Goal: Task Accomplishment & Management: Complete application form

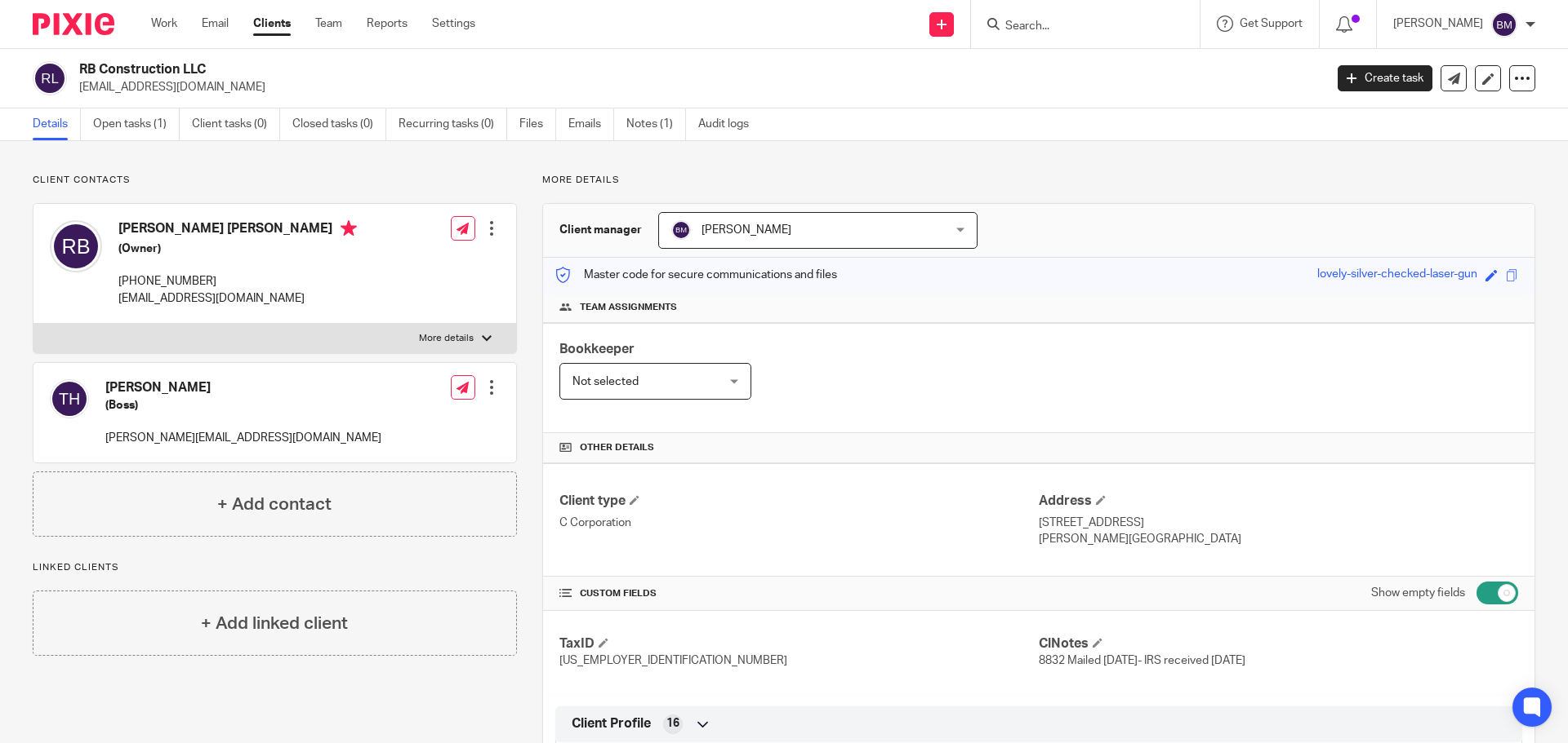
click at [275, 21] on link "Clients" at bounding box center [271, 23] width 38 height 16
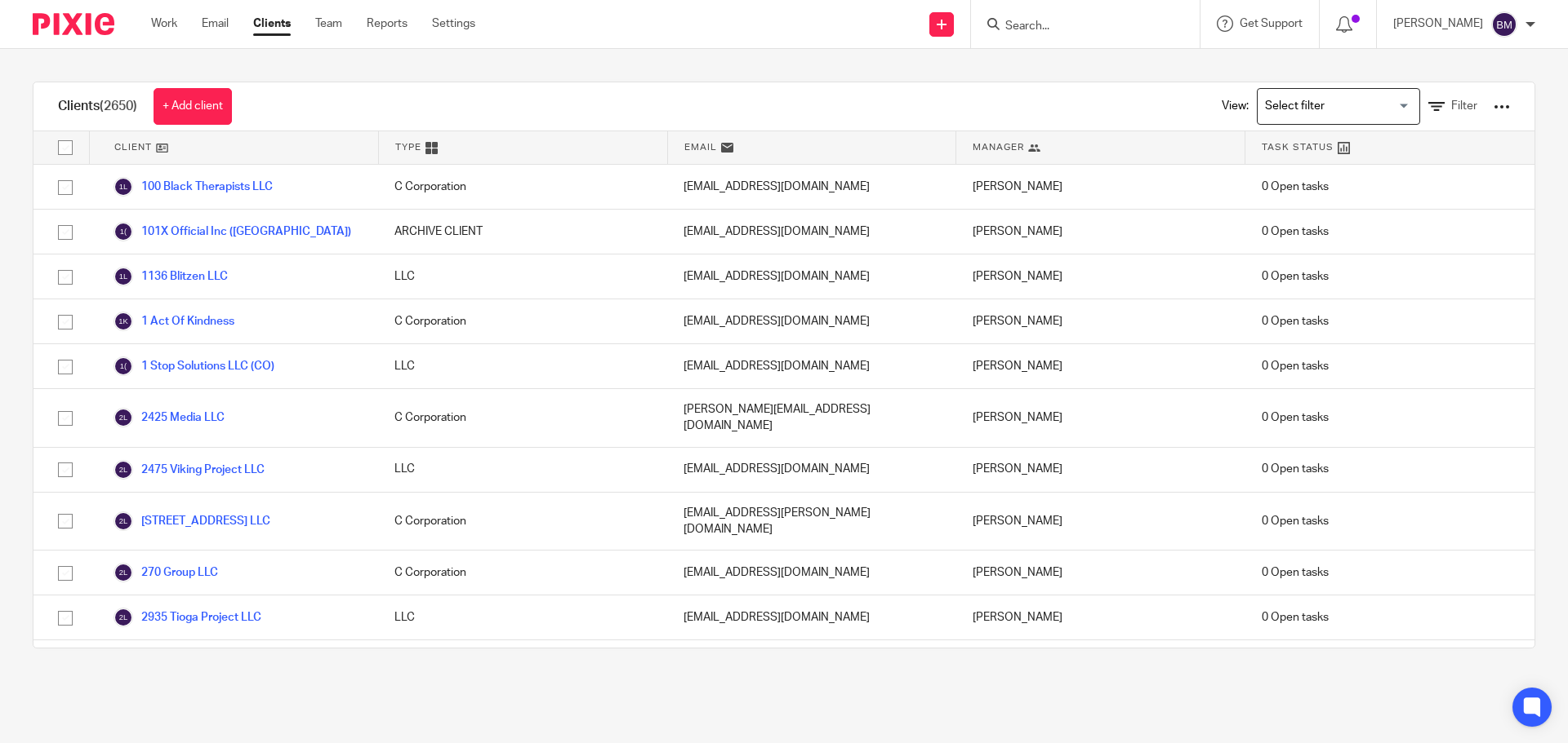
drag, startPoint x: 201, startPoint y: 115, endPoint x: 263, endPoint y: 124, distance: 62.6
click at [202, 115] on link "+ Add client" at bounding box center [193, 106] width 78 height 37
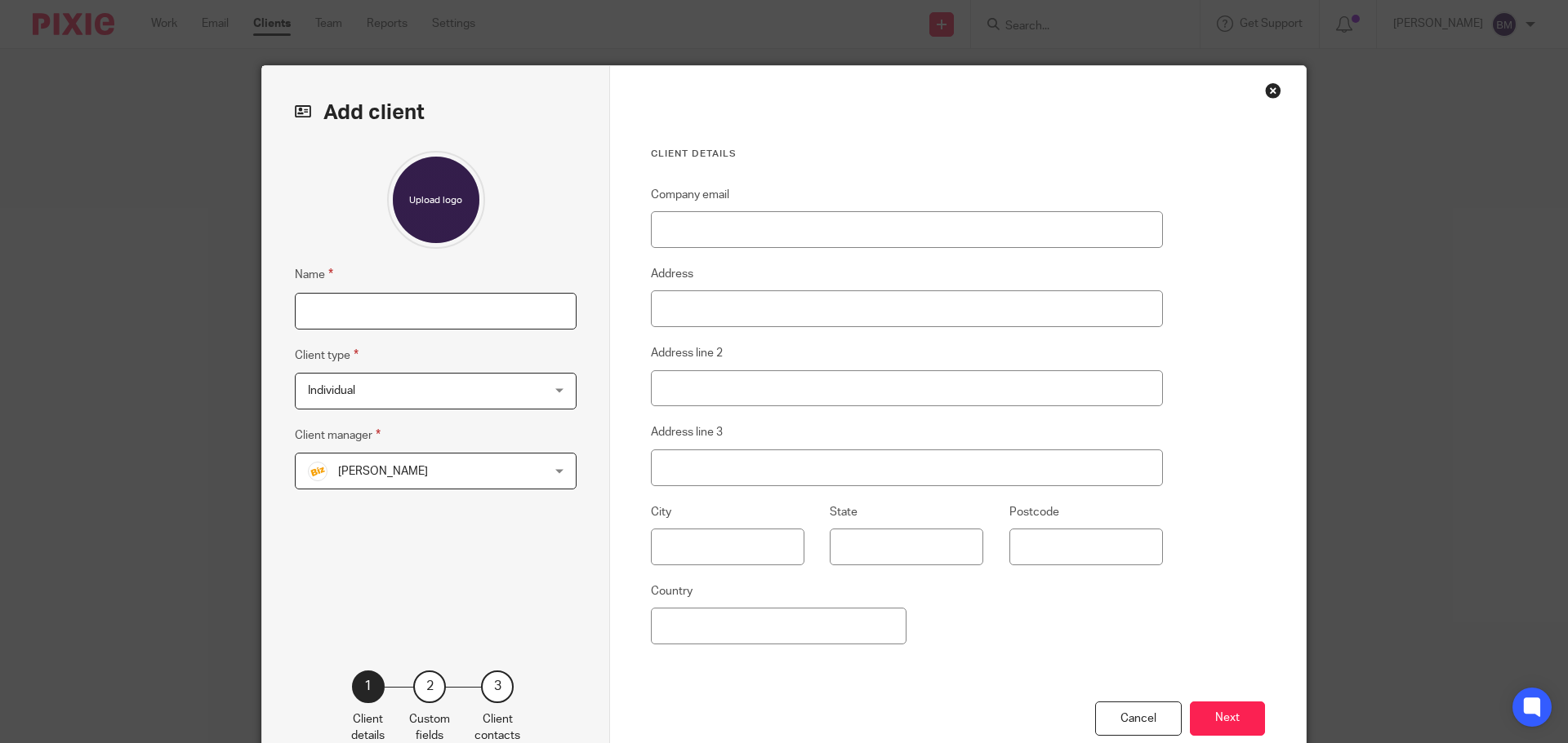
click at [377, 321] on input "Name" at bounding box center [436, 312] width 282 height 37
paste input "Translation Media LLC"
type input "Translation Media LLC"
click at [555, 394] on div "Individual Individual" at bounding box center [436, 391] width 282 height 37
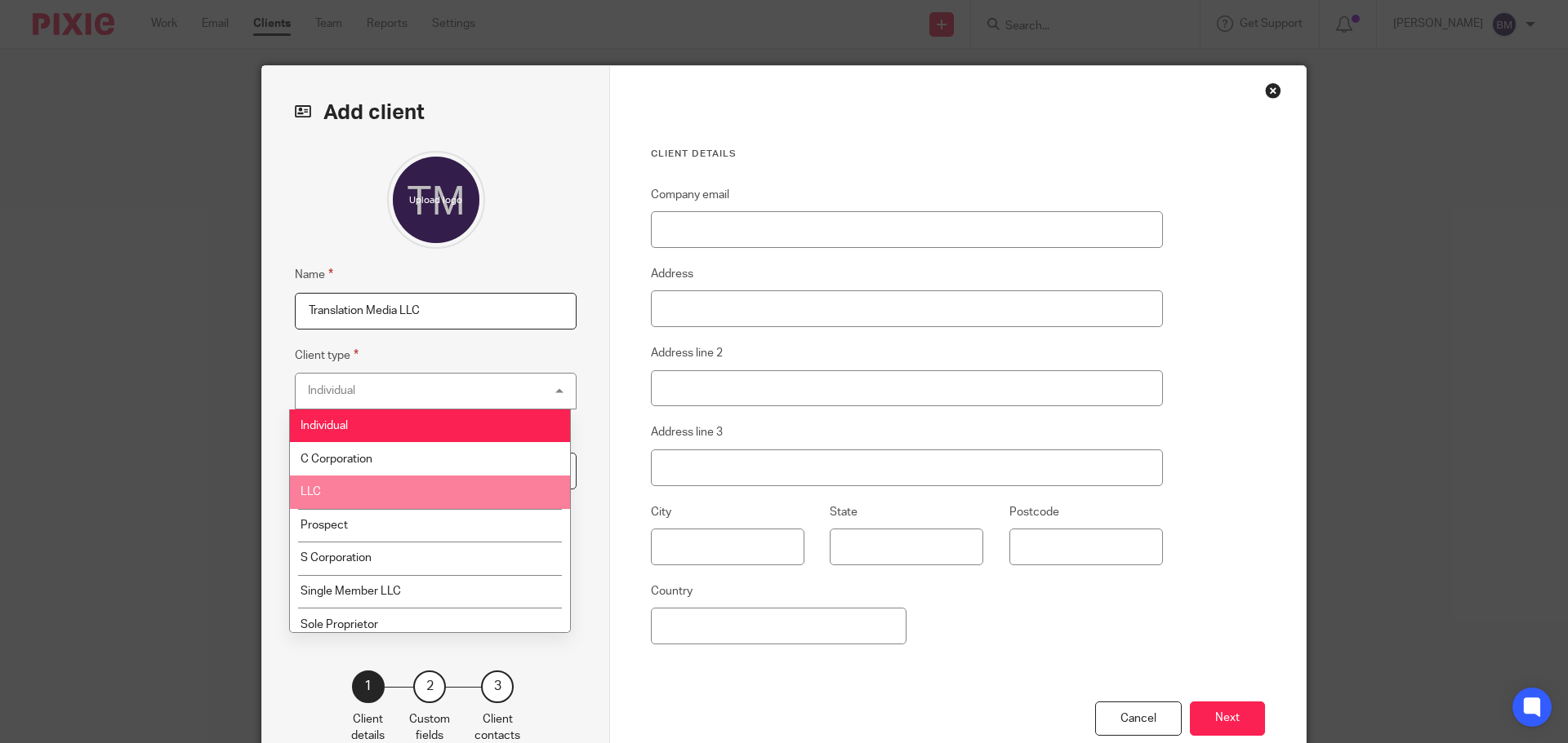
click at [337, 490] on li "LLC" at bounding box center [429, 492] width 280 height 34
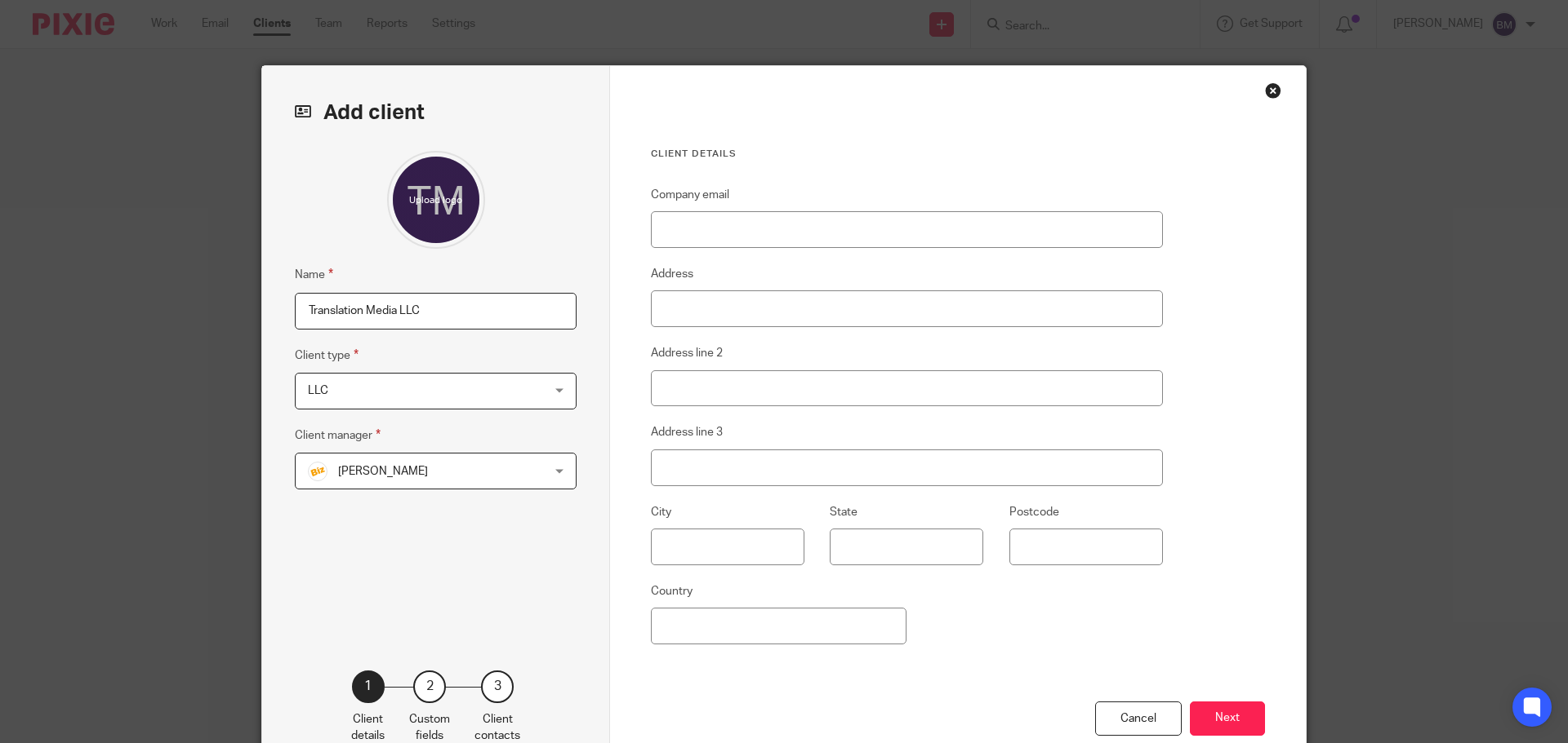
click at [544, 471] on div "Anna McDaniel Anna McDaniel" at bounding box center [436, 471] width 282 height 37
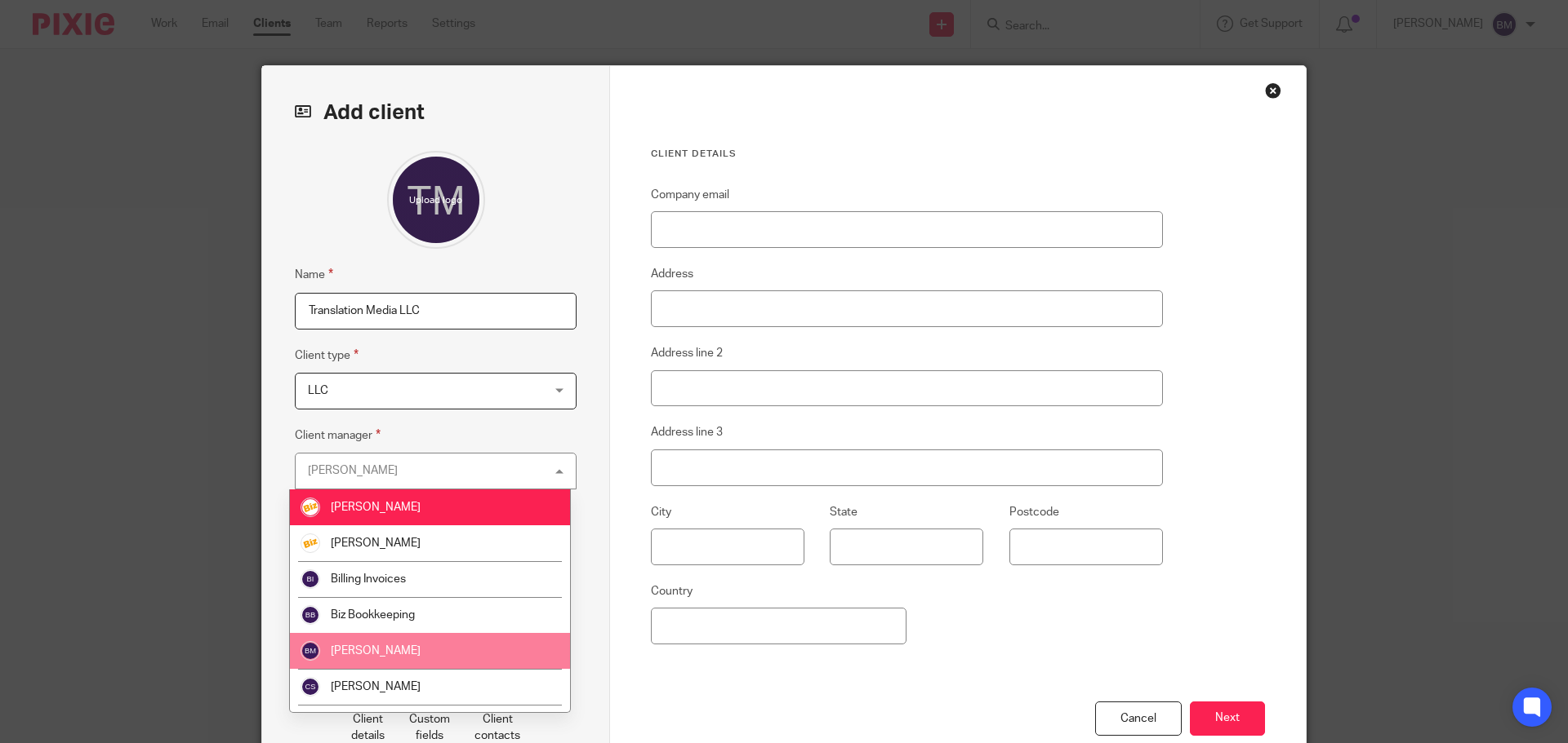
click at [386, 654] on span "[PERSON_NAME]" at bounding box center [376, 651] width 90 height 12
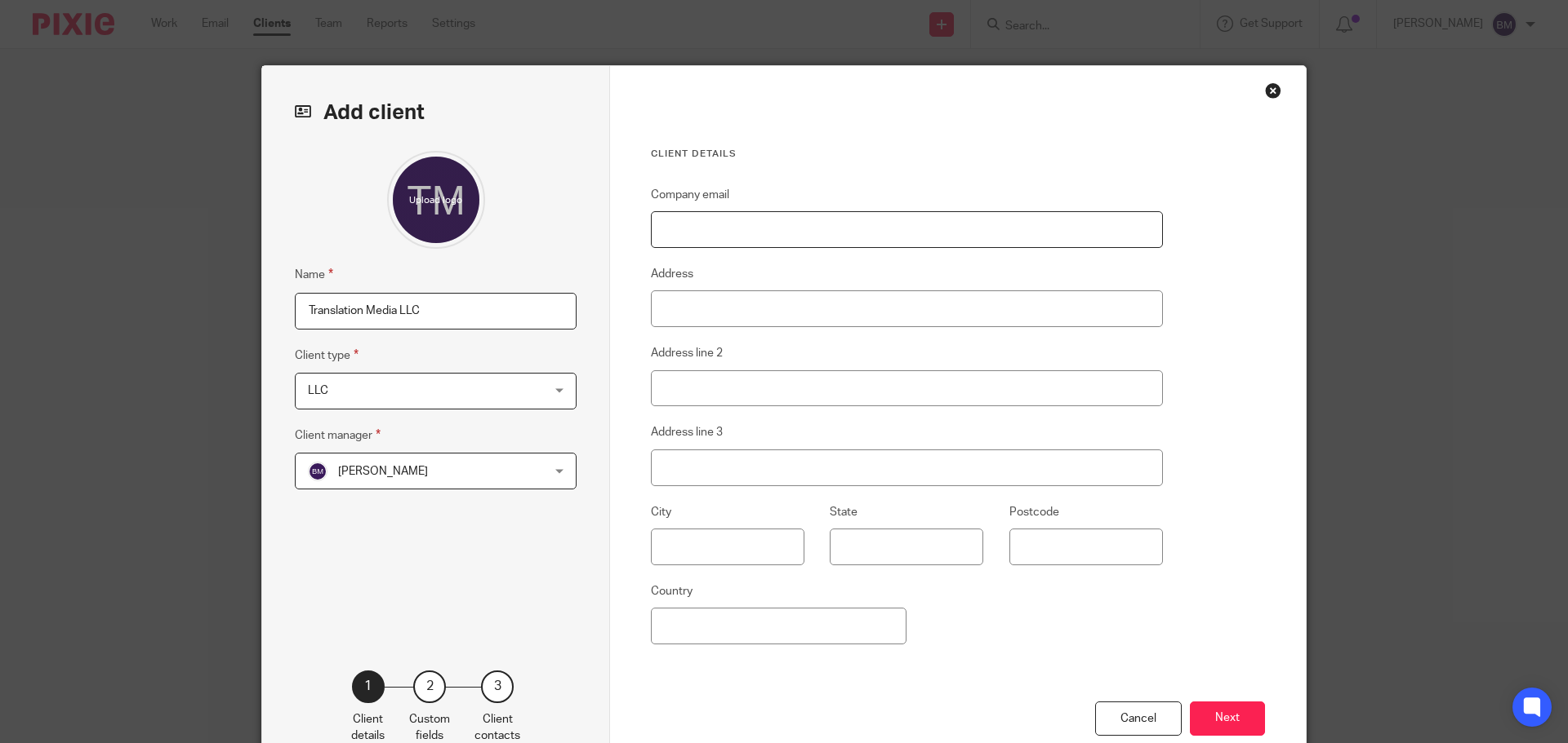
click at [715, 224] on input "Company email" at bounding box center [906, 229] width 512 height 37
click at [667, 302] on input "Address" at bounding box center [906, 309] width 512 height 37
paste input "6057 Ryan Ranch Ave"
type input "6057 Ryan Ranch Ave"
drag, startPoint x: 678, startPoint y: 238, endPoint x: 739, endPoint y: 175, distance: 87.7
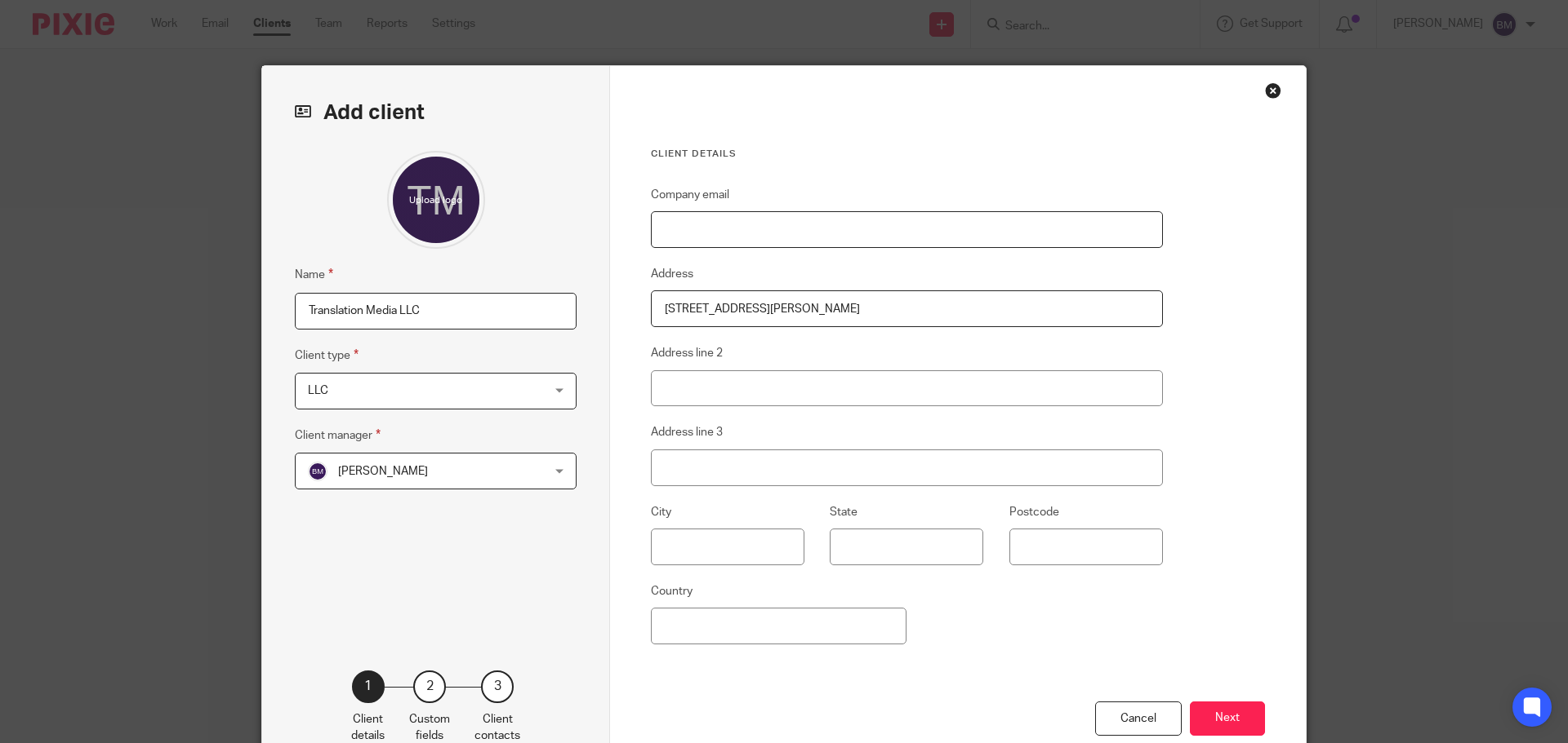
click at [678, 238] on input "Company email" at bounding box center [906, 229] width 512 height 37
paste input "[EMAIL_ADDRESS][DOMAIN_NAME]"
type input "[EMAIL_ADDRESS][DOMAIN_NAME]"
drag, startPoint x: 680, startPoint y: 548, endPoint x: 702, endPoint y: 556, distance: 23.4
click at [680, 548] on input "text" at bounding box center [727, 548] width 154 height 37
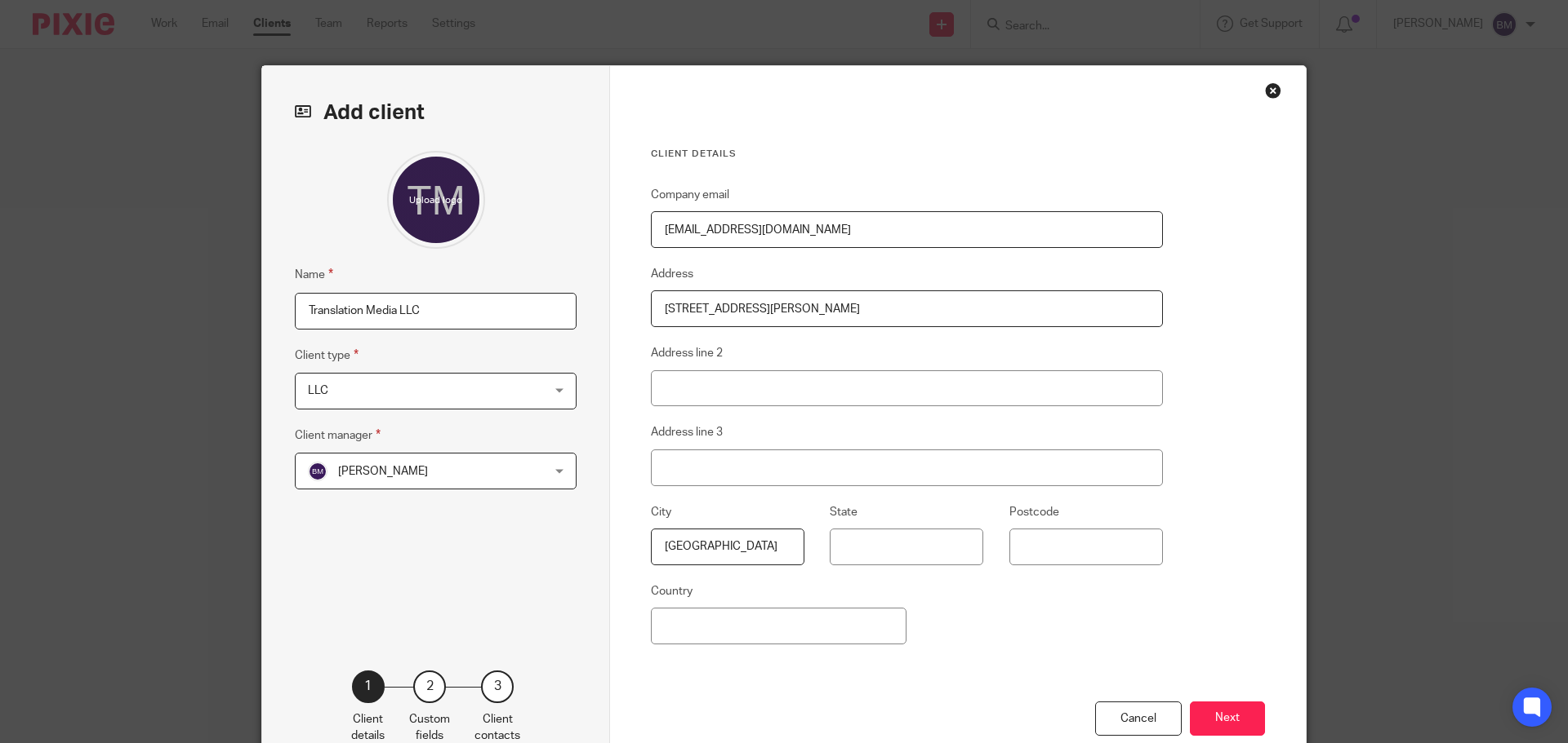
type input "Las Vegas"
type input "NV"
paste input "89130"
type input "89130"
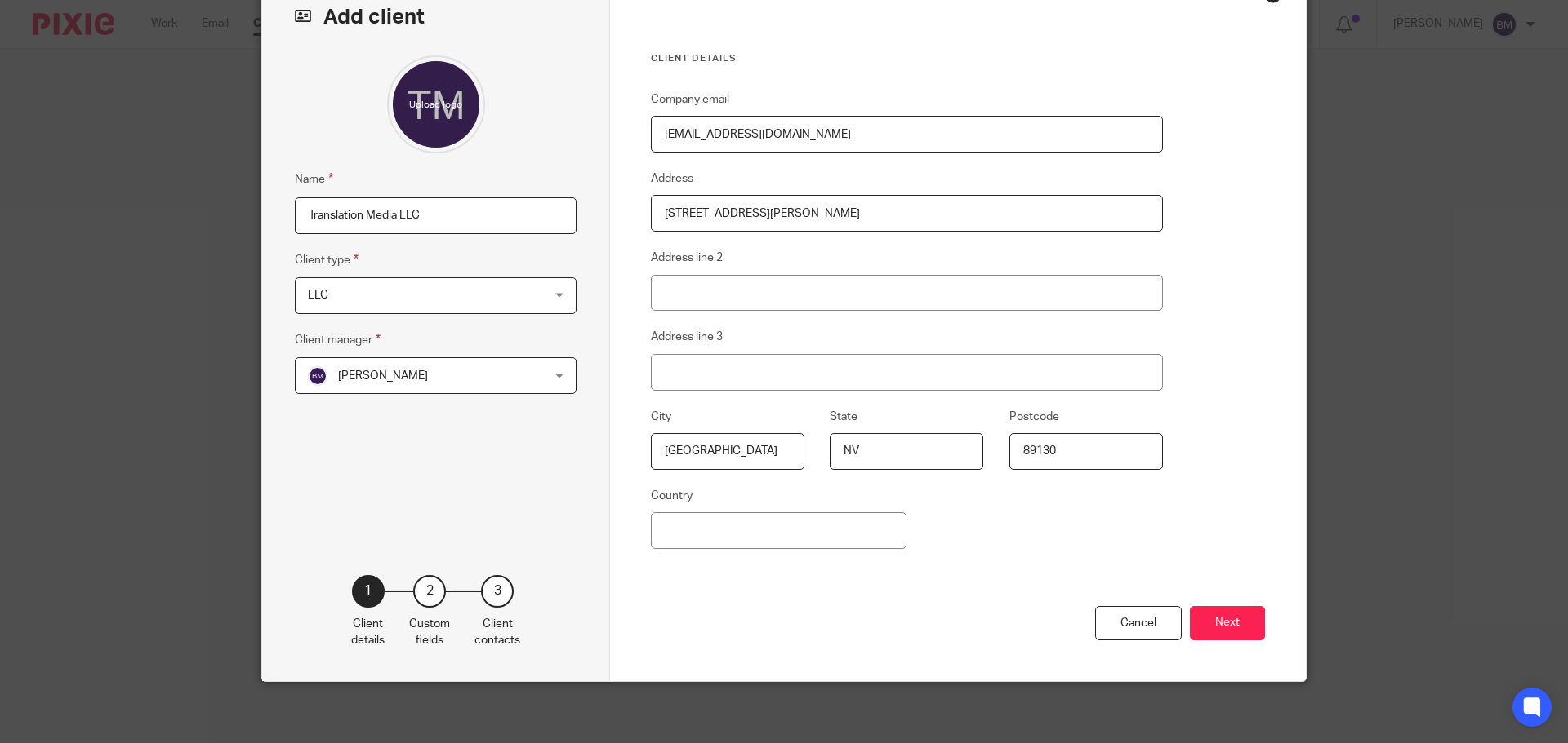
scroll to position [100, 0]
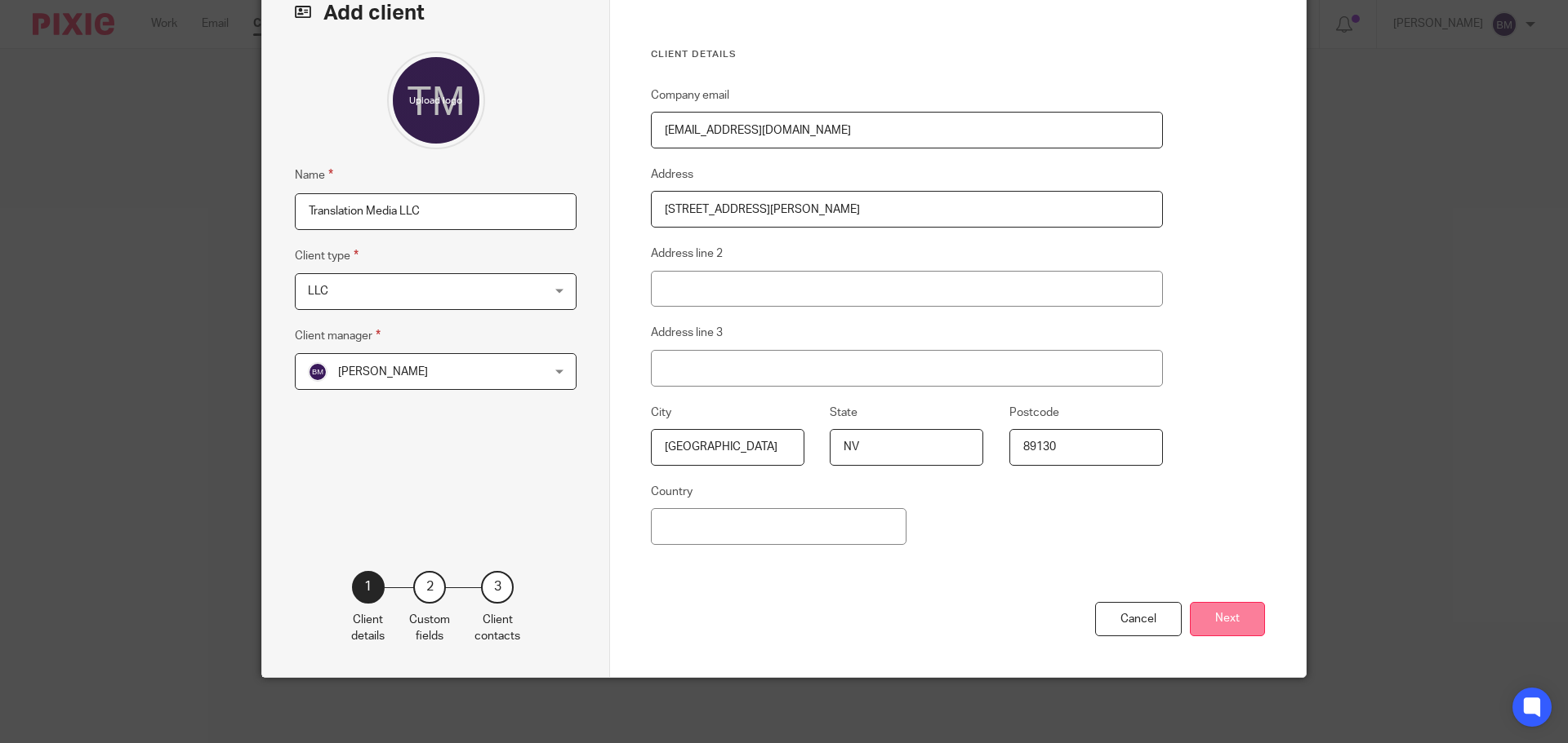
click at [1221, 619] on button "Next" at bounding box center [1227, 620] width 75 height 35
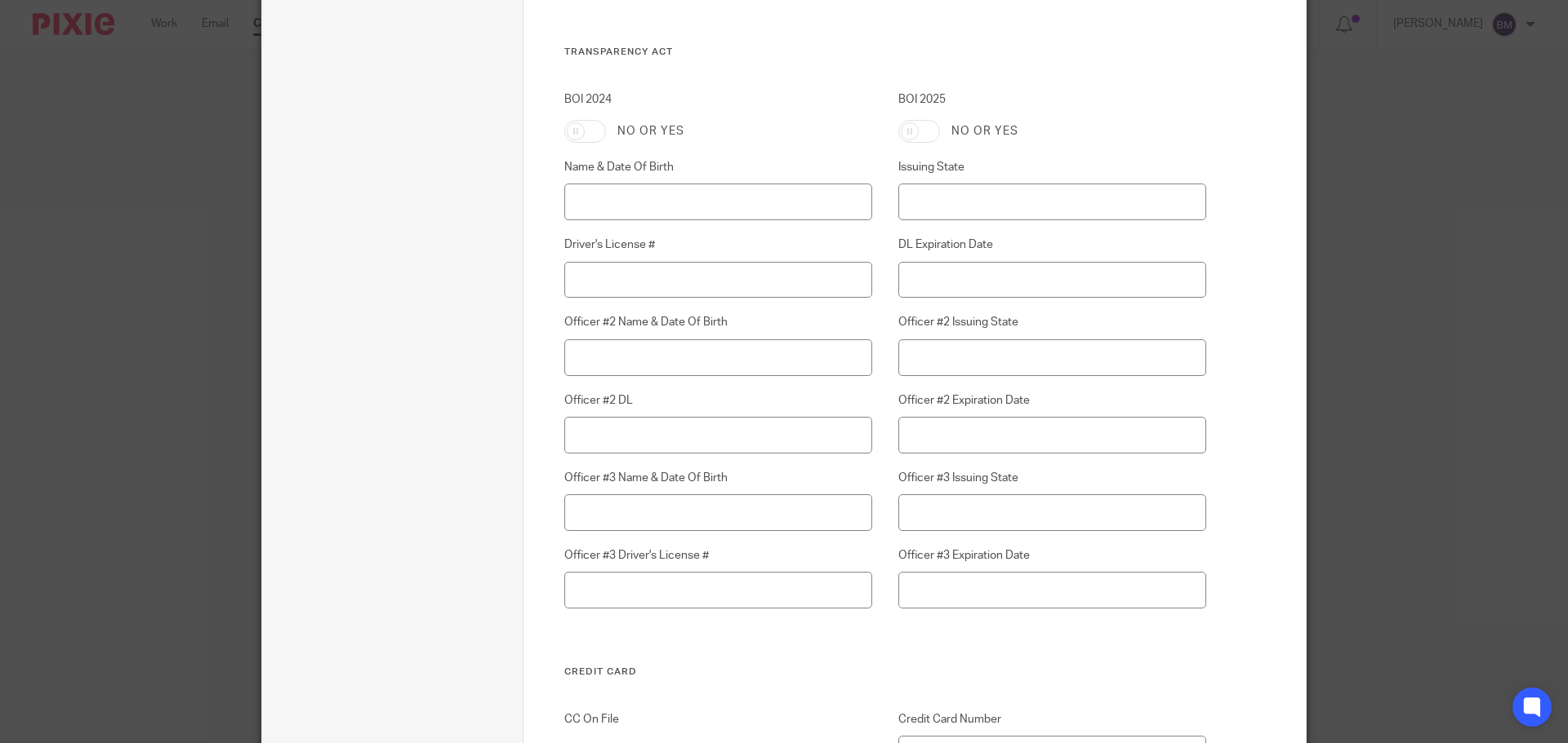
scroll to position [4567, 0]
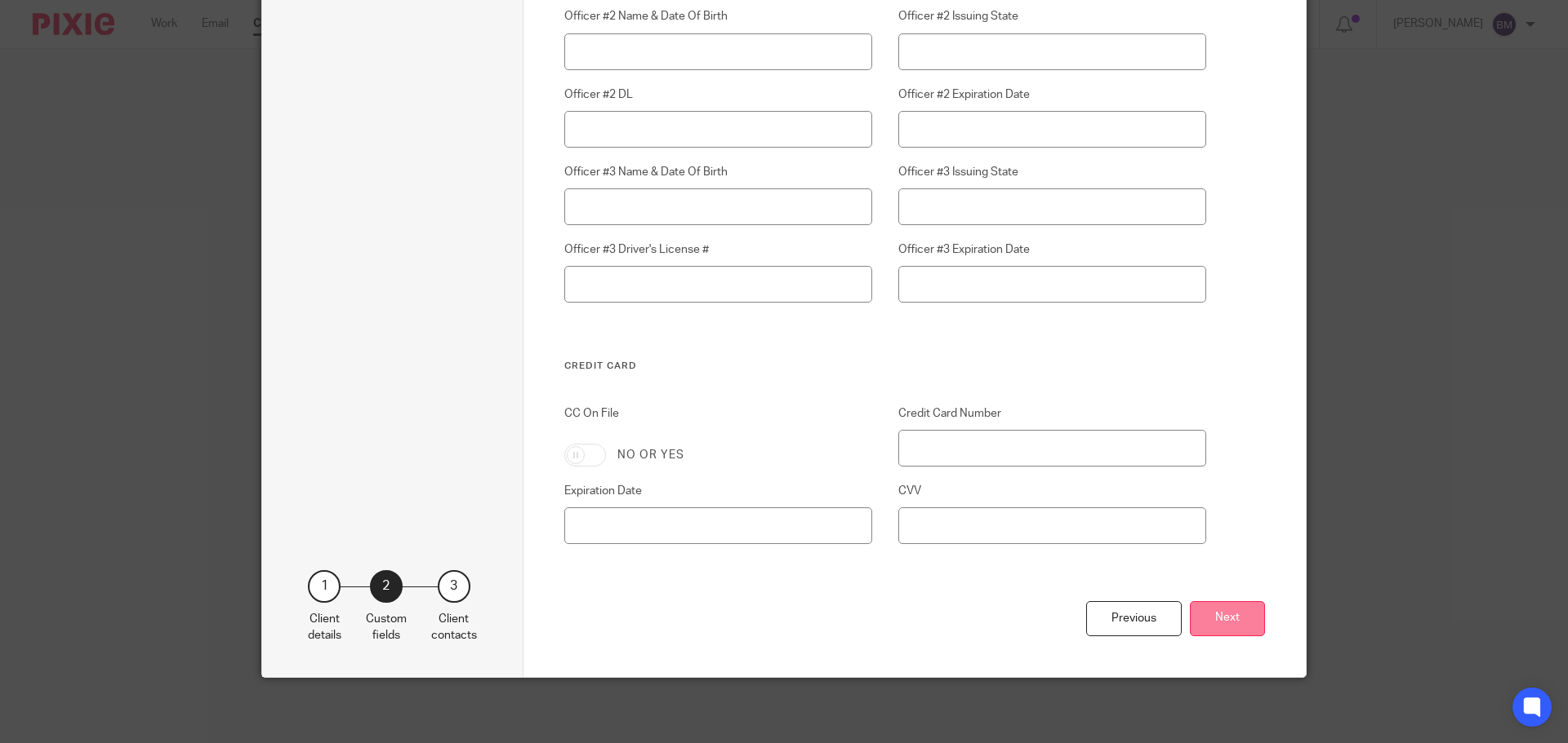
click at [1228, 614] on button "Next" at bounding box center [1227, 619] width 75 height 35
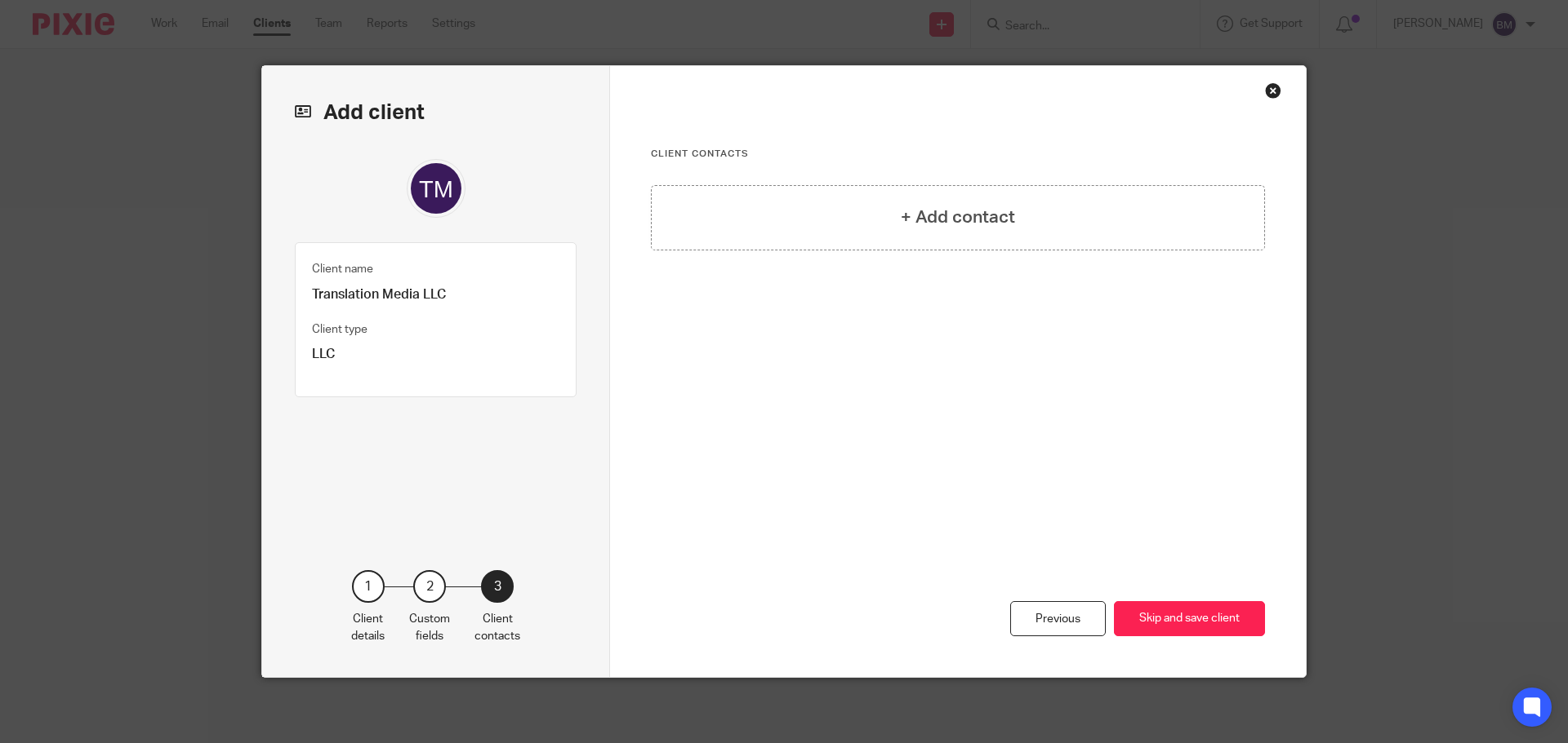
scroll to position [0, 0]
click at [911, 220] on h4 "+ Add contact" at bounding box center [957, 218] width 114 height 25
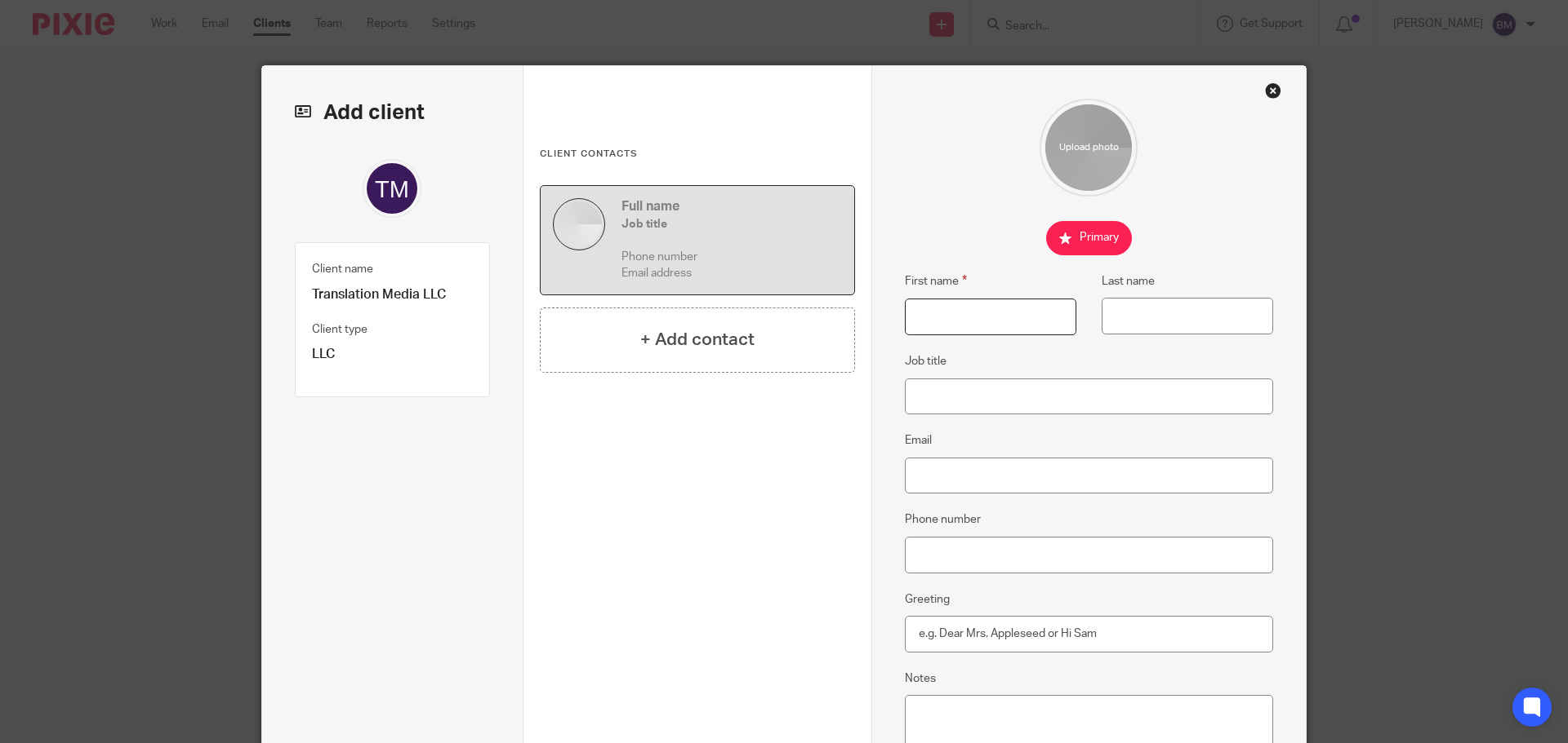
click at [973, 320] on input "First name" at bounding box center [990, 317] width 171 height 37
type input "Curtis"
type input "Blair"
click at [941, 409] on input "Job title" at bounding box center [1089, 397] width 369 height 37
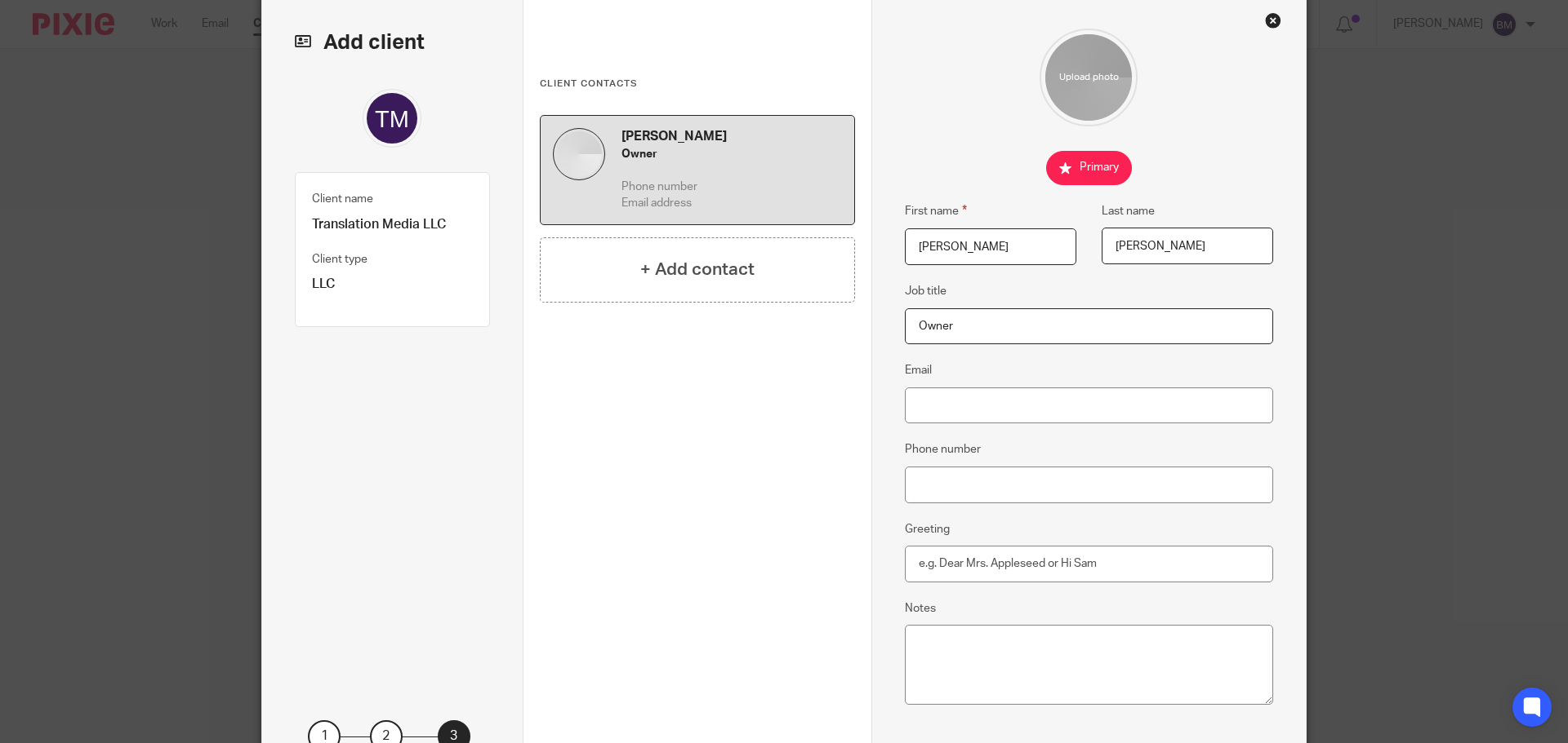
scroll to position [221, 0]
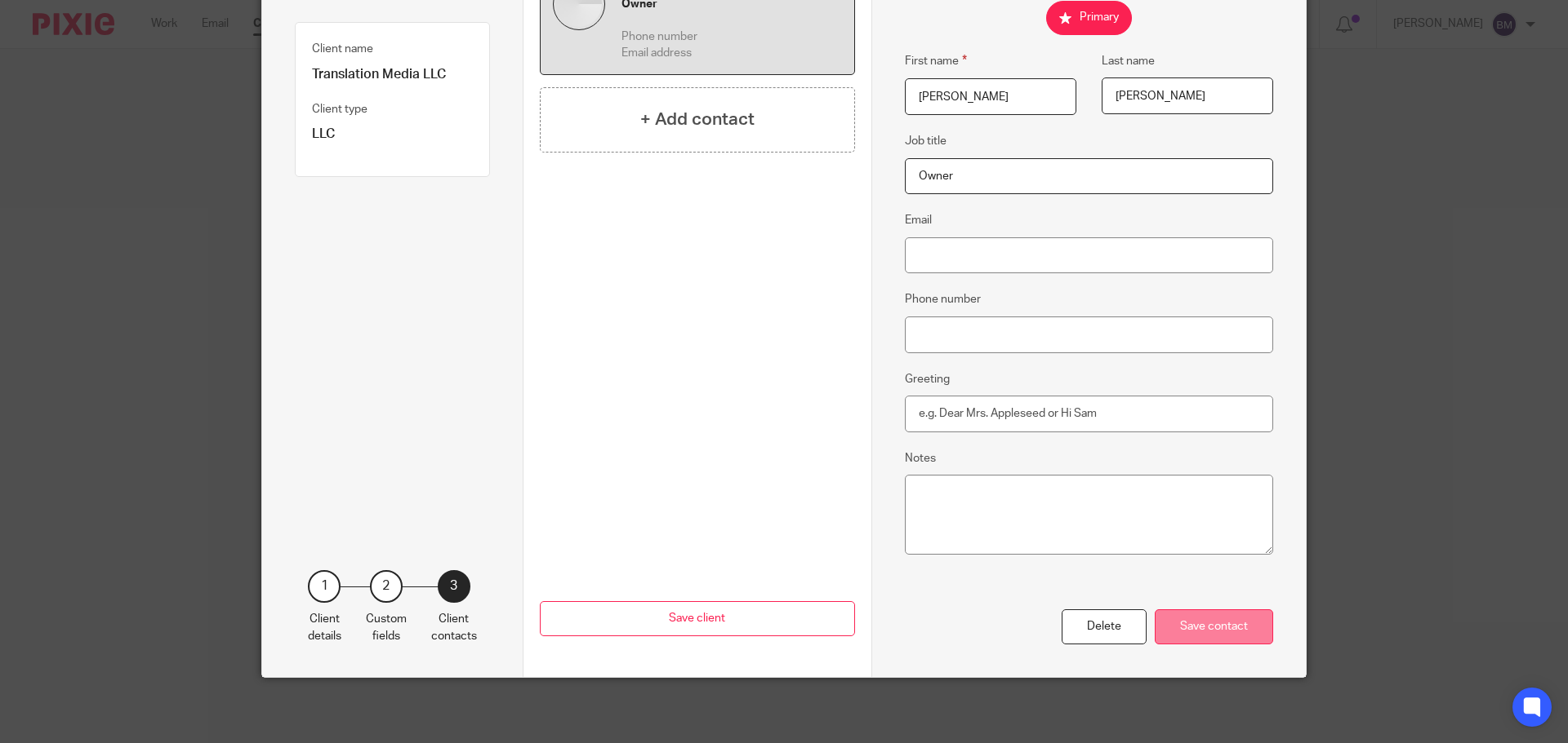
type input "Owner"
click at [1201, 626] on div "Save contact" at bounding box center [1214, 627] width 118 height 35
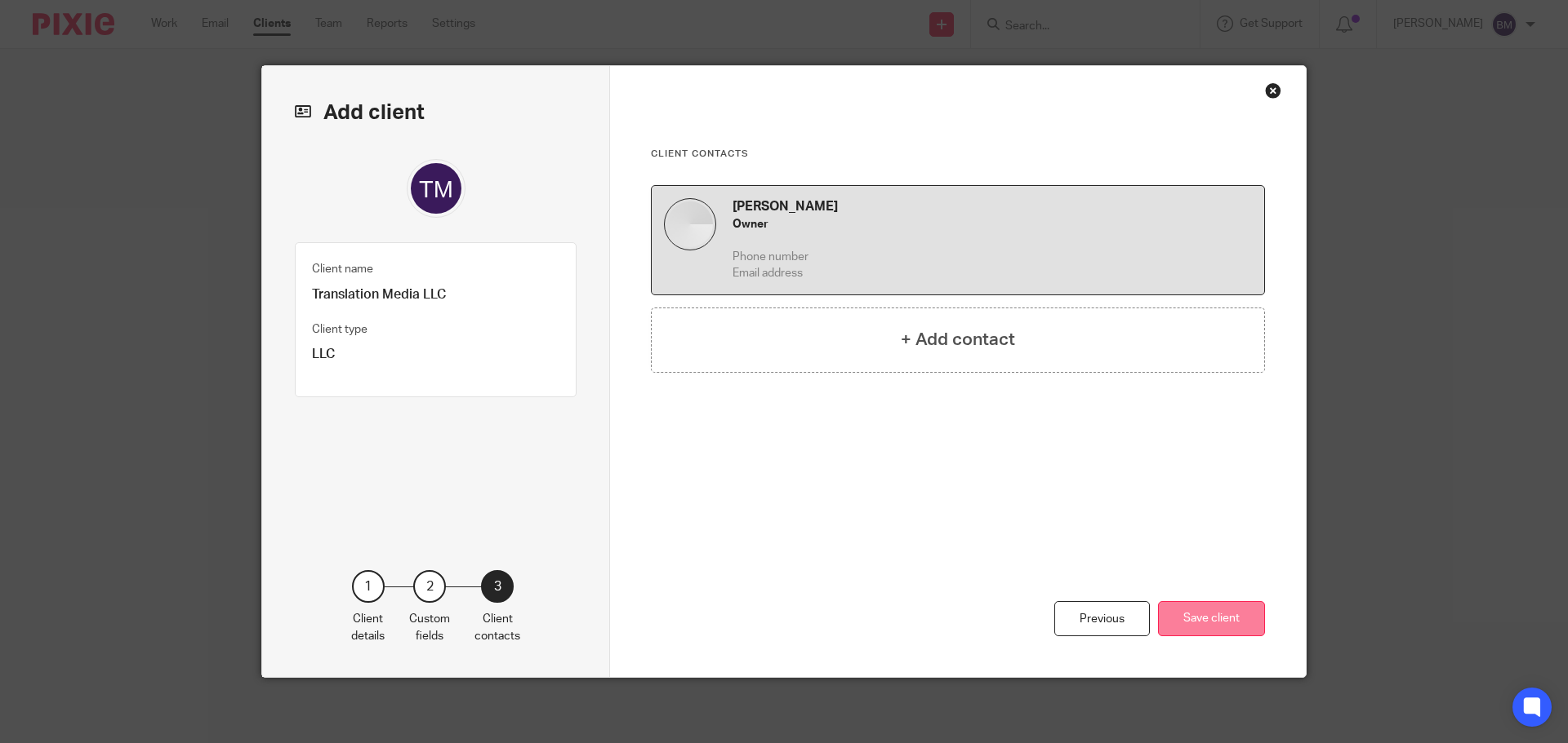
click at [1200, 618] on button "Save client" at bounding box center [1211, 619] width 107 height 35
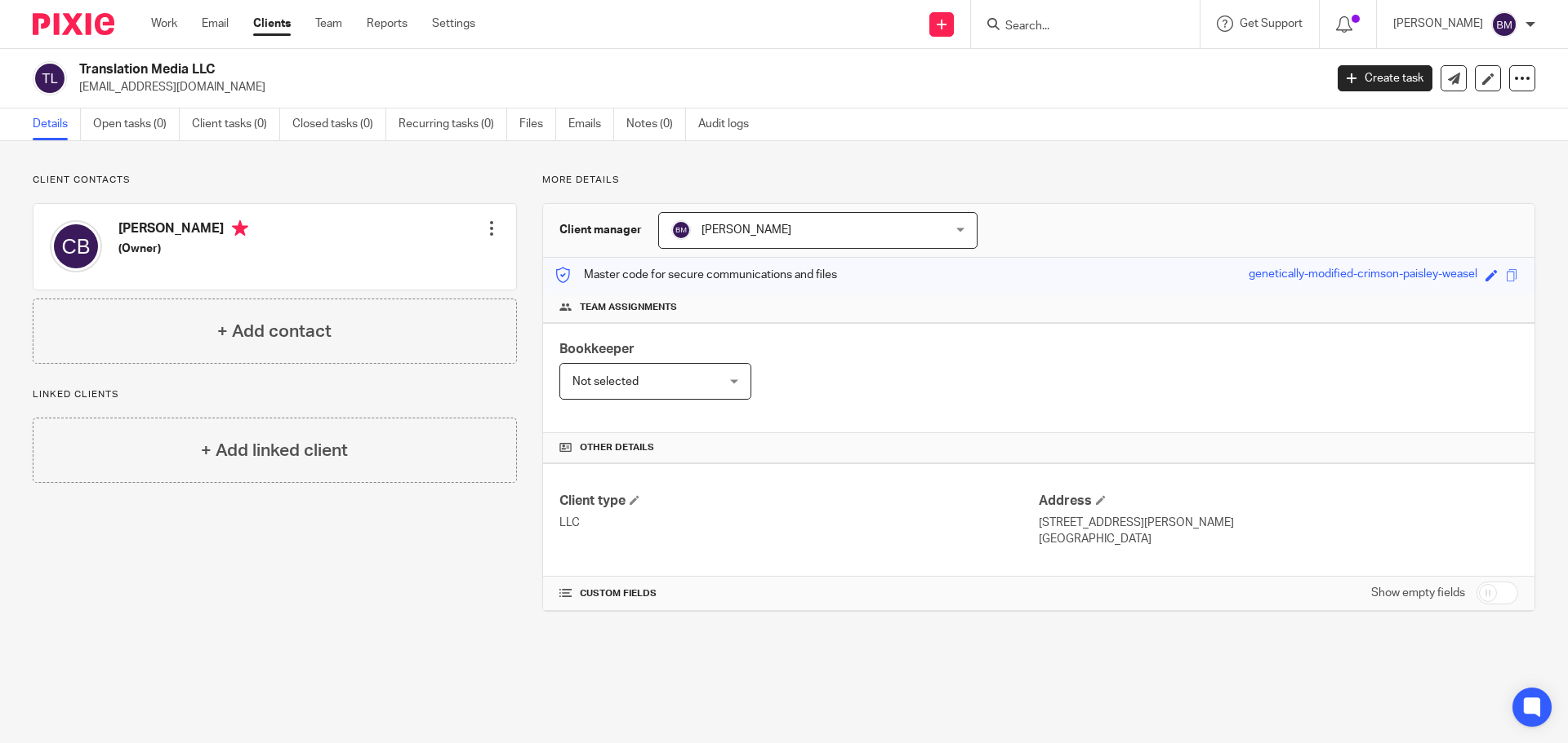
click at [1505, 592] on div "CUSTOM FIELDS Show empty fields" at bounding box center [1039, 593] width 991 height 34
click at [1493, 596] on input "checkbox" at bounding box center [1496, 593] width 42 height 23
checkbox input "true"
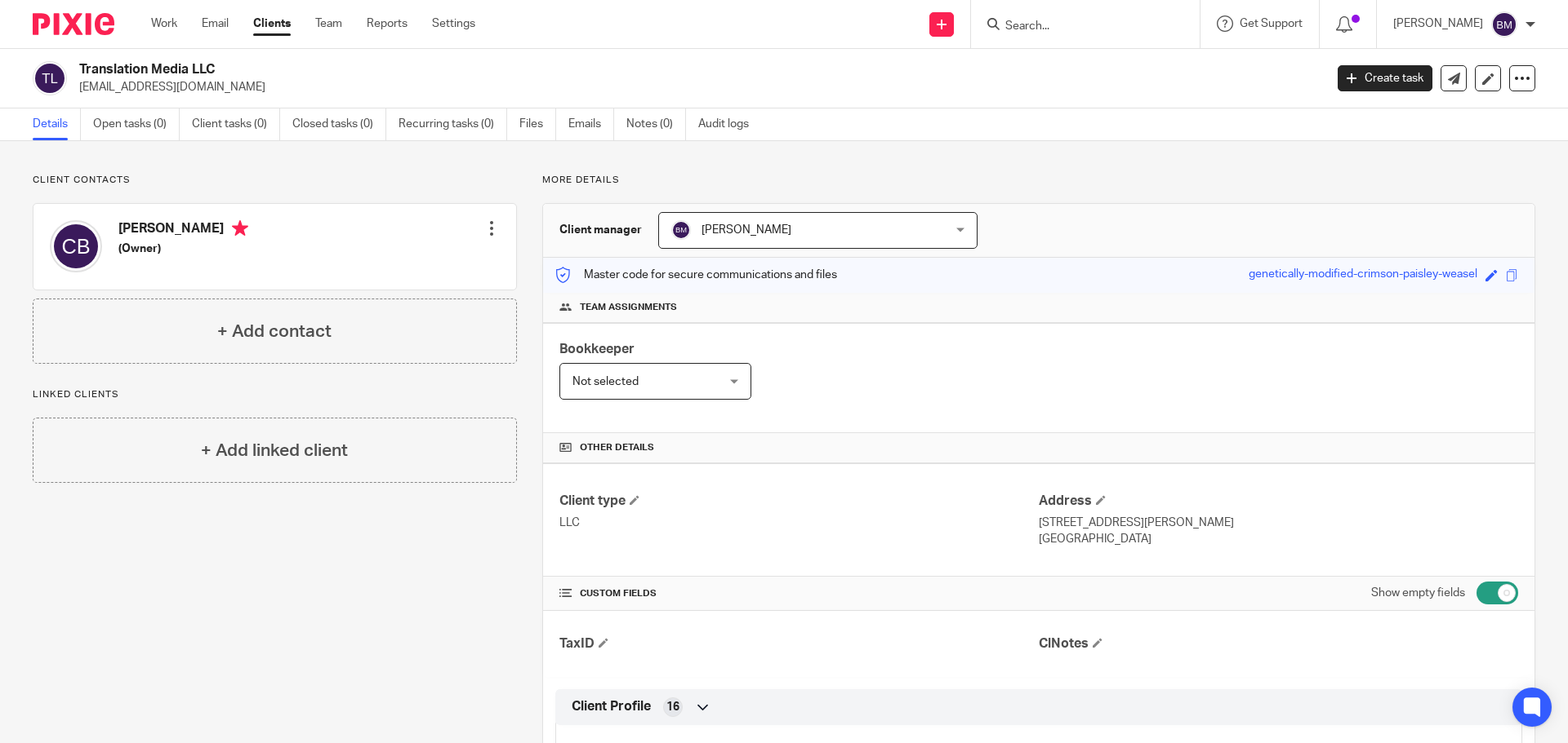
click at [488, 225] on div at bounding box center [491, 228] width 16 height 16
click at [384, 261] on link "Edit contact" at bounding box center [414, 264] width 156 height 23
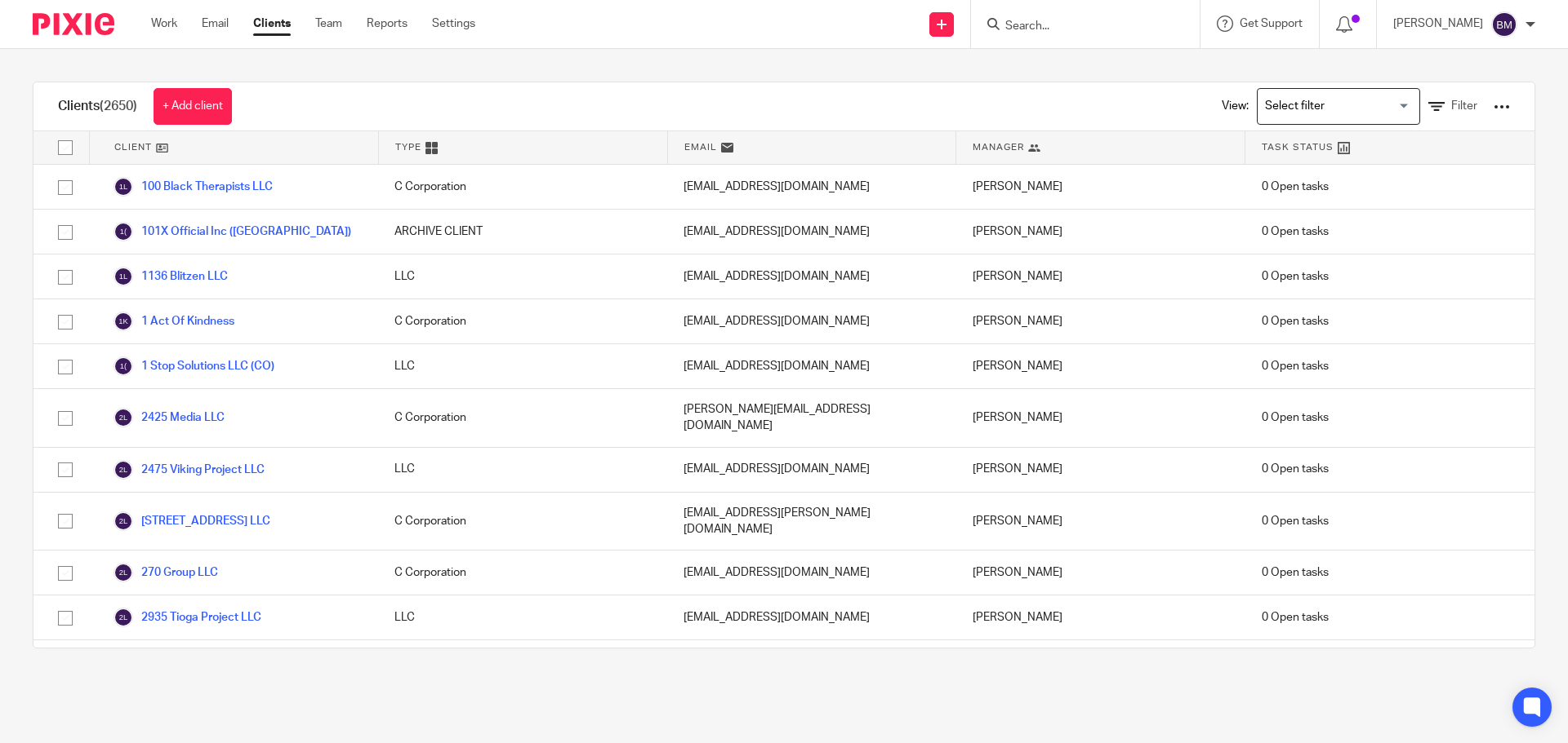
click at [1083, 25] on input "Search" at bounding box center [1077, 26] width 147 height 15
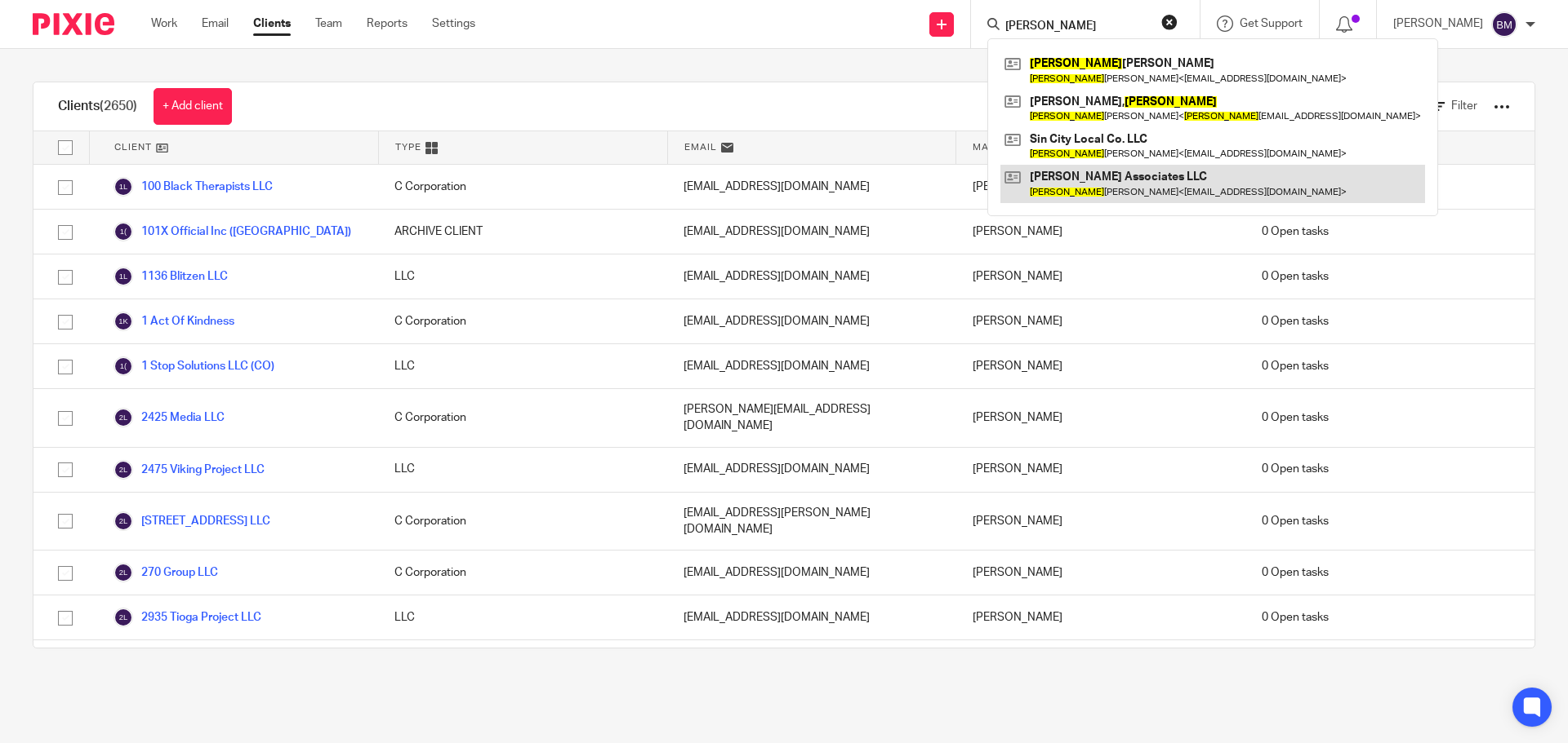
type input "curtis"
click at [1101, 188] on link at bounding box center [1212, 183] width 425 height 38
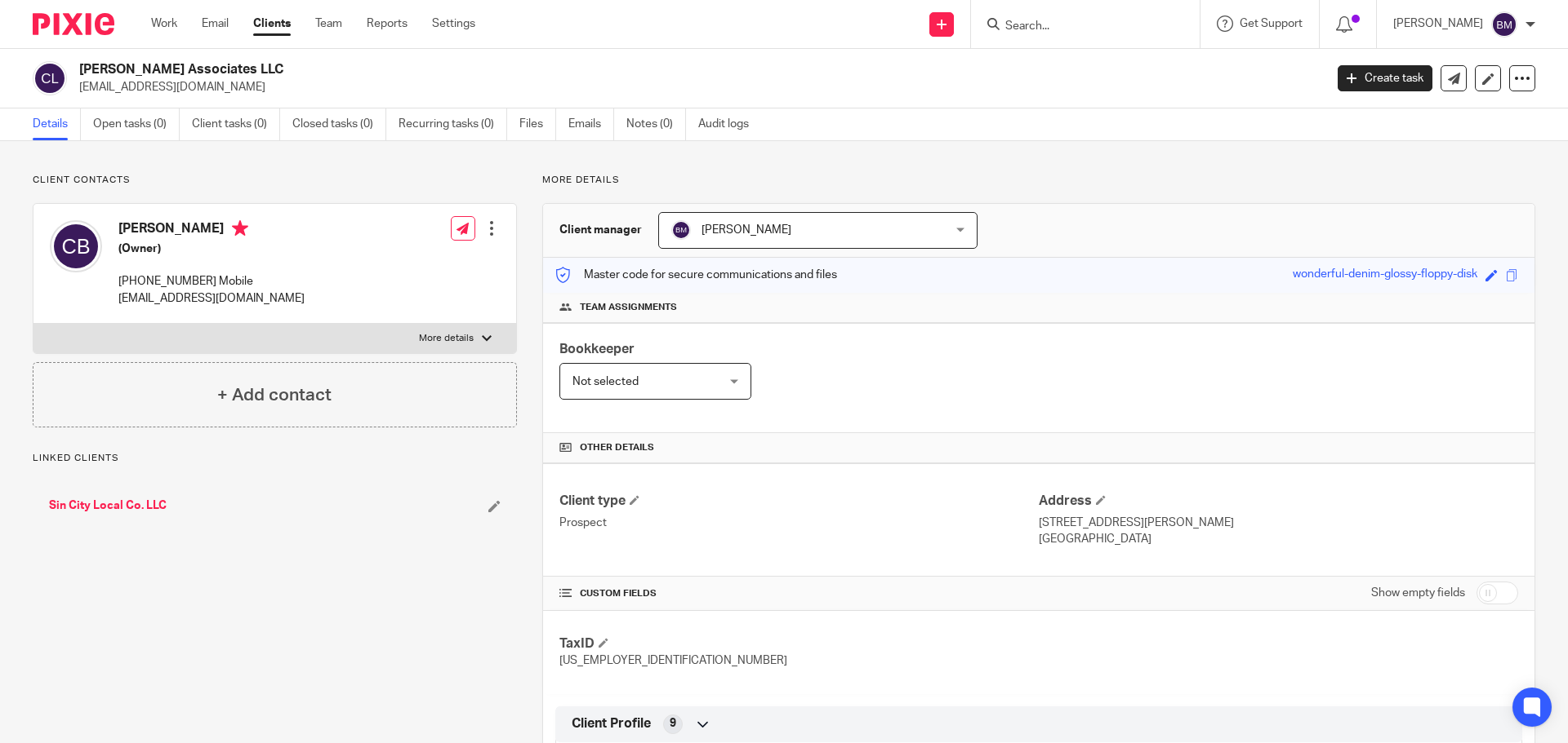
click at [482, 343] on div at bounding box center [487, 339] width 10 height 10
click at [34, 324] on input "More details" at bounding box center [33, 323] width 1 height 1
checkbox input "true"
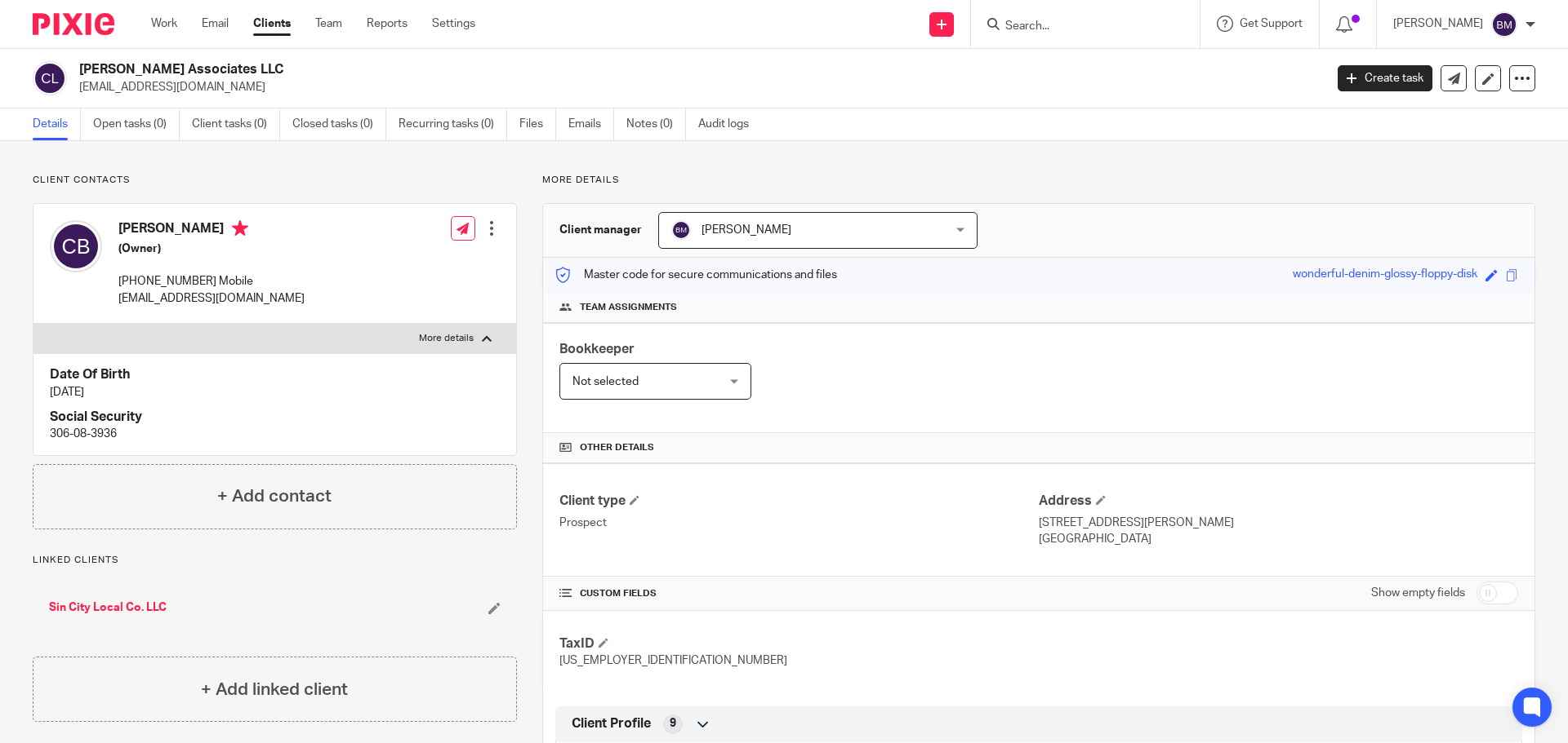
click at [1490, 596] on input "checkbox" at bounding box center [1496, 593] width 42 height 23
checkbox input "true"
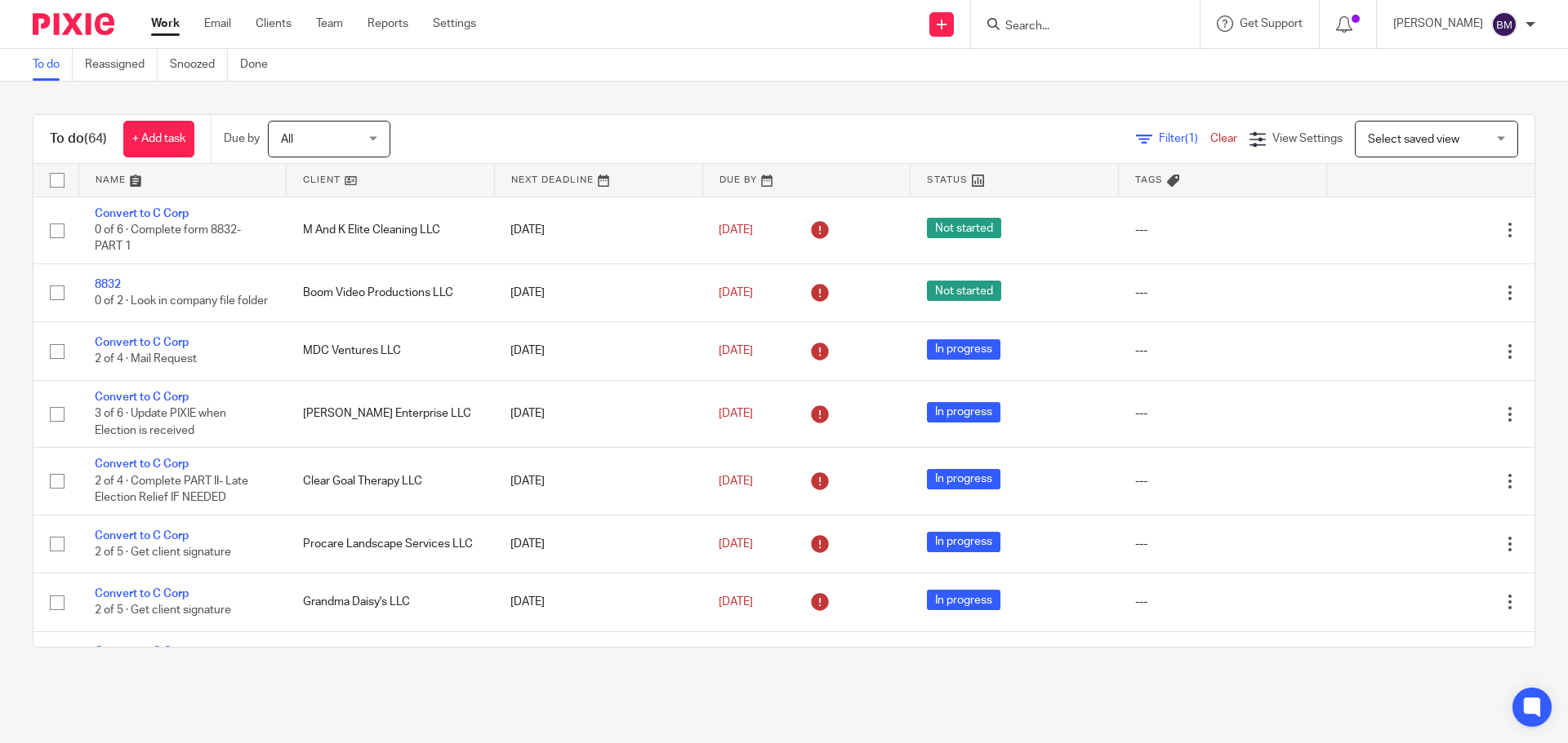
click at [1036, 25] on input "Search" at bounding box center [1077, 26] width 147 height 15
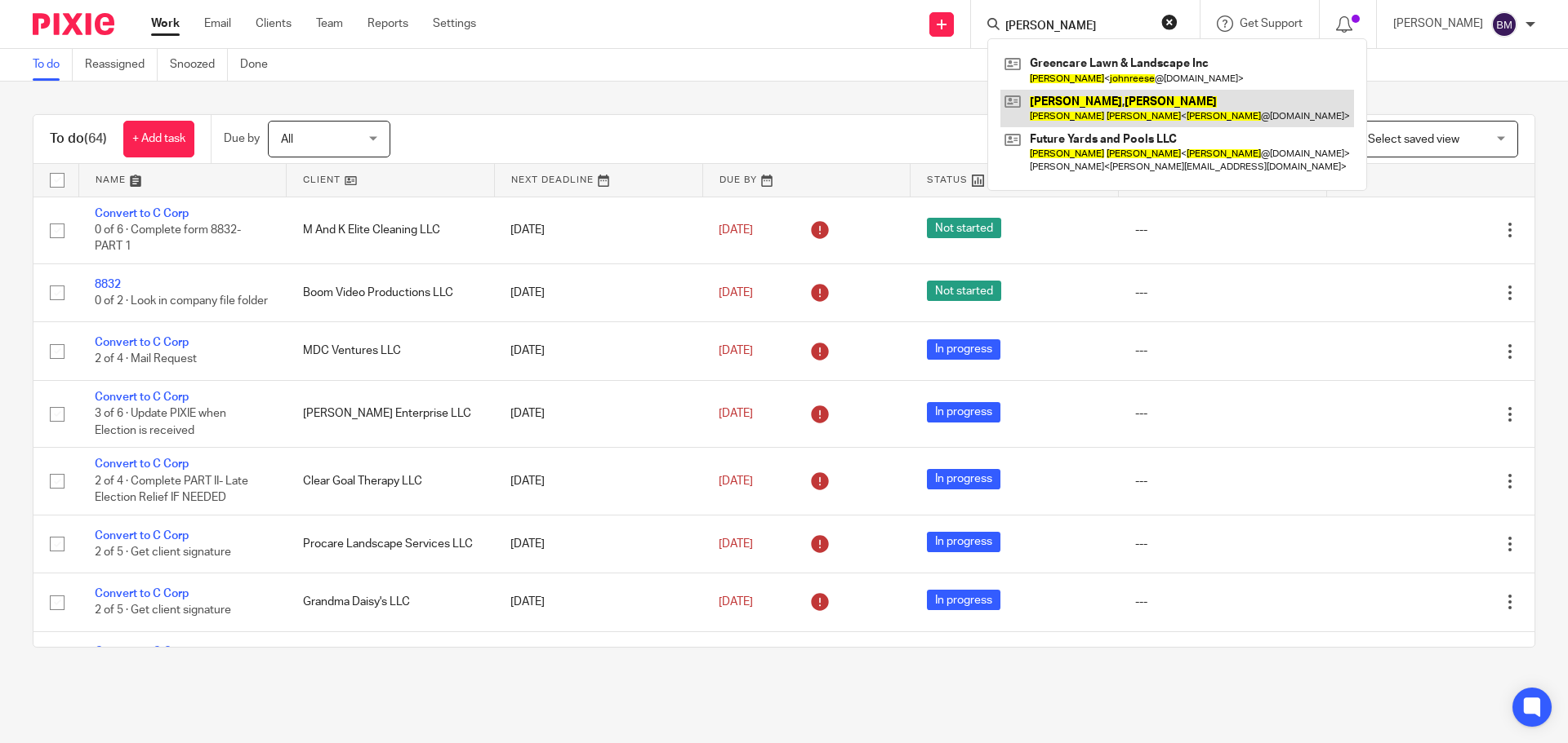
type input "[PERSON_NAME]"
click at [1079, 111] on link at bounding box center [1176, 108] width 353 height 38
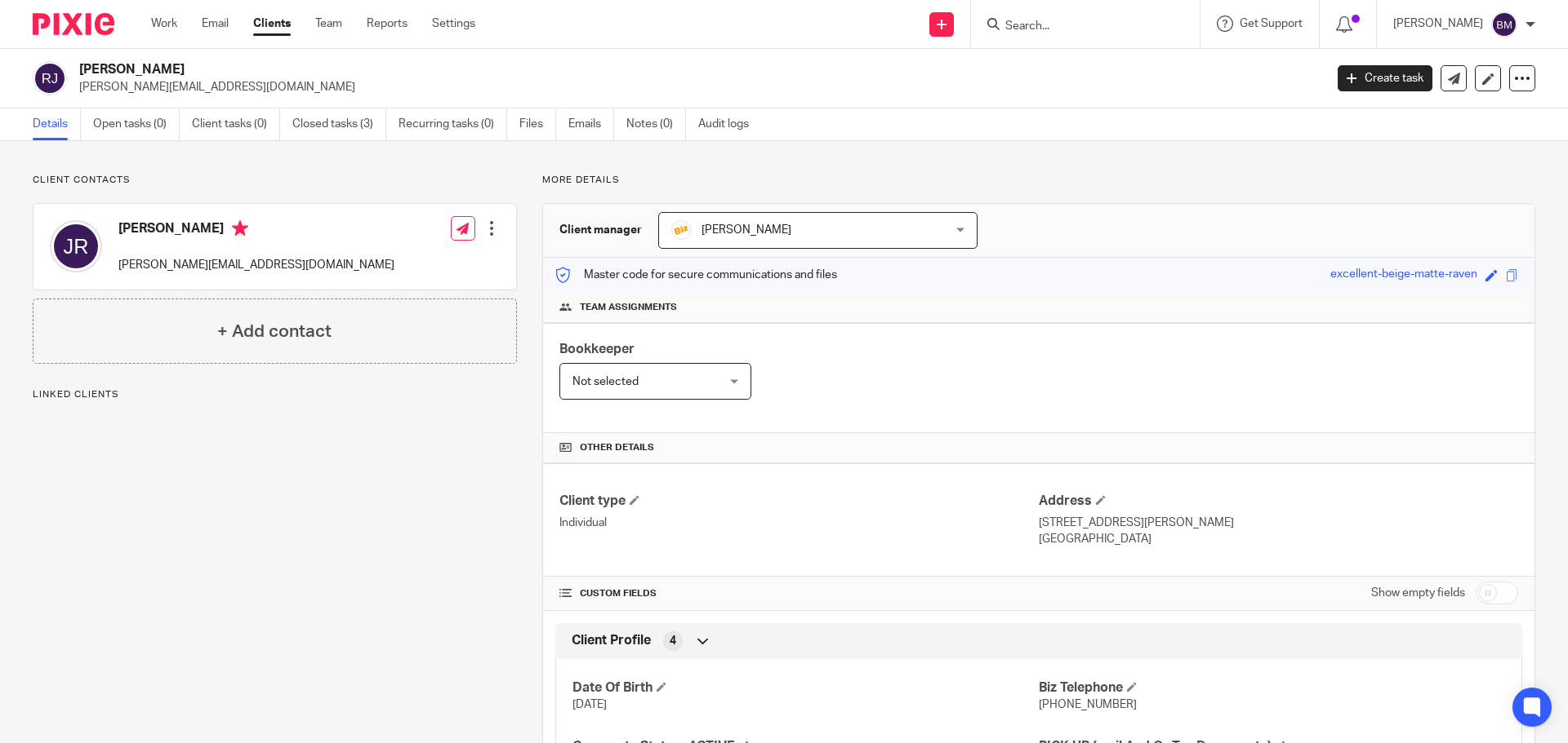
click at [1490, 592] on input "checkbox" at bounding box center [1496, 593] width 42 height 23
checkbox input "true"
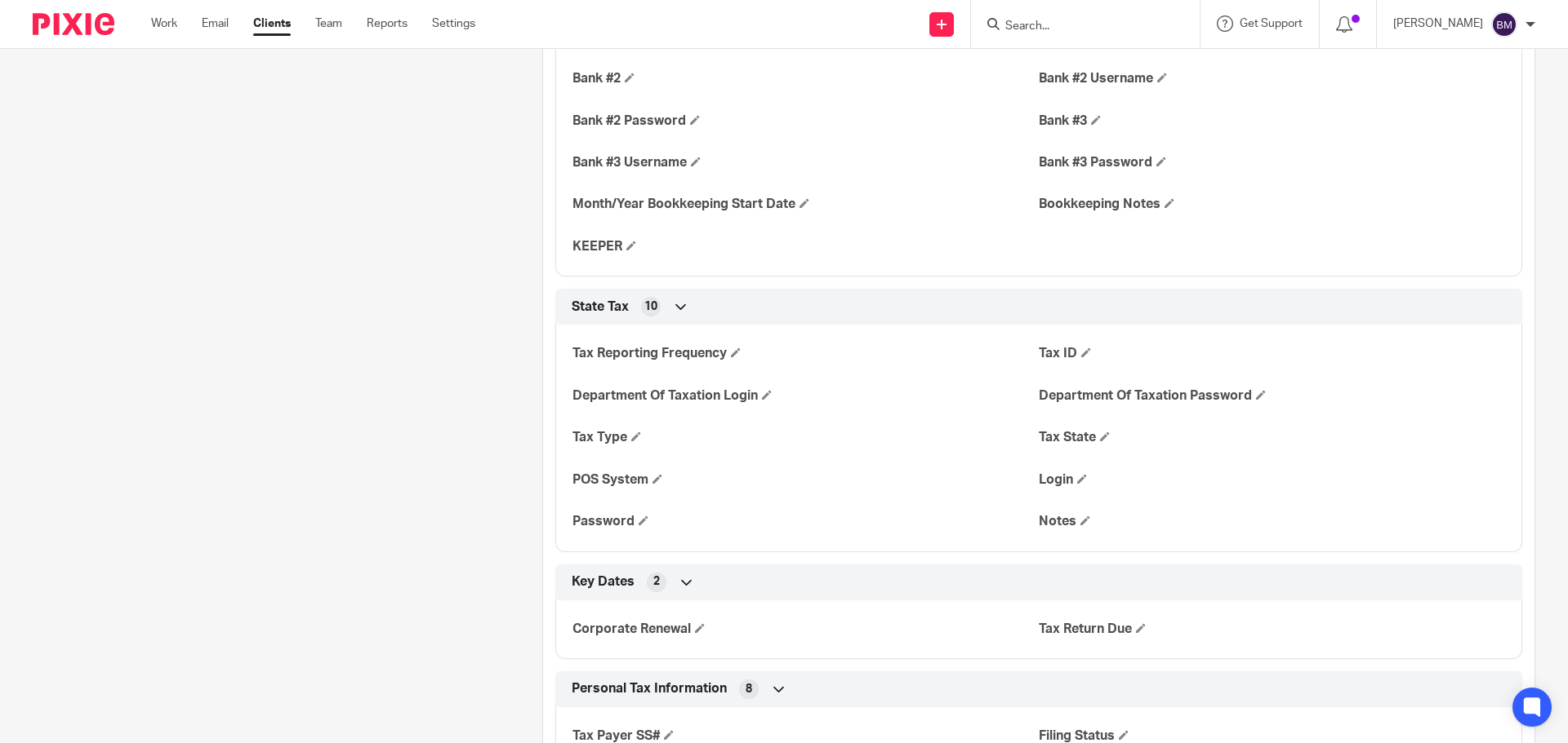
scroll to position [1713, 0]
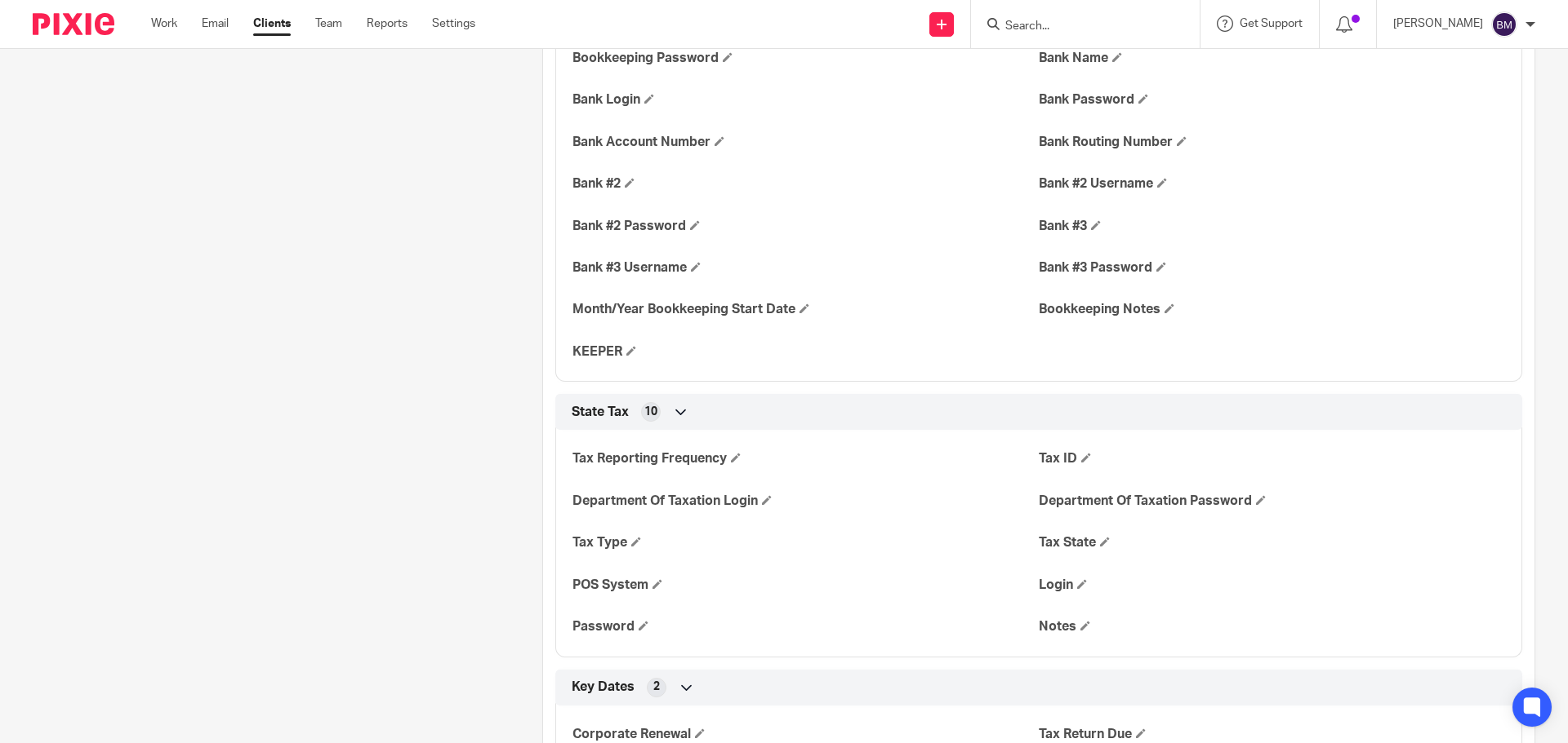
click at [1062, 18] on form at bounding box center [1091, 23] width 174 height 20
click at [1051, 28] on input "Search" at bounding box center [1077, 26] width 147 height 15
type input "majestic"
click at [1100, 73] on link at bounding box center [1137, 70] width 276 height 38
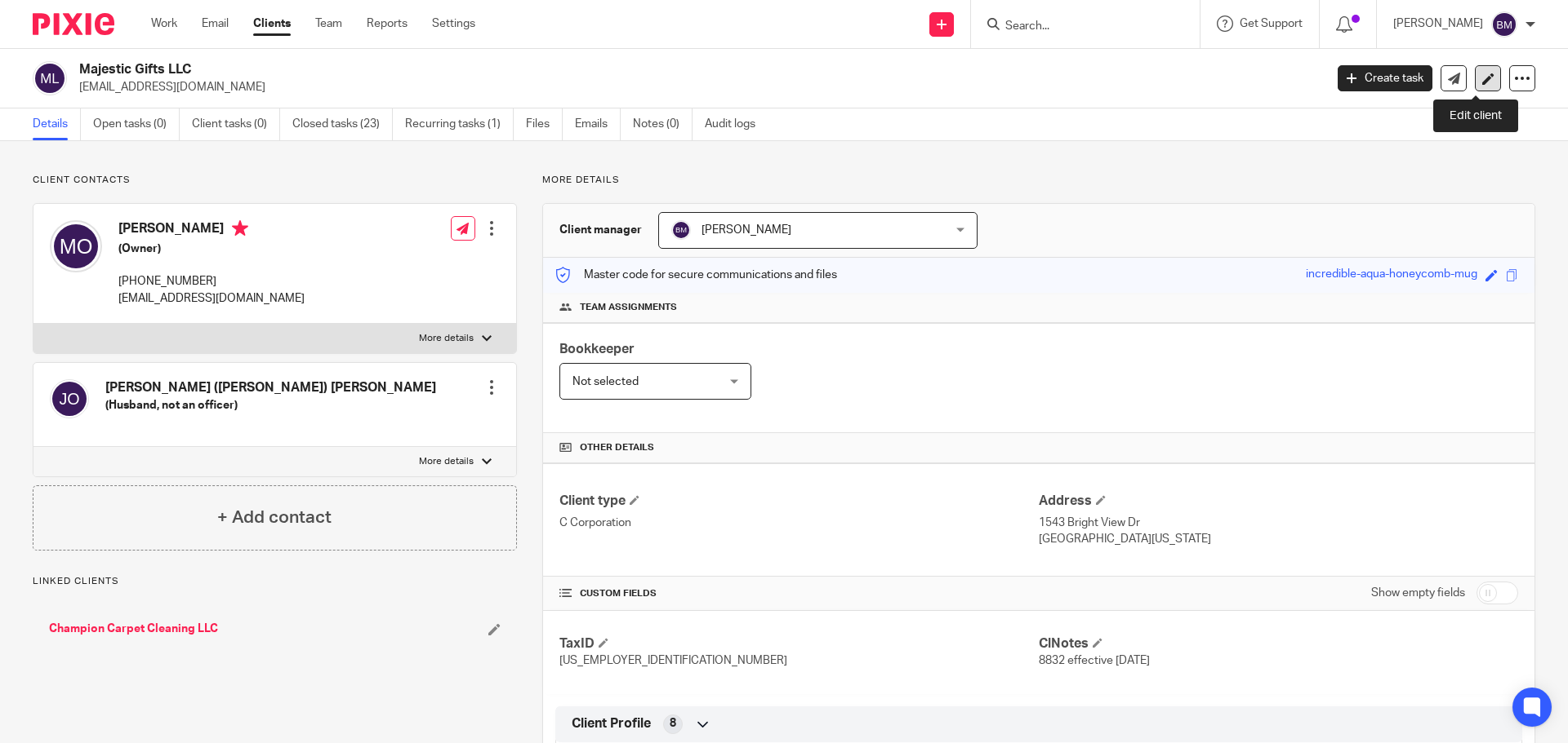
click at [1480, 85] on link at bounding box center [1487, 77] width 26 height 26
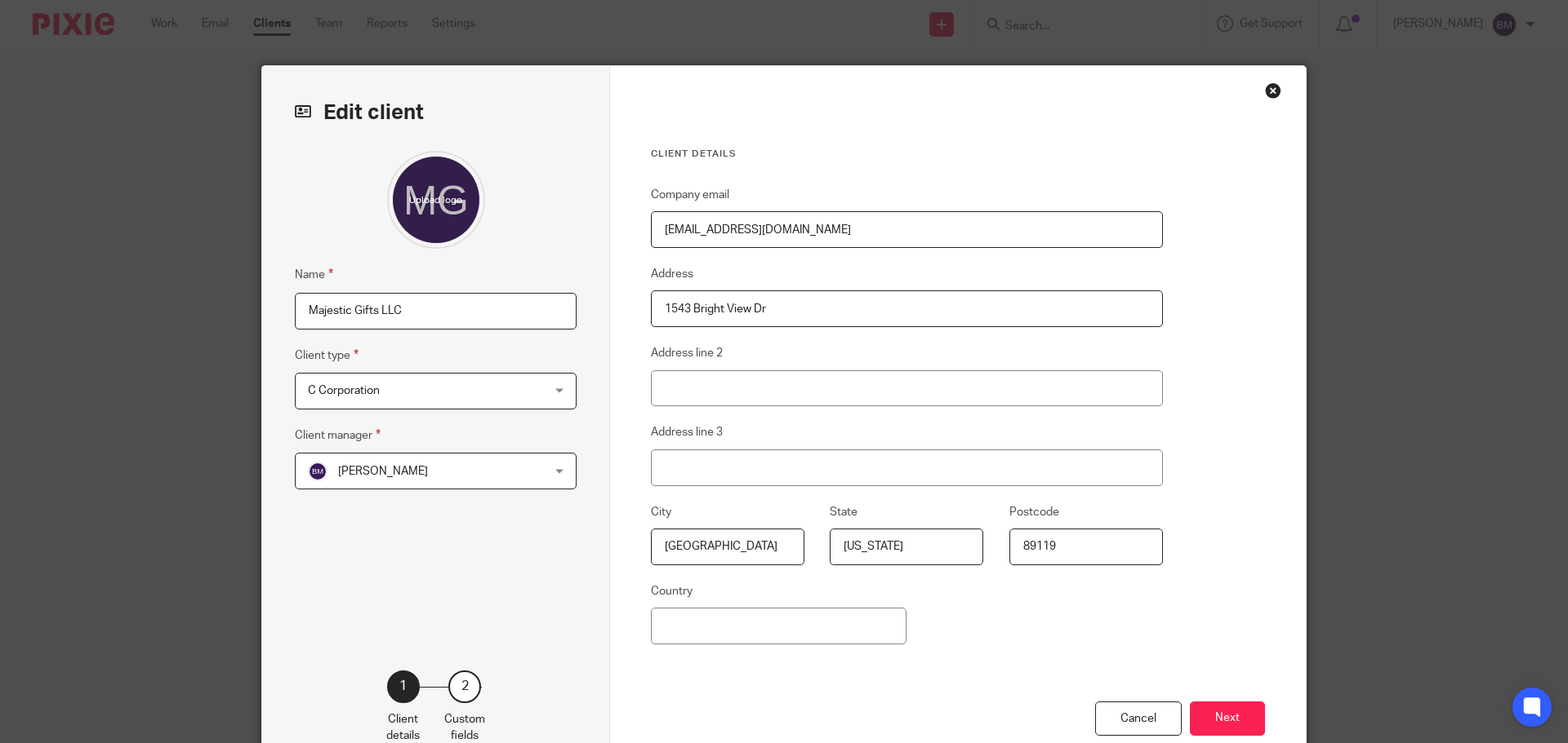
drag, startPoint x: 296, startPoint y: 306, endPoint x: 445, endPoint y: 314, distance: 149.2
click at [444, 314] on input "Majestic Gifts LLC" at bounding box center [436, 312] width 282 height 37
drag, startPoint x: 653, startPoint y: 227, endPoint x: 807, endPoint y: 239, distance: 154.5
click at [807, 239] on input "[EMAIL_ADDRESS][DOMAIN_NAME]" at bounding box center [906, 229] width 512 height 37
drag, startPoint x: 655, startPoint y: 305, endPoint x: 789, endPoint y: 316, distance: 134.5
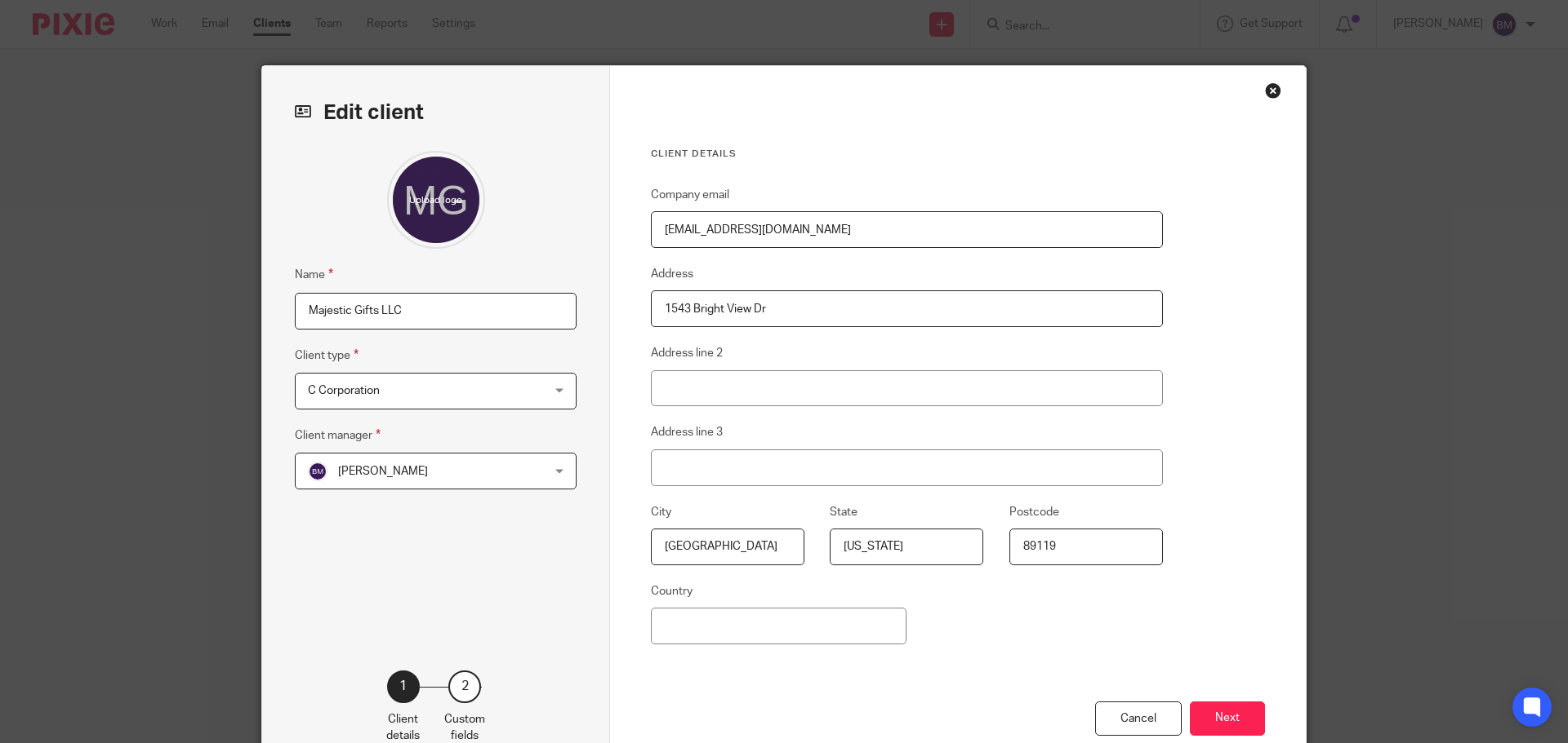
click at [789, 316] on input "1543 Bright View Dr" at bounding box center [906, 309] width 512 height 37
drag, startPoint x: 1052, startPoint y: 545, endPoint x: 968, endPoint y: 546, distance: 84.0
click at [968, 546] on div "City Las Vegas State Nevada Postcode 89119" at bounding box center [893, 543] width 537 height 79
click at [1225, 708] on button "Next" at bounding box center [1227, 719] width 75 height 35
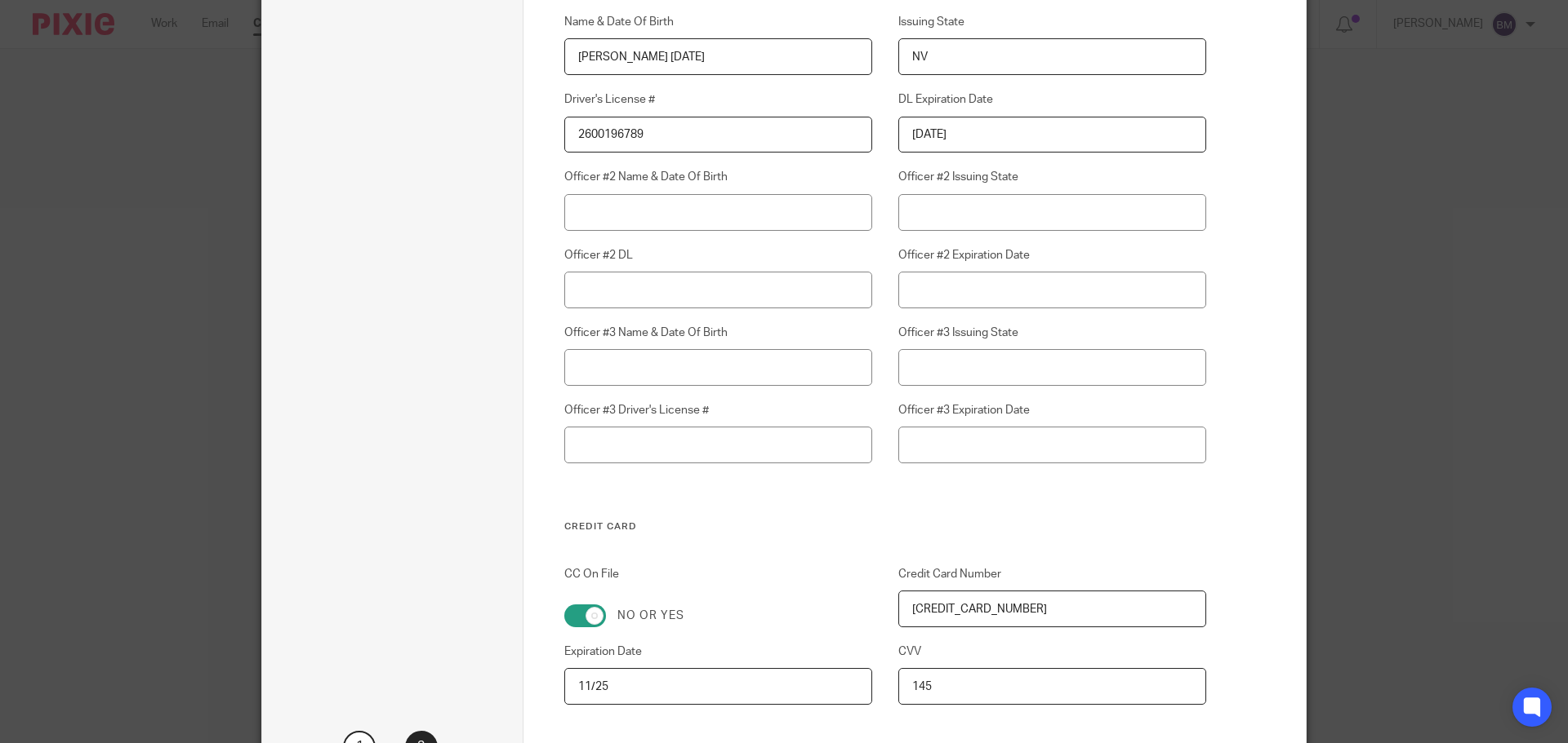
scroll to position [4567, 0]
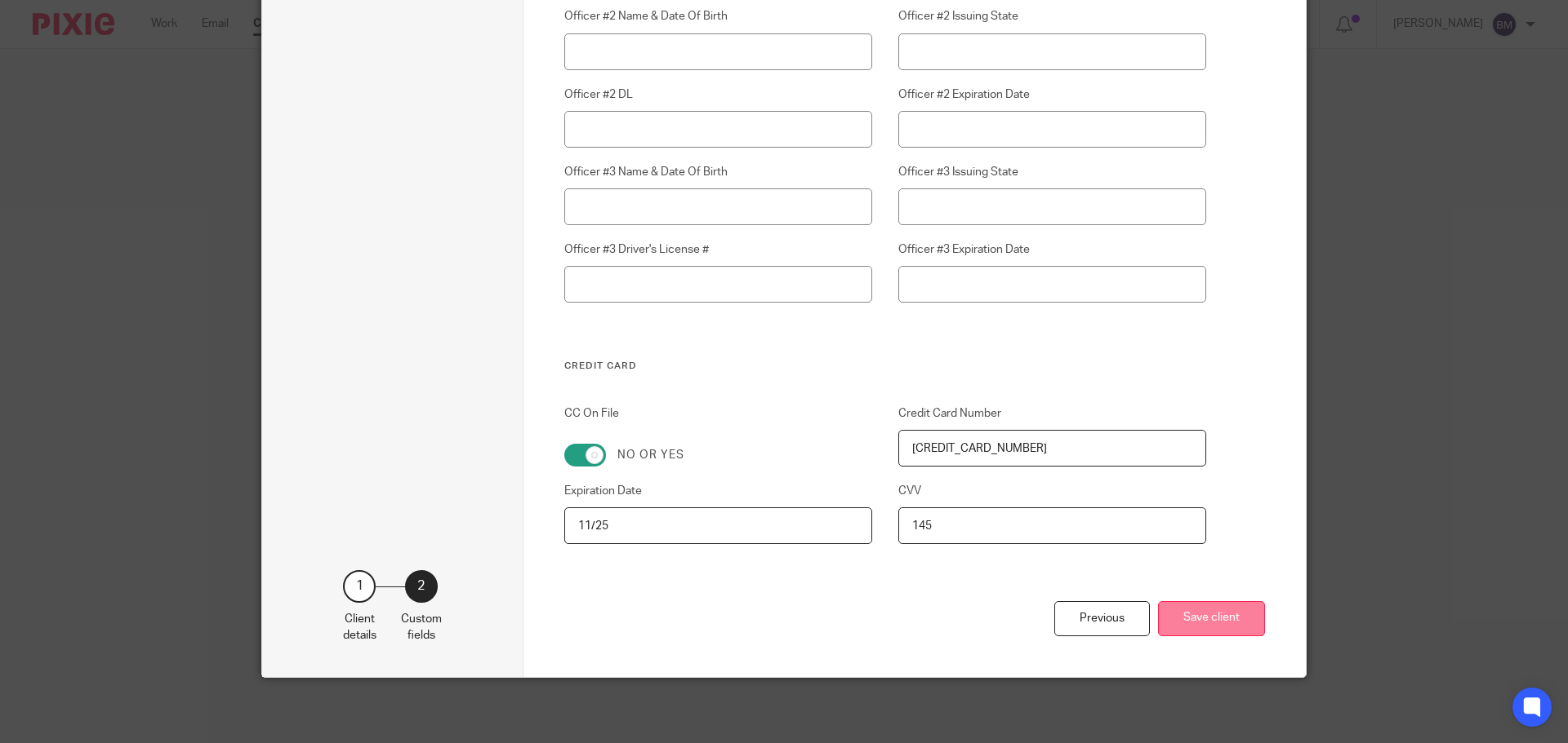
click at [1206, 620] on button "Save client" at bounding box center [1211, 619] width 107 height 35
click at [1211, 614] on button "Save client" at bounding box center [1211, 619] width 107 height 35
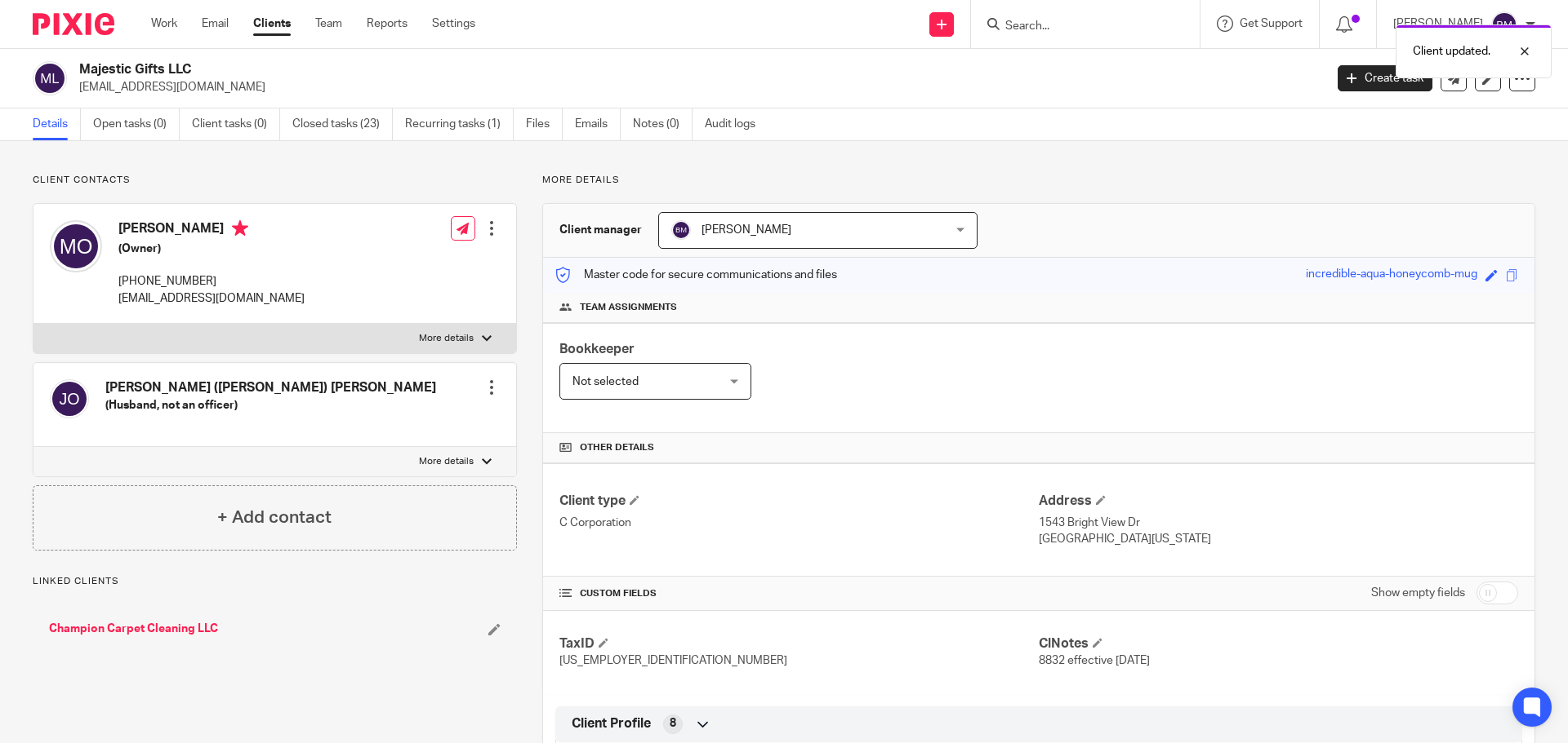
click at [488, 229] on div at bounding box center [491, 228] width 16 height 16
click at [373, 261] on link "Edit contact" at bounding box center [414, 264] width 156 height 23
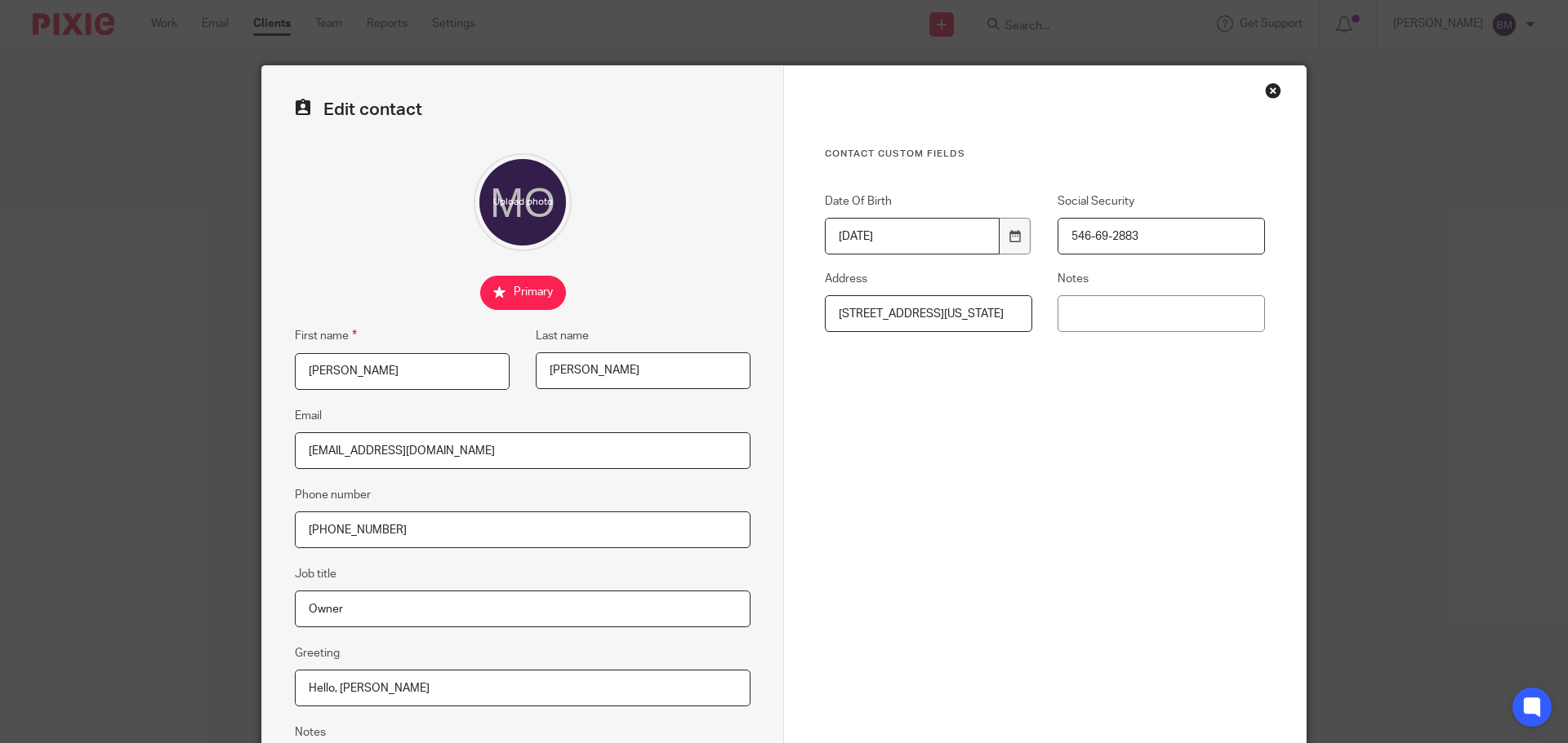
drag, startPoint x: 583, startPoint y: 369, endPoint x: 498, endPoint y: 365, distance: 85.1
click at [498, 365] on div "First name Maria Last name Olarte" at bounding box center [509, 366] width 481 height 80
drag, startPoint x: 301, startPoint y: 526, endPoint x: 415, endPoint y: 537, distance: 114.5
click at [415, 537] on input "702- 688-3484" at bounding box center [523, 530] width 456 height 37
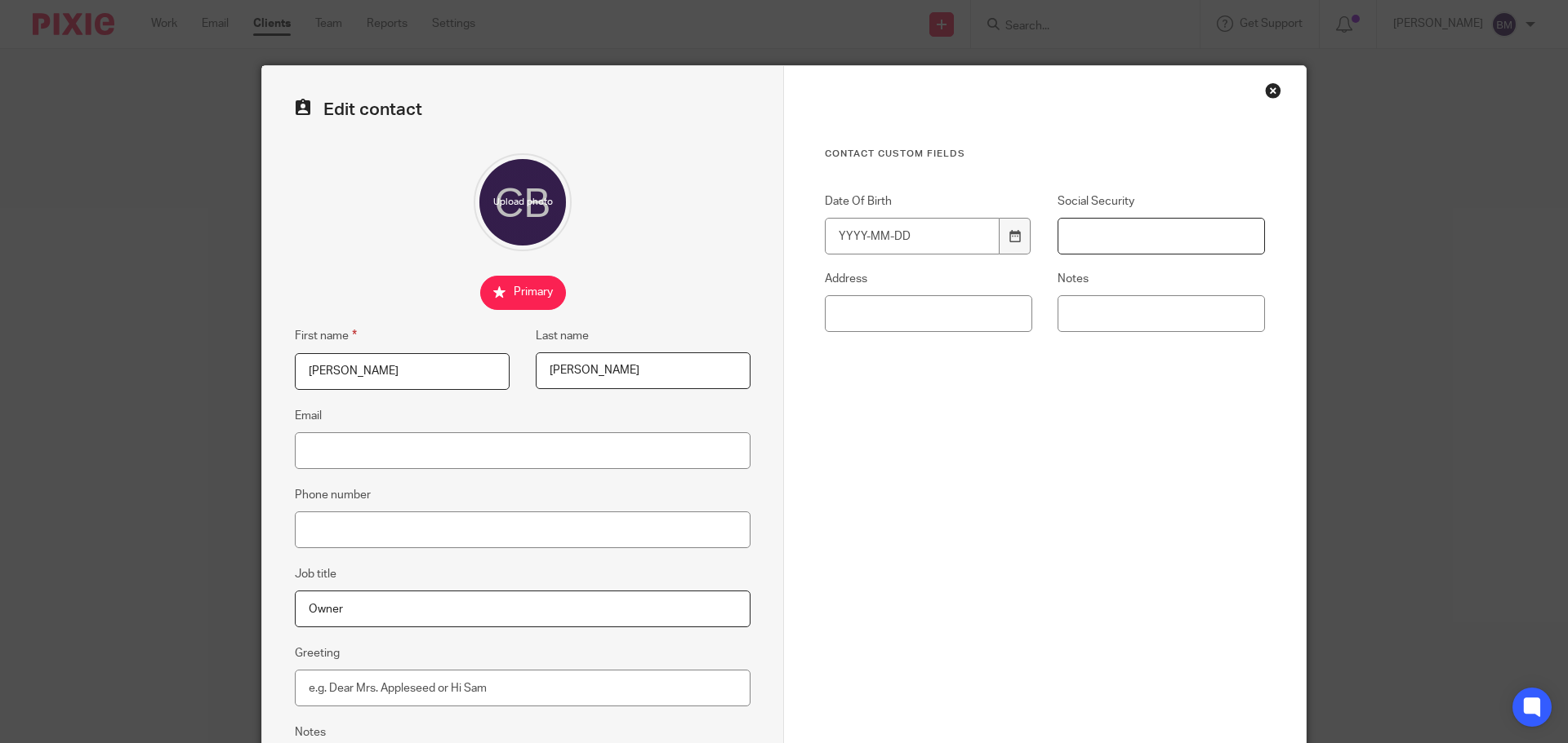
click at [1127, 234] on input "Social Security" at bounding box center [1161, 236] width 207 height 37
type input "306-08-3936"
click at [321, 454] on input "Email" at bounding box center [523, 451] width 456 height 37
paste input "[EMAIL_ADDRESS][DOMAIN_NAME]"
type input "[EMAIL_ADDRESS][DOMAIN_NAME]"
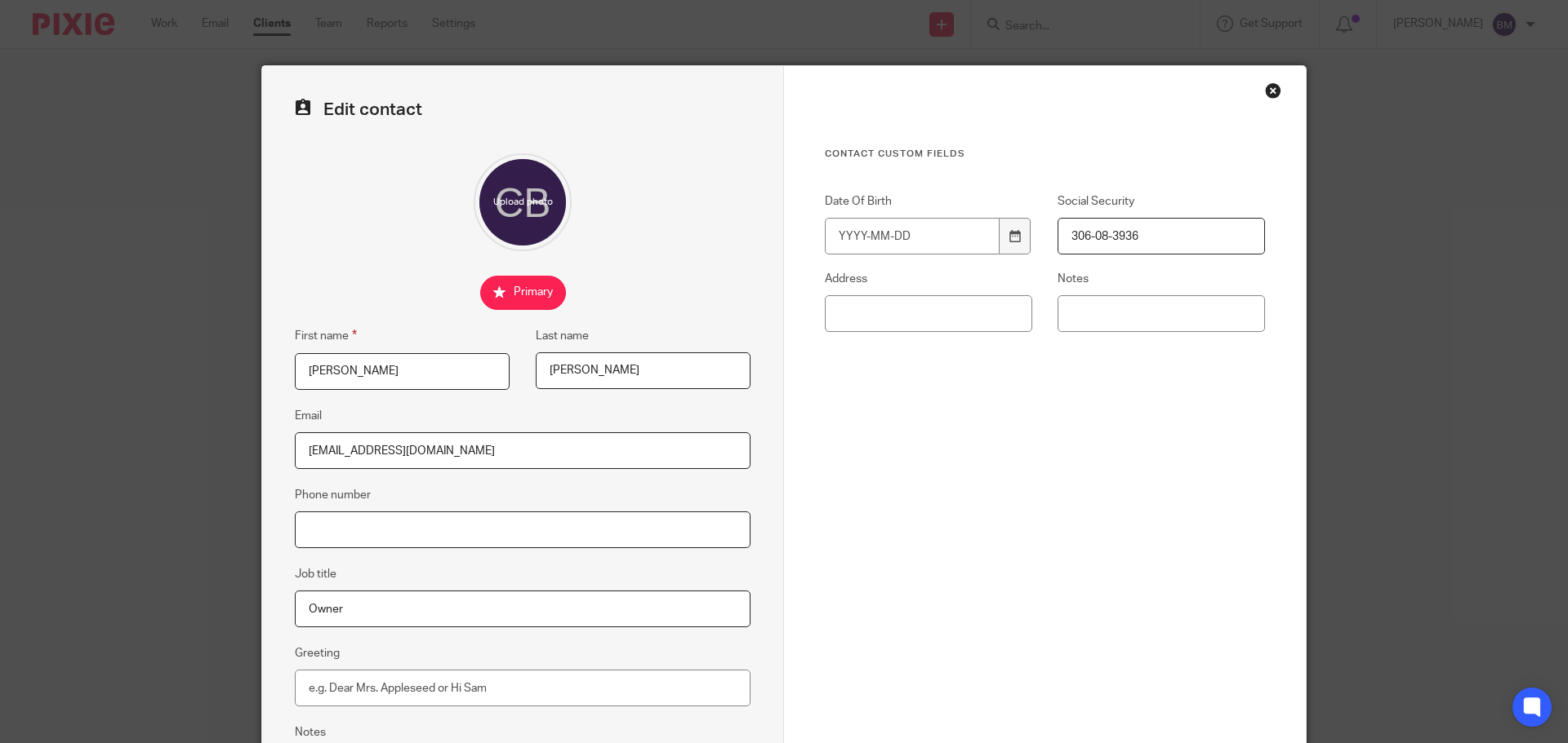
click at [332, 522] on input "Phone number" at bounding box center [523, 530] width 456 height 37
paste input "[PHONE_NUMBER] Work"
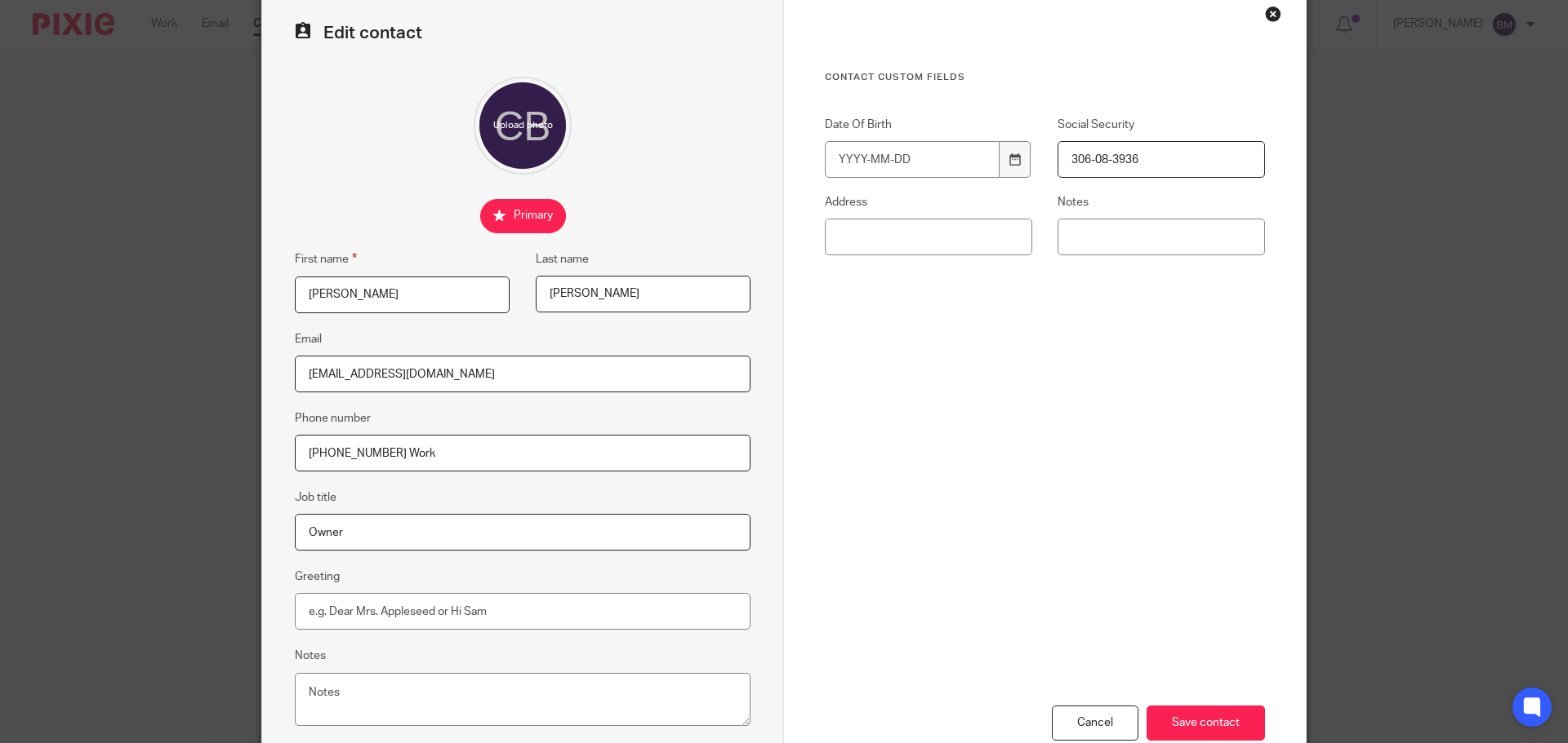
scroll to position [181, 0]
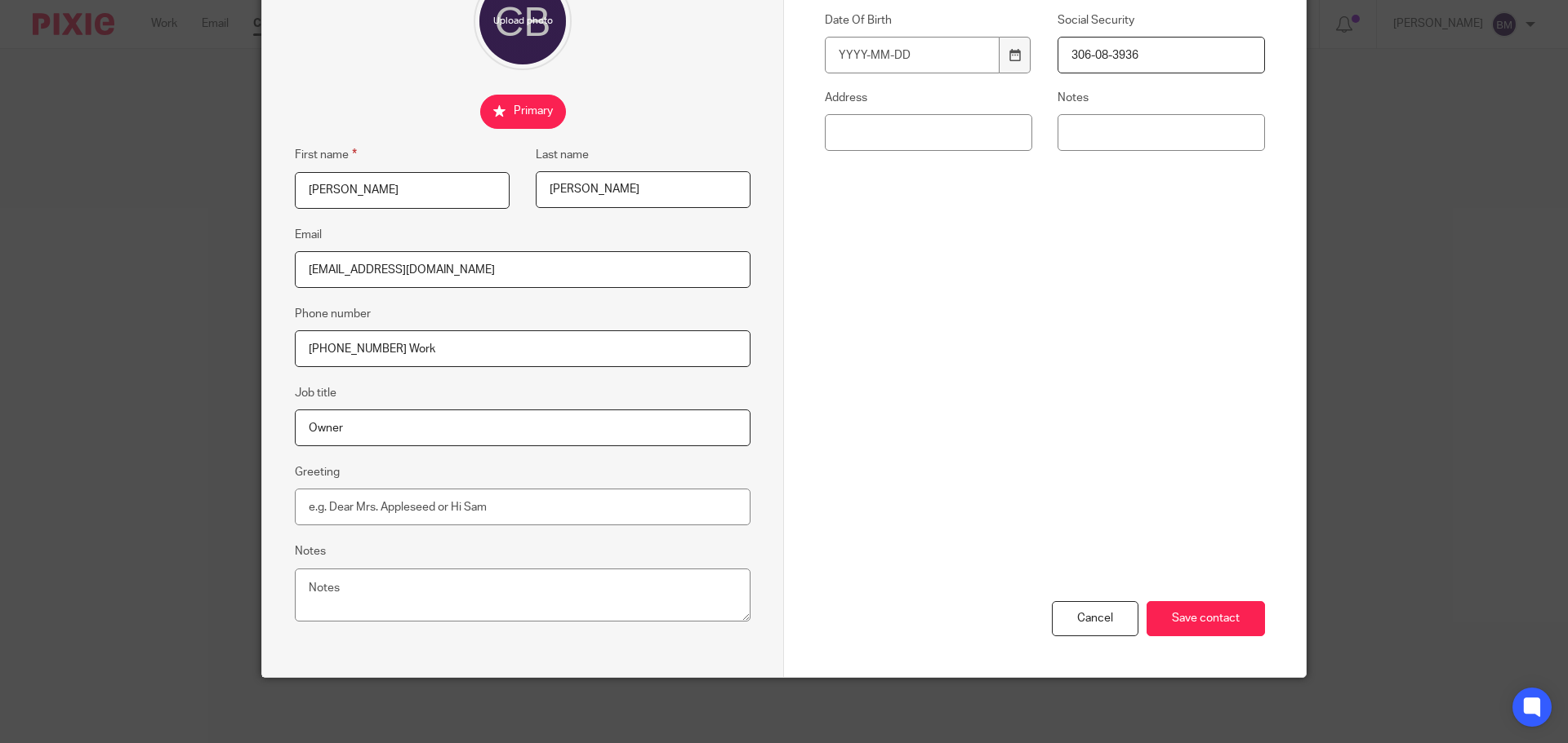
type input "[PHONE_NUMBER] Work"
click at [299, 498] on input "Greeting" at bounding box center [523, 507] width 456 height 37
type input "Hello Curtis,"
click at [961, 409] on div "Cancel Save contact" at bounding box center [1044, 530] width 440 height 293
click at [1193, 619] on input "Save contact" at bounding box center [1205, 619] width 118 height 35
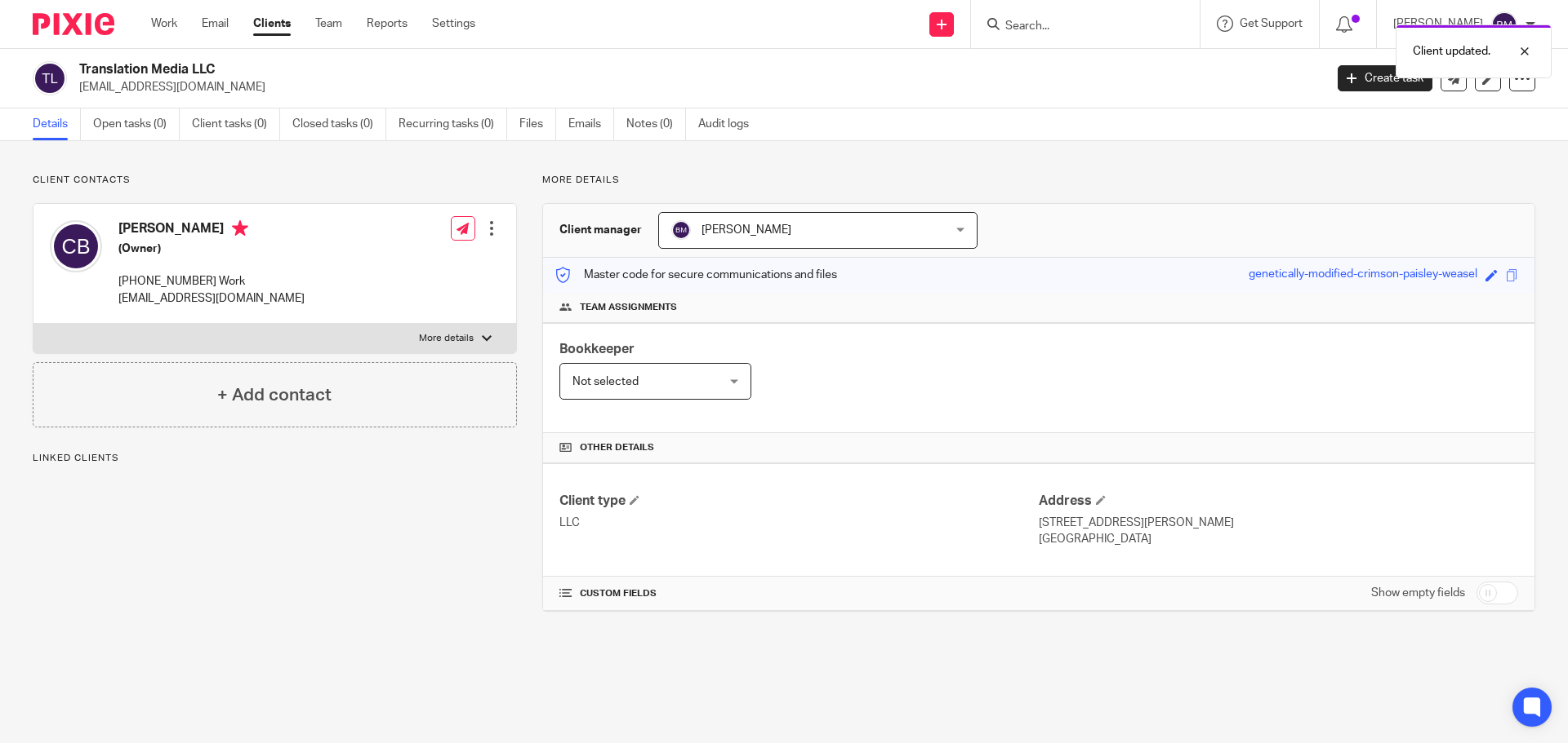
click at [1492, 594] on input "checkbox" at bounding box center [1496, 593] width 42 height 23
checkbox input "true"
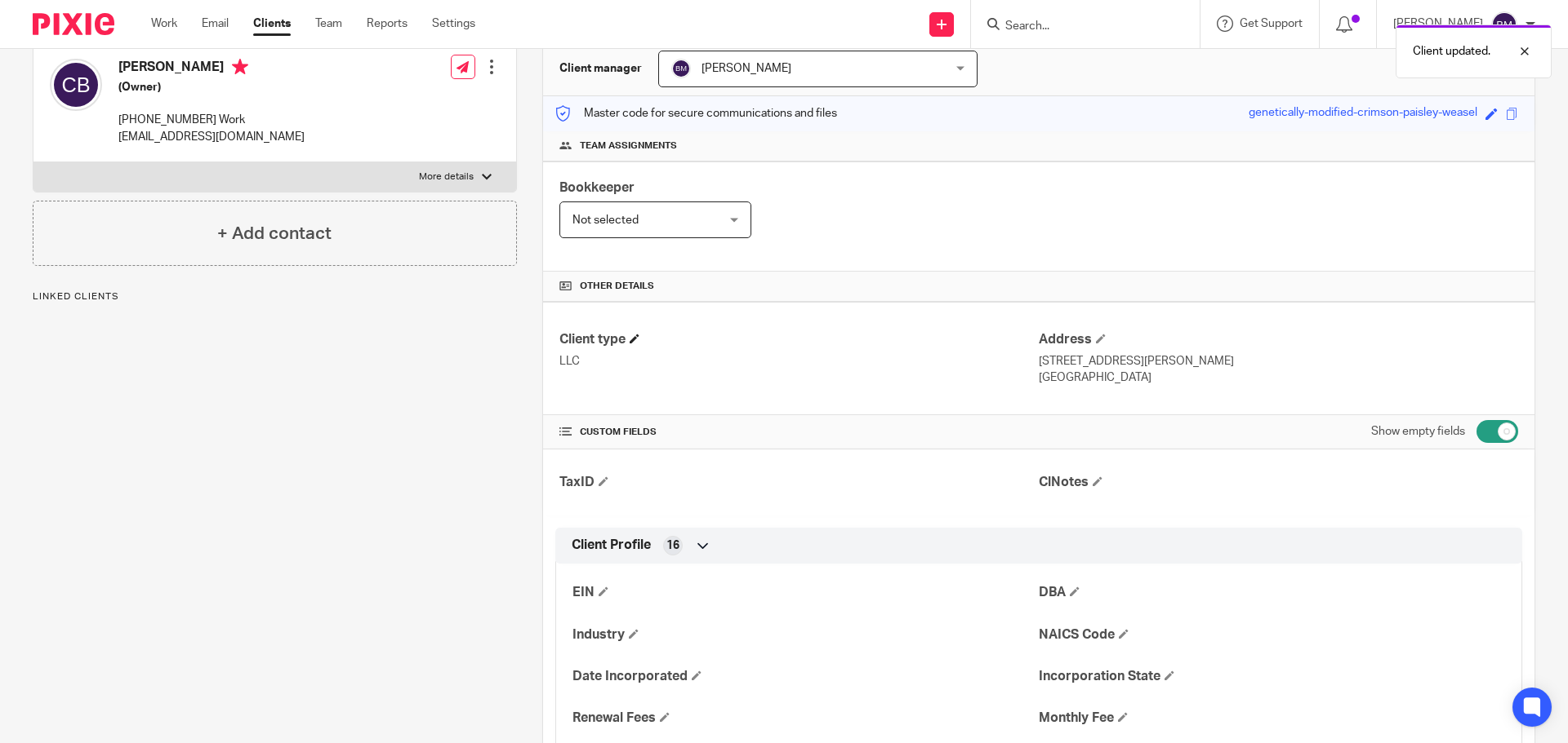
scroll to position [245, 0]
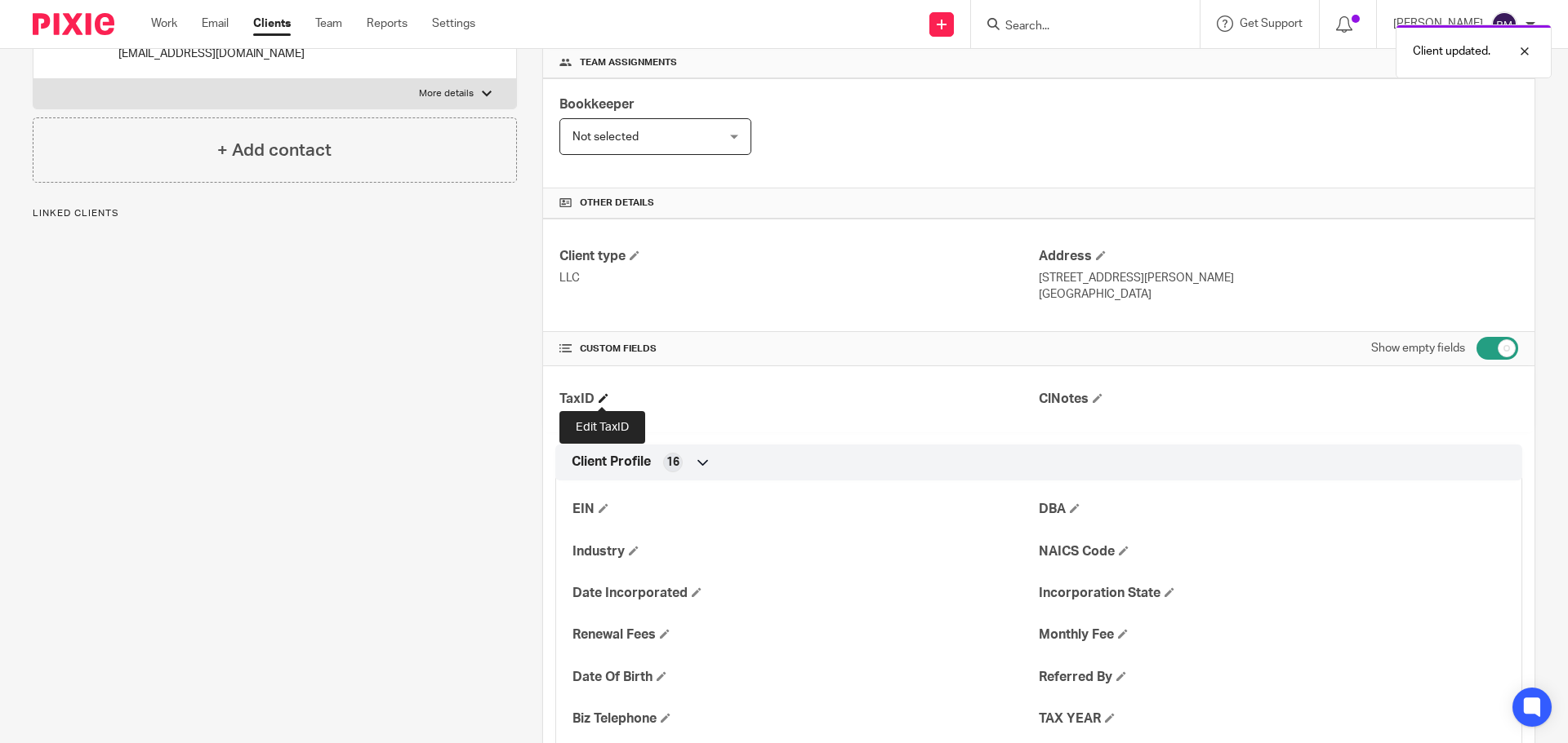
click at [604, 398] on span at bounding box center [603, 399] width 10 height 10
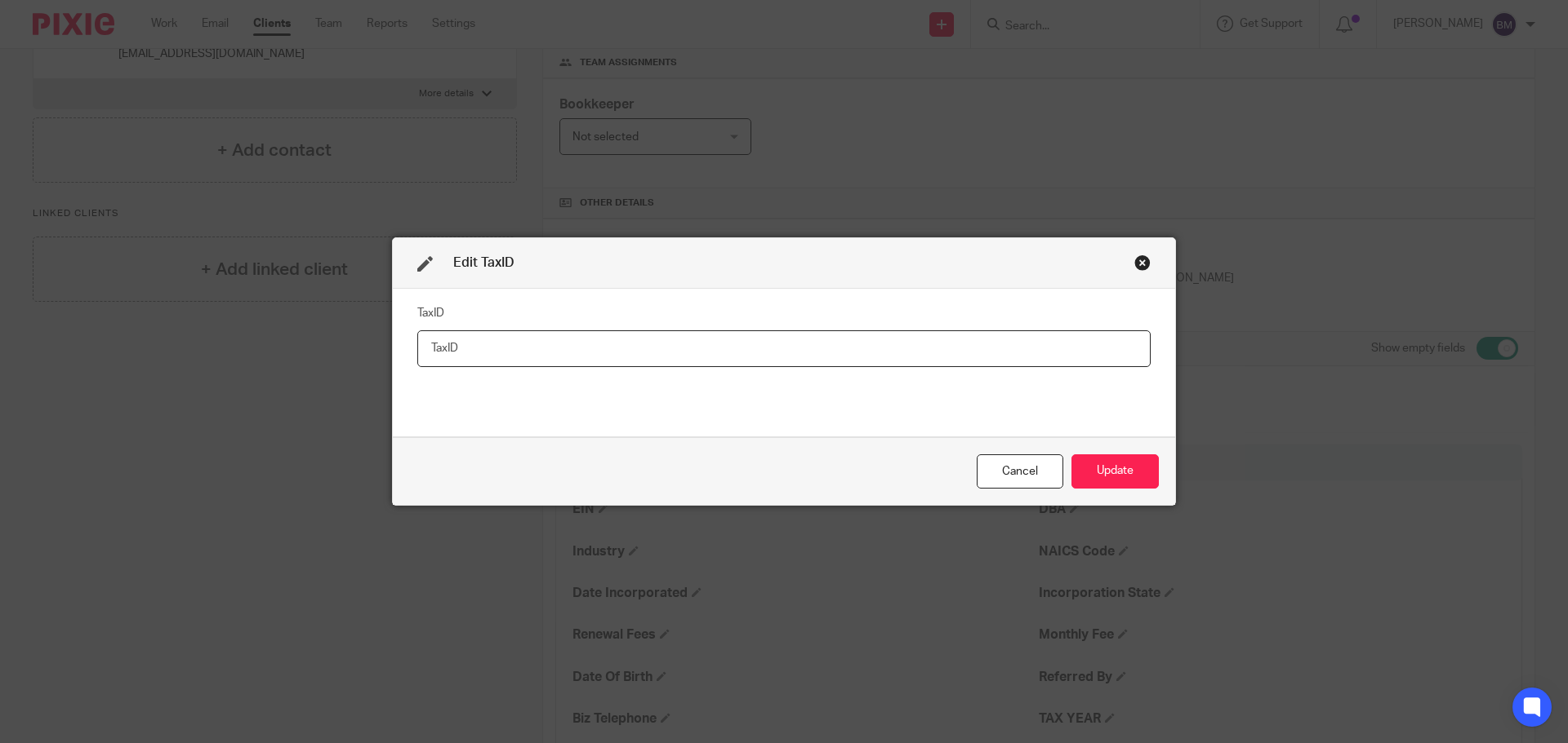
paste input "[US_EMPLOYER_IDENTIFICATION_NUMBER]"
type input "[US_EMPLOYER_IDENTIFICATION_NUMBER]"
click at [1112, 469] on button "Update" at bounding box center [1115, 472] width 87 height 35
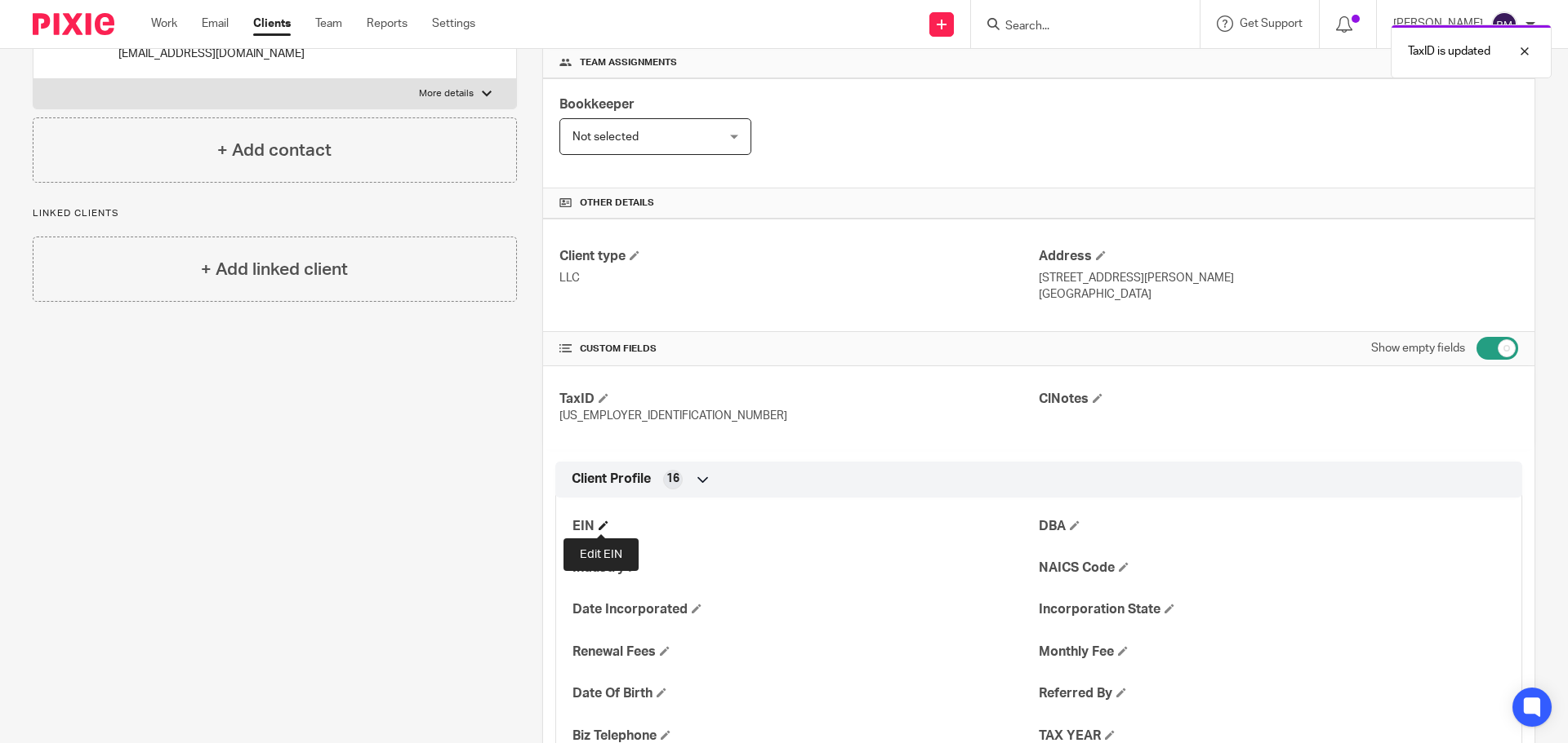
click at [601, 525] on span at bounding box center [603, 525] width 10 height 10
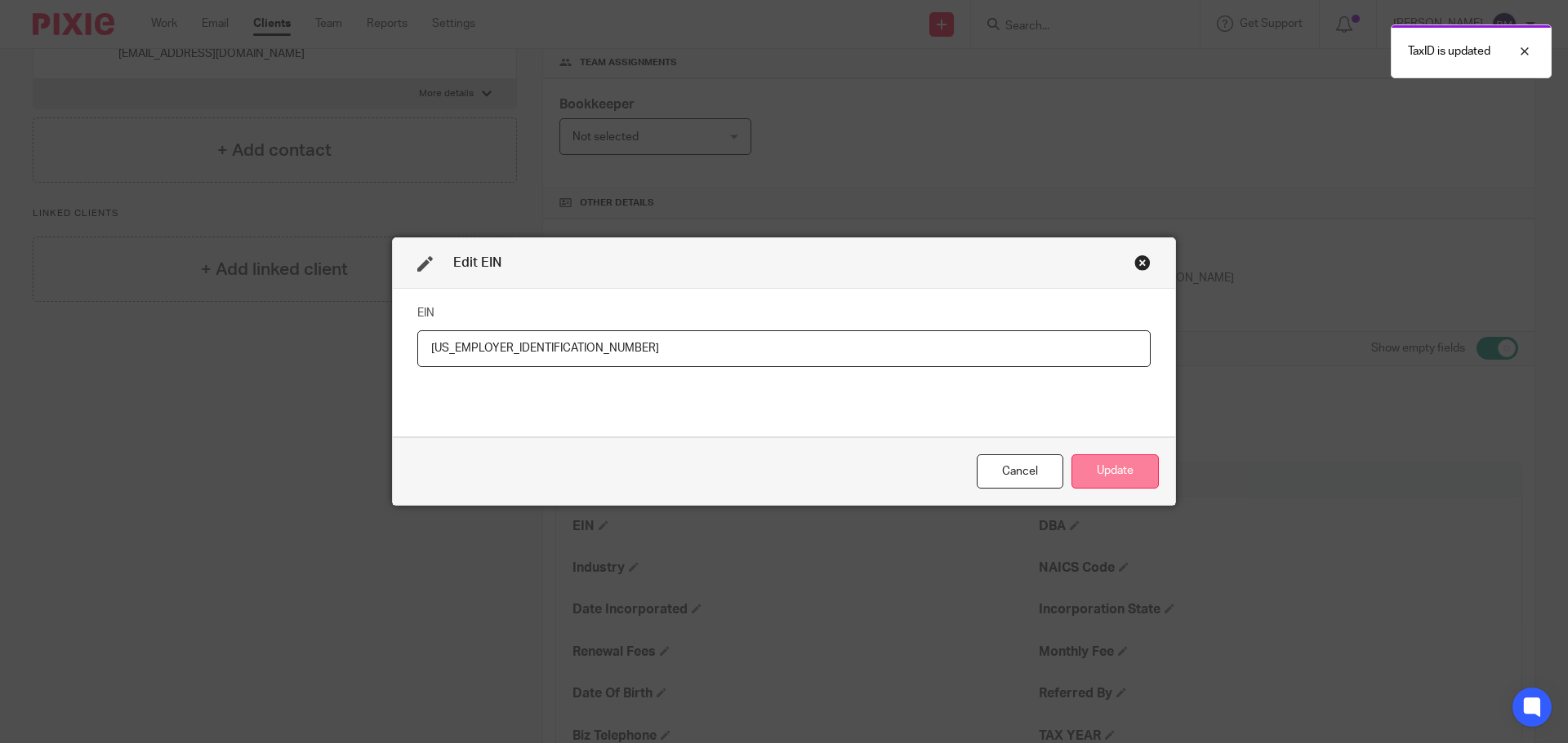
type input "39-3798302"
click at [1123, 466] on button "Update" at bounding box center [1115, 472] width 87 height 35
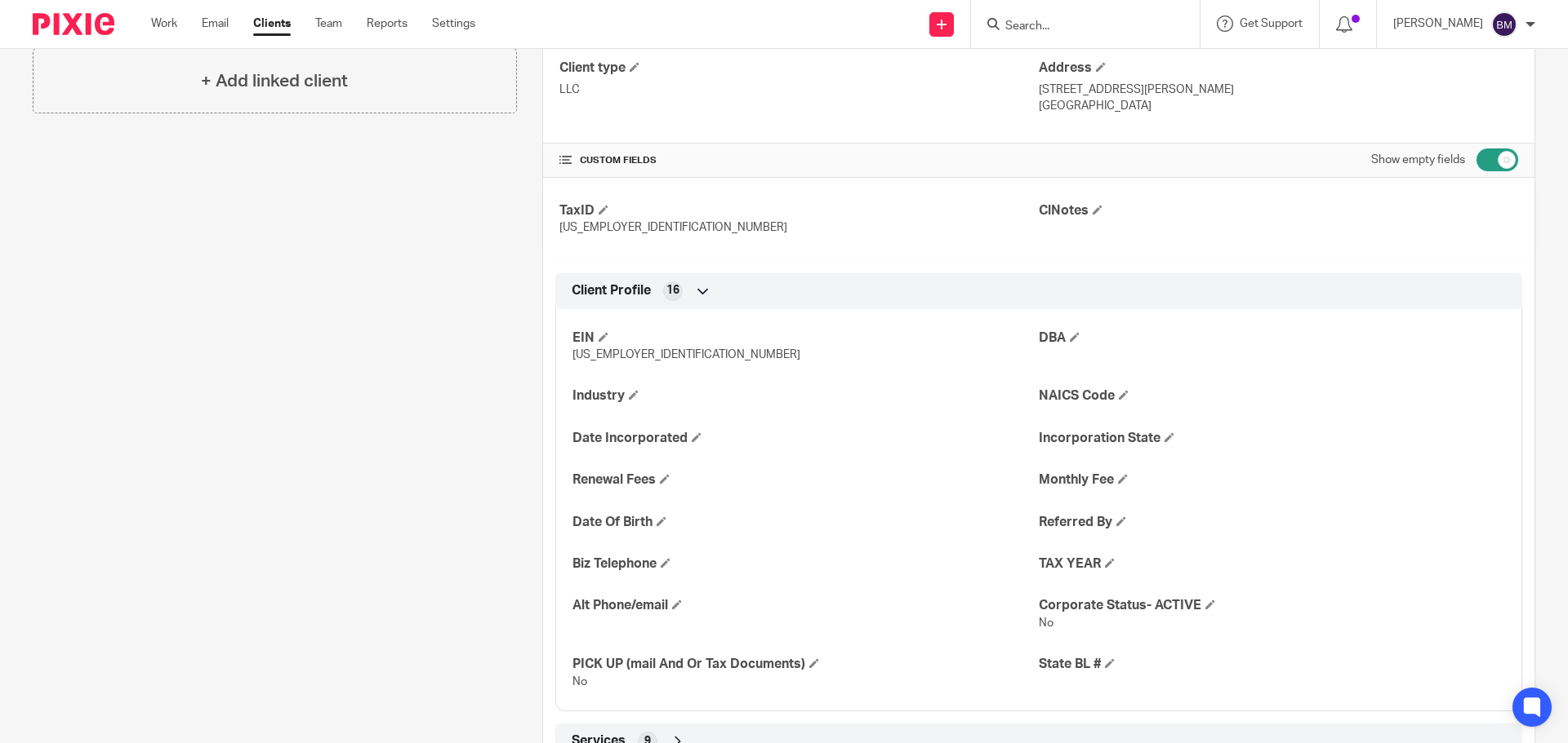
scroll to position [490, 0]
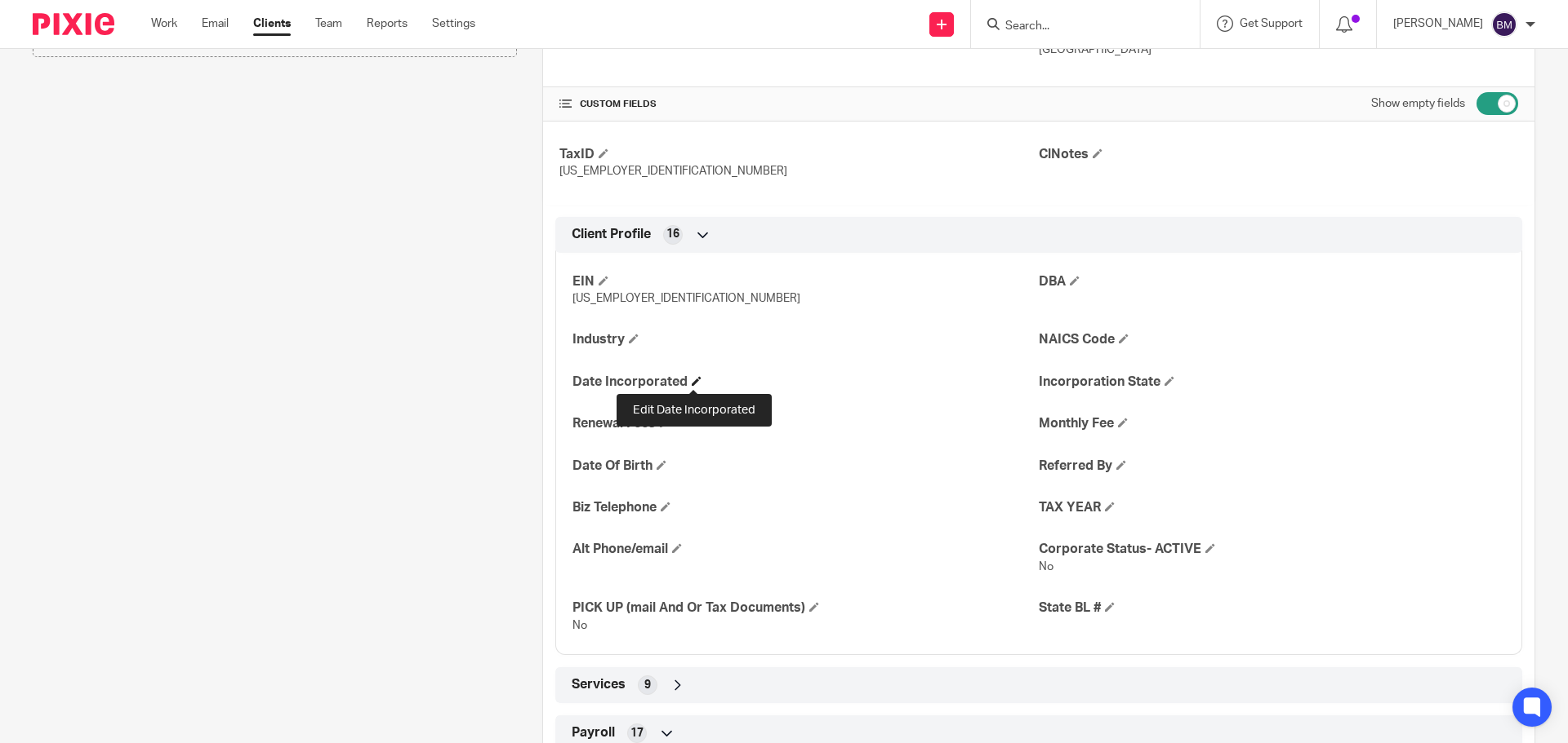
click at [698, 378] on span at bounding box center [696, 381] width 10 height 10
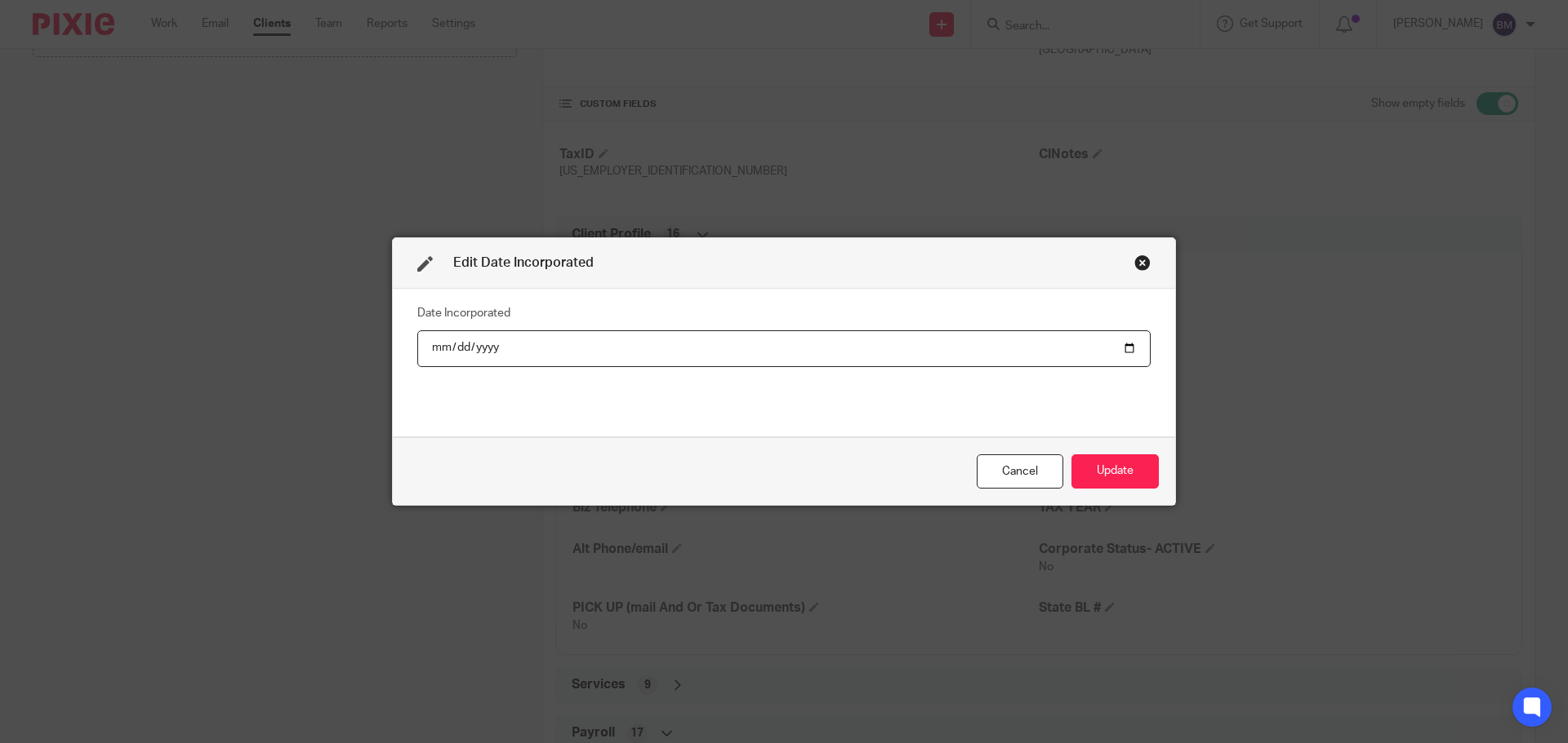
click at [1122, 346] on input "date" at bounding box center [783, 349] width 733 height 37
type input "2025-08-15"
click at [1124, 470] on button "Update" at bounding box center [1115, 472] width 87 height 35
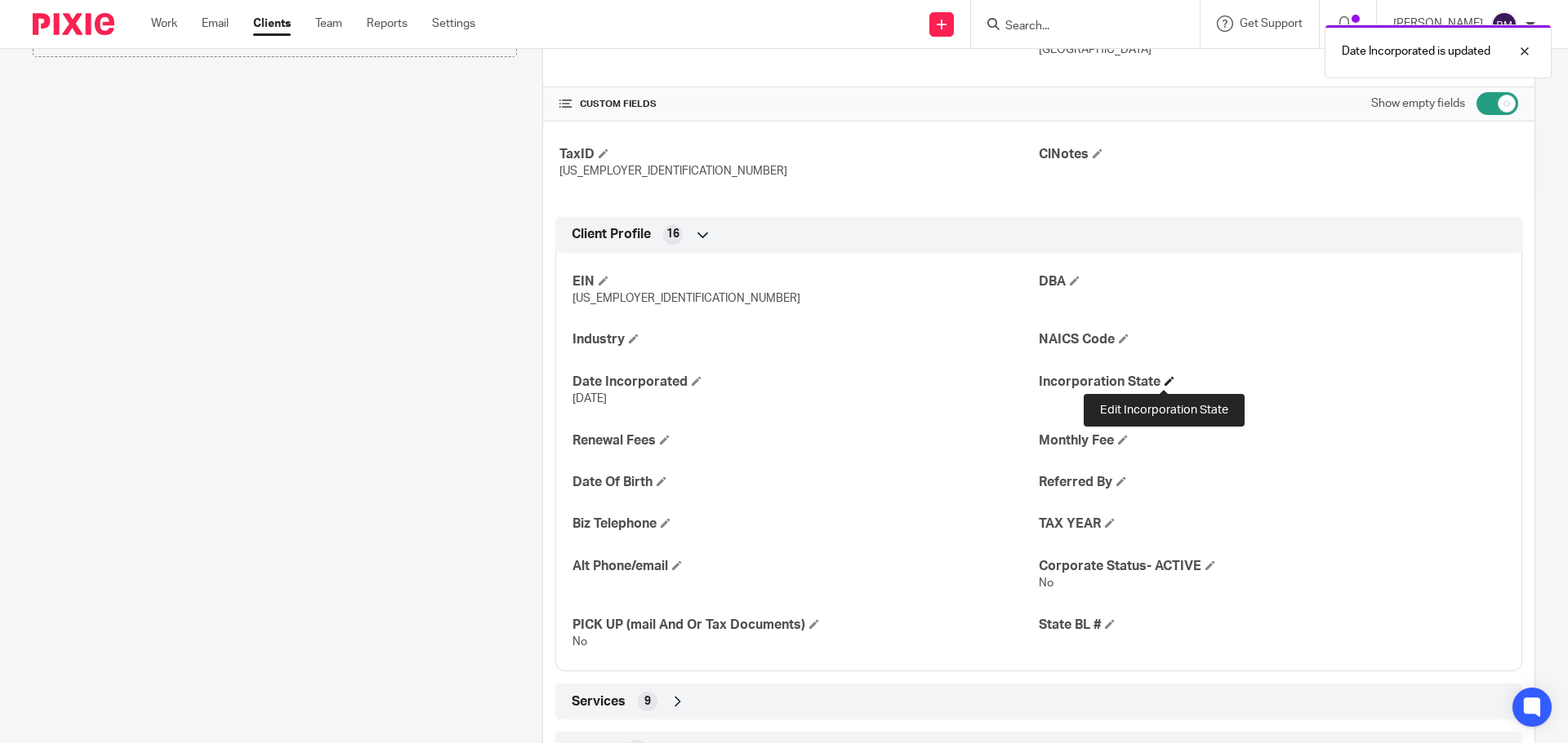
click at [1165, 378] on span at bounding box center [1169, 381] width 10 height 10
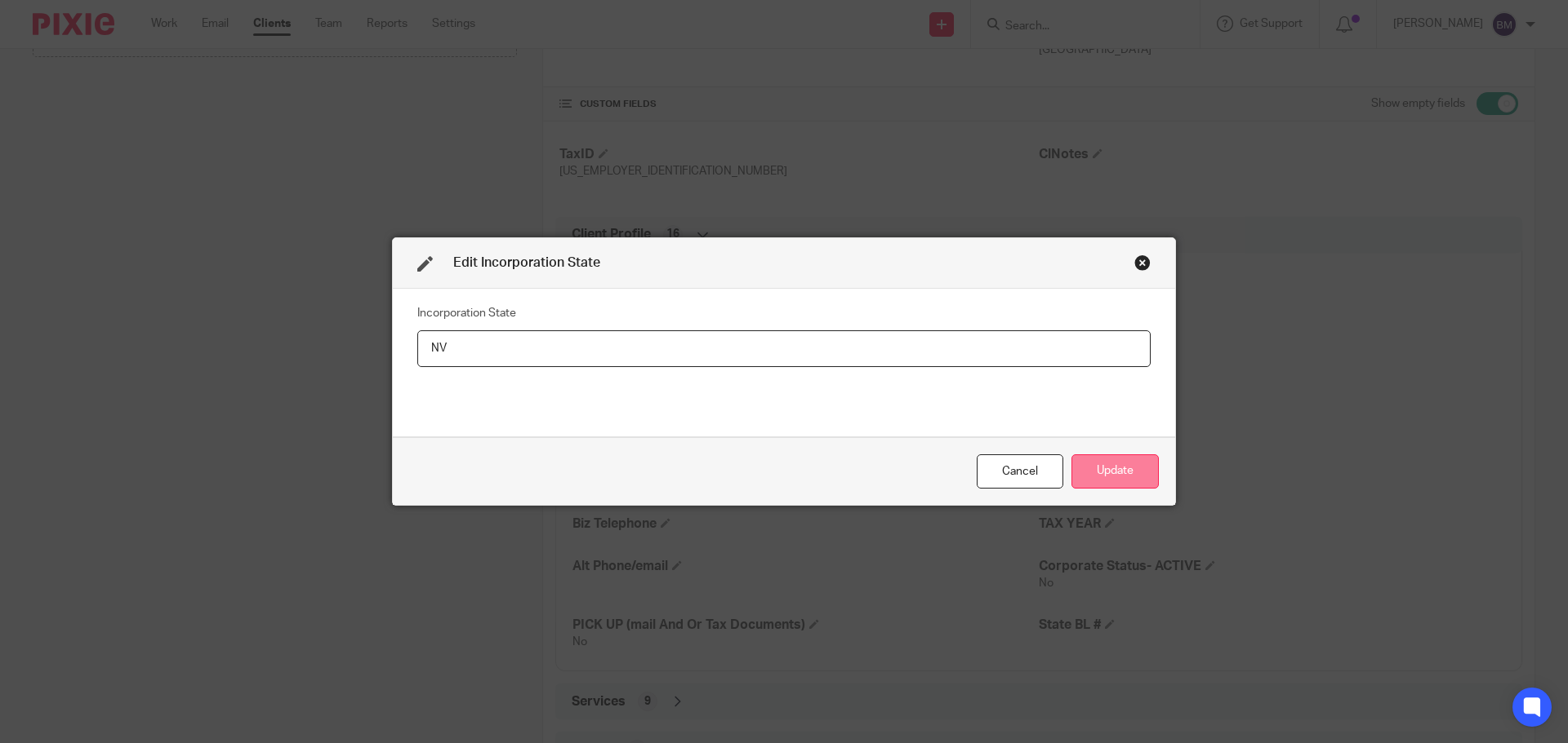
type input "NV"
click at [1120, 474] on button "Update" at bounding box center [1115, 472] width 87 height 35
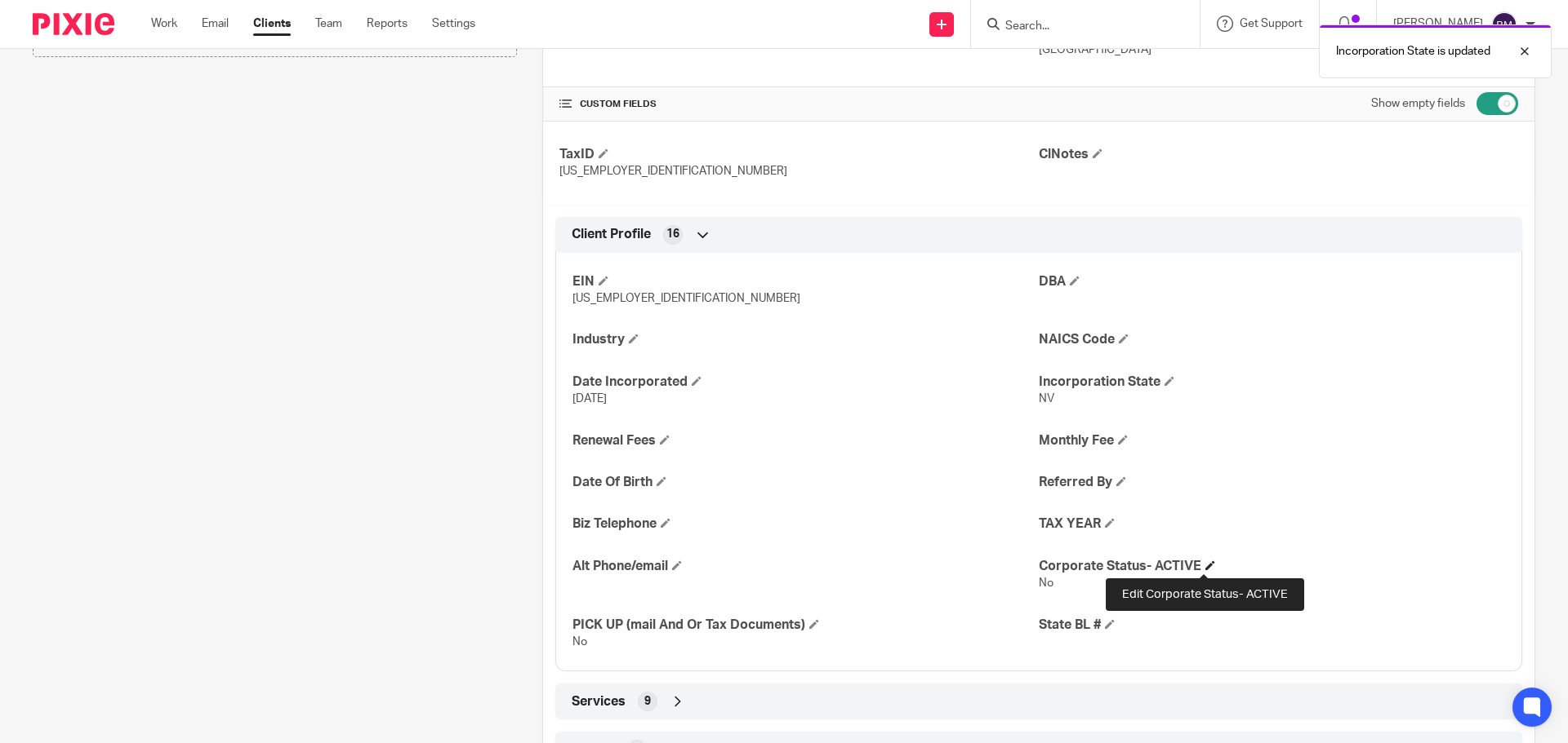
click at [1205, 567] on span at bounding box center [1210, 566] width 10 height 10
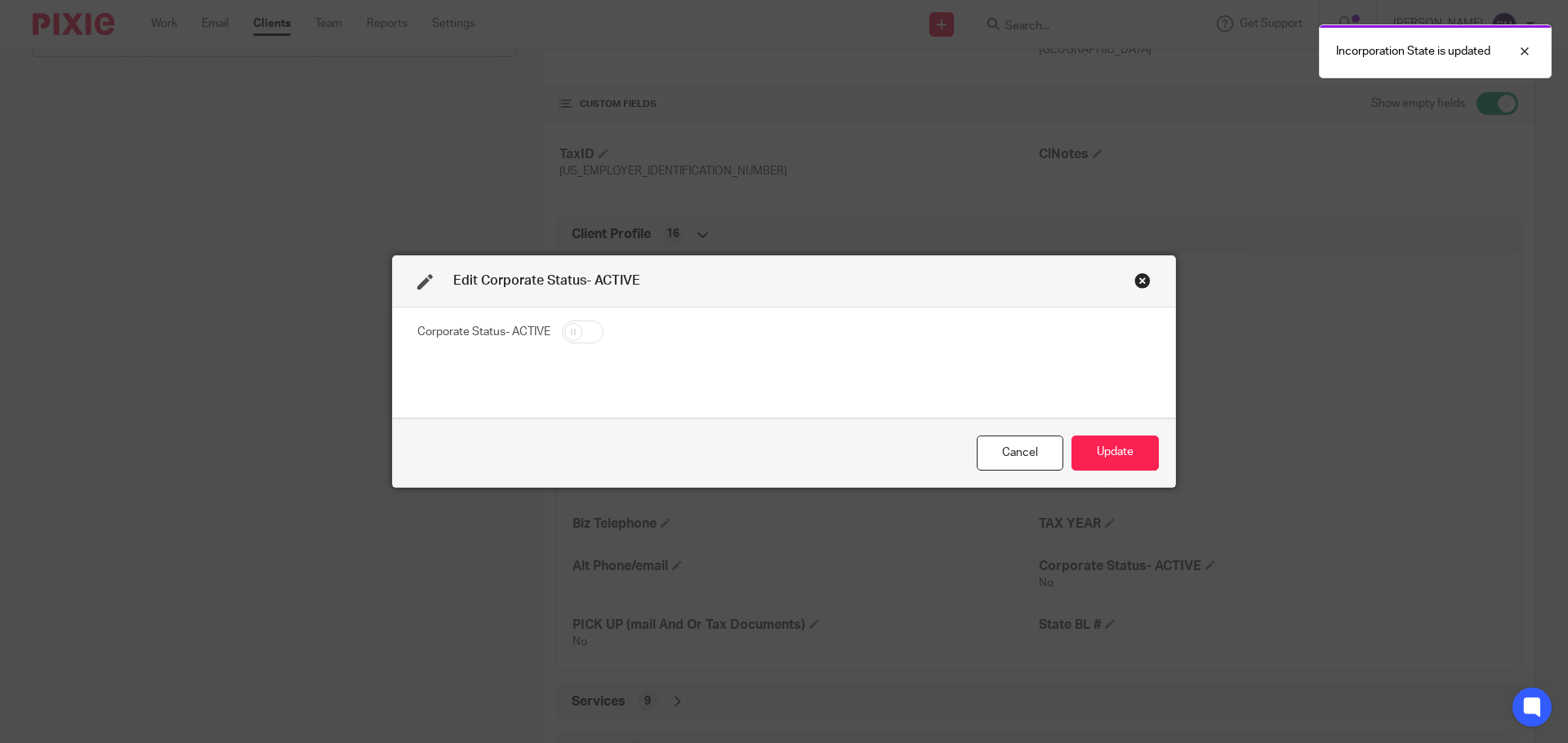
click at [589, 328] on input "checkbox" at bounding box center [582, 333] width 42 height 23
checkbox input "true"
click at [1101, 457] on button "Update" at bounding box center [1115, 453] width 87 height 35
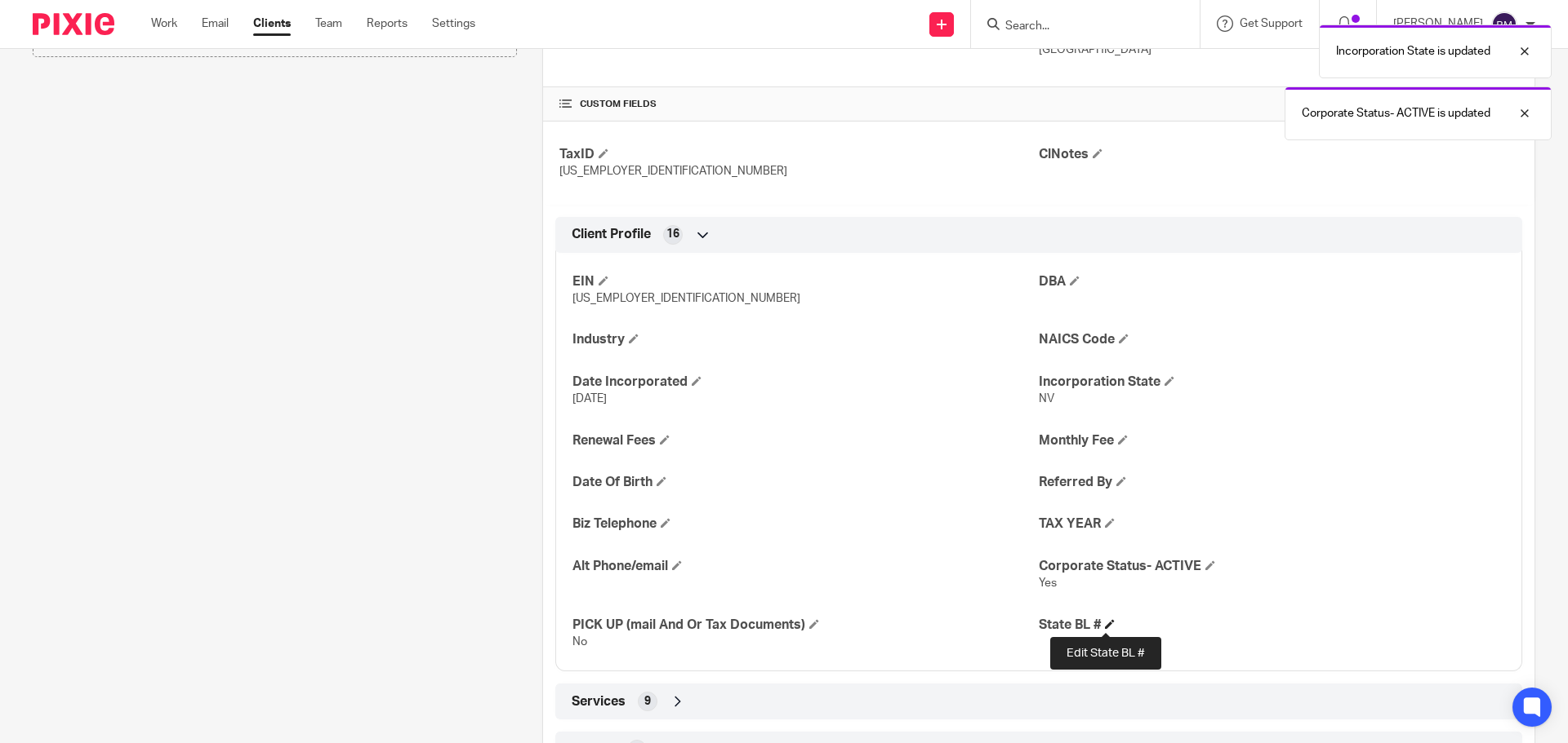
click at [1107, 621] on span at bounding box center [1109, 624] width 10 height 10
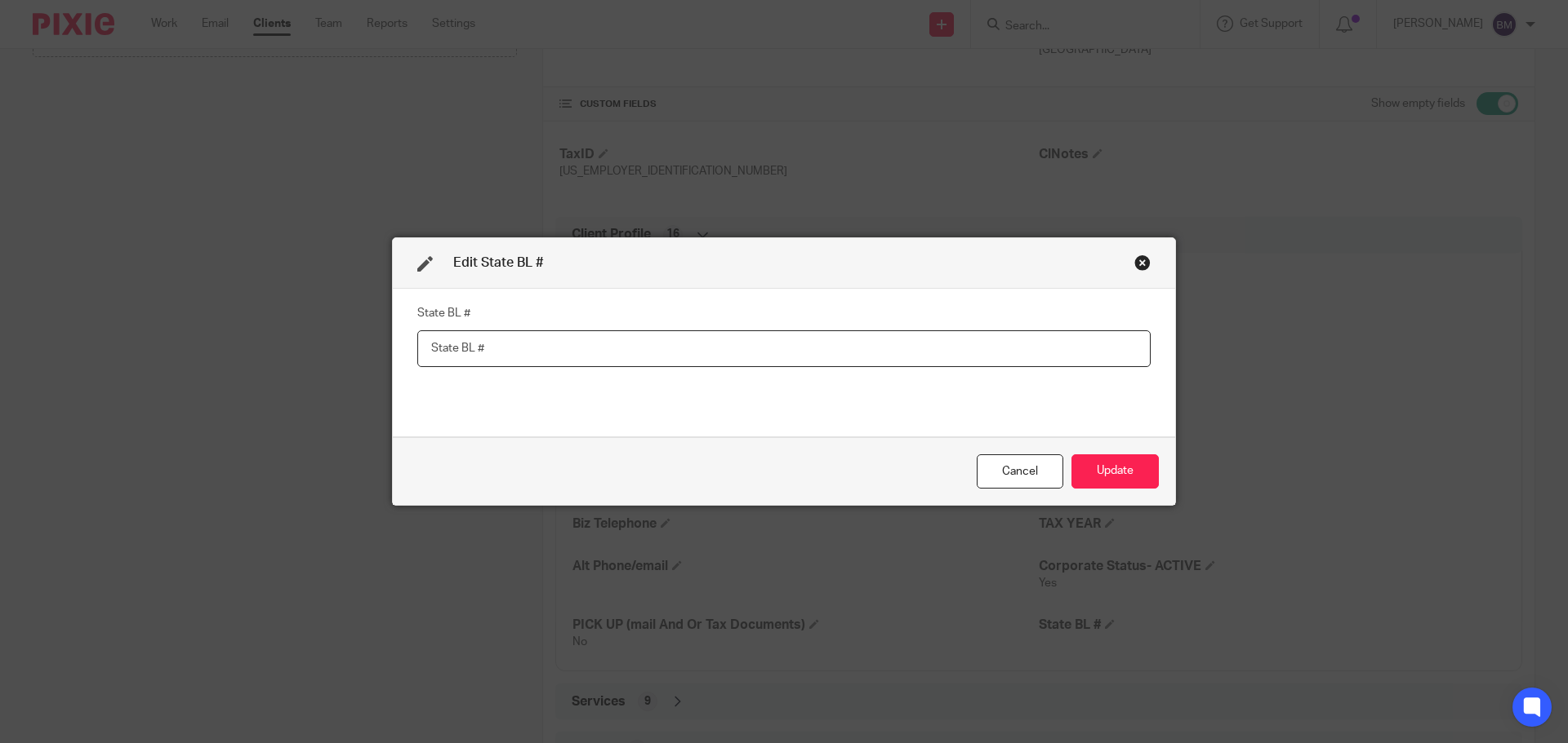
paste input "NV20253420439"
type input "NV20253420439"
click at [1099, 471] on button "Update" at bounding box center [1115, 472] width 87 height 35
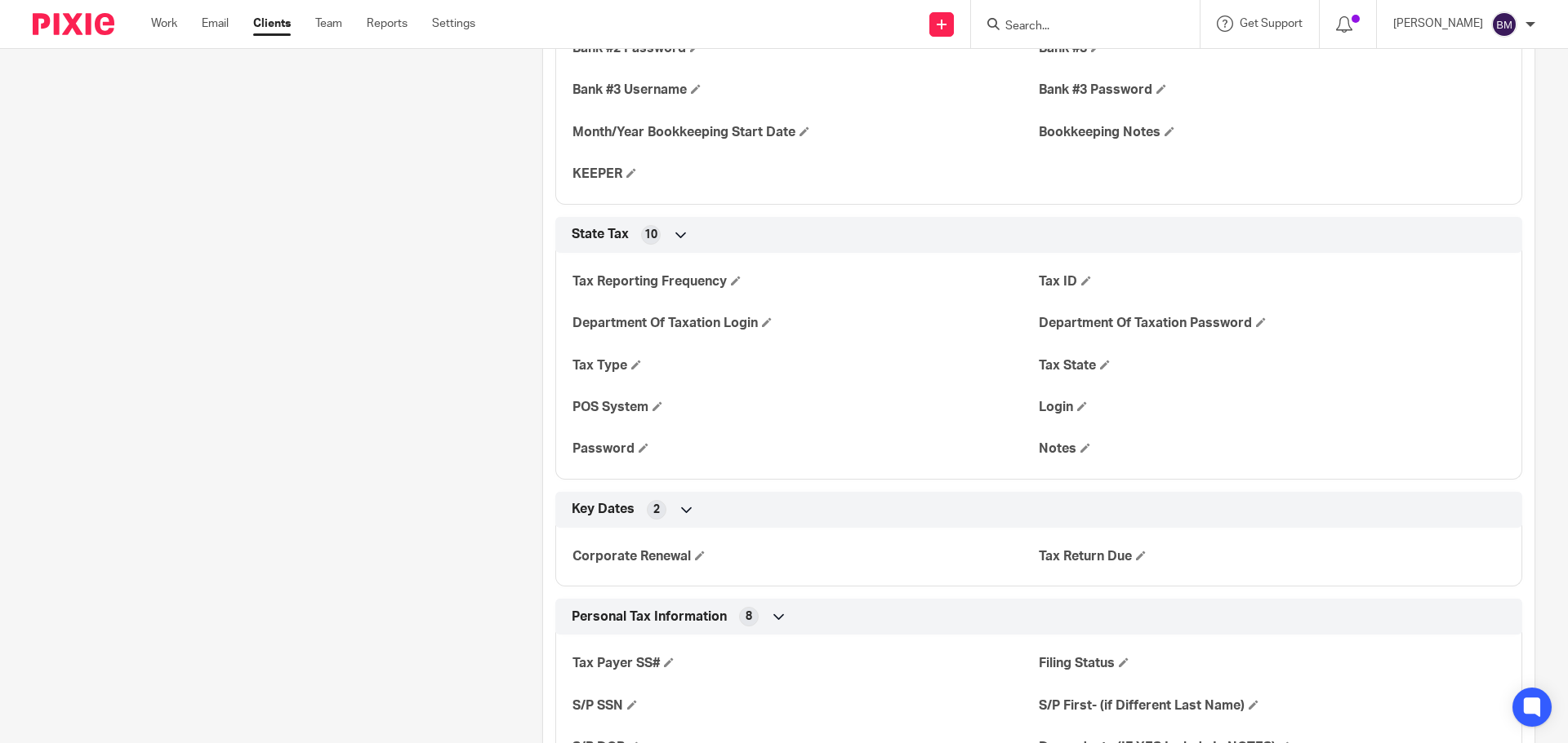
scroll to position [1958, 0]
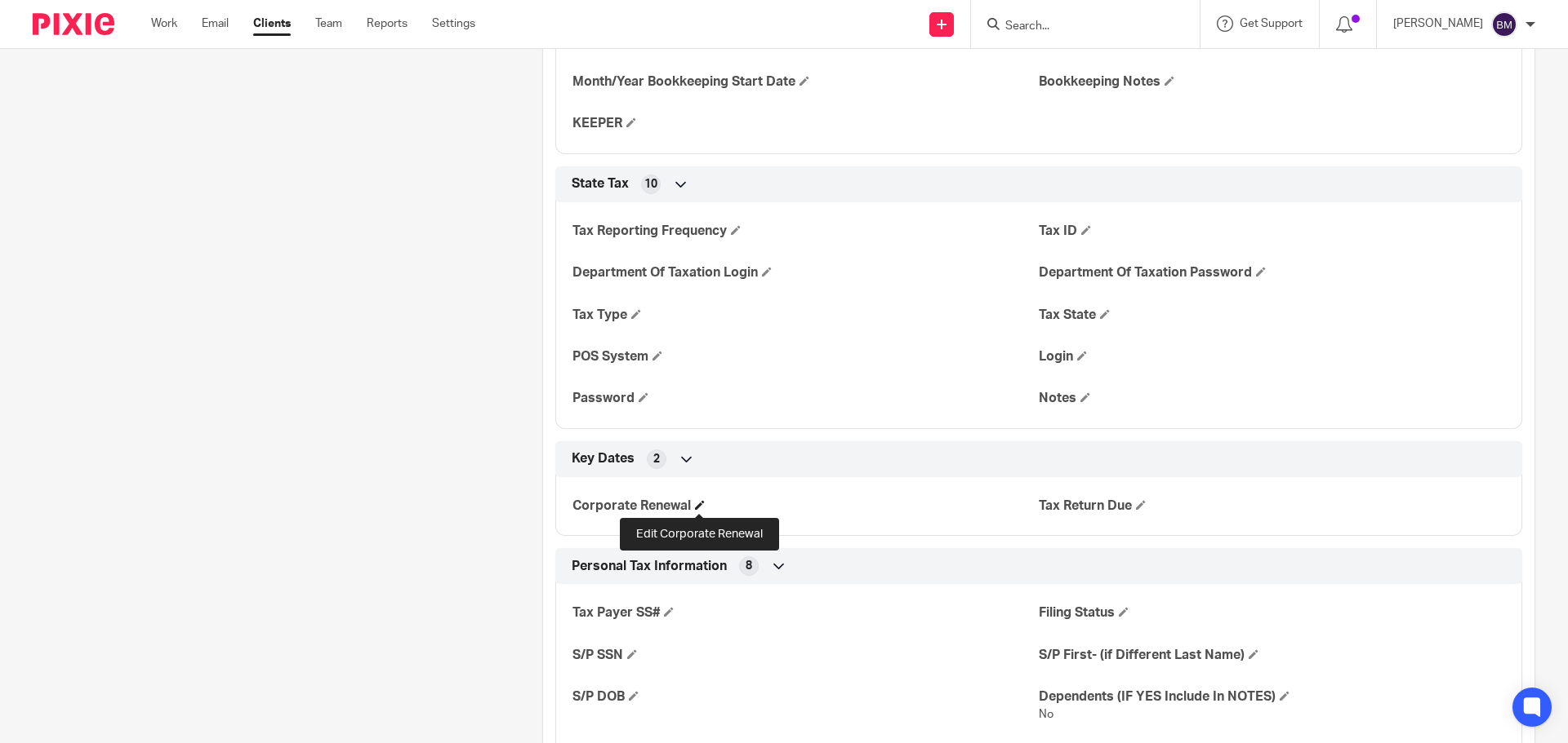
click at [695, 503] on span at bounding box center [700, 505] width 10 height 10
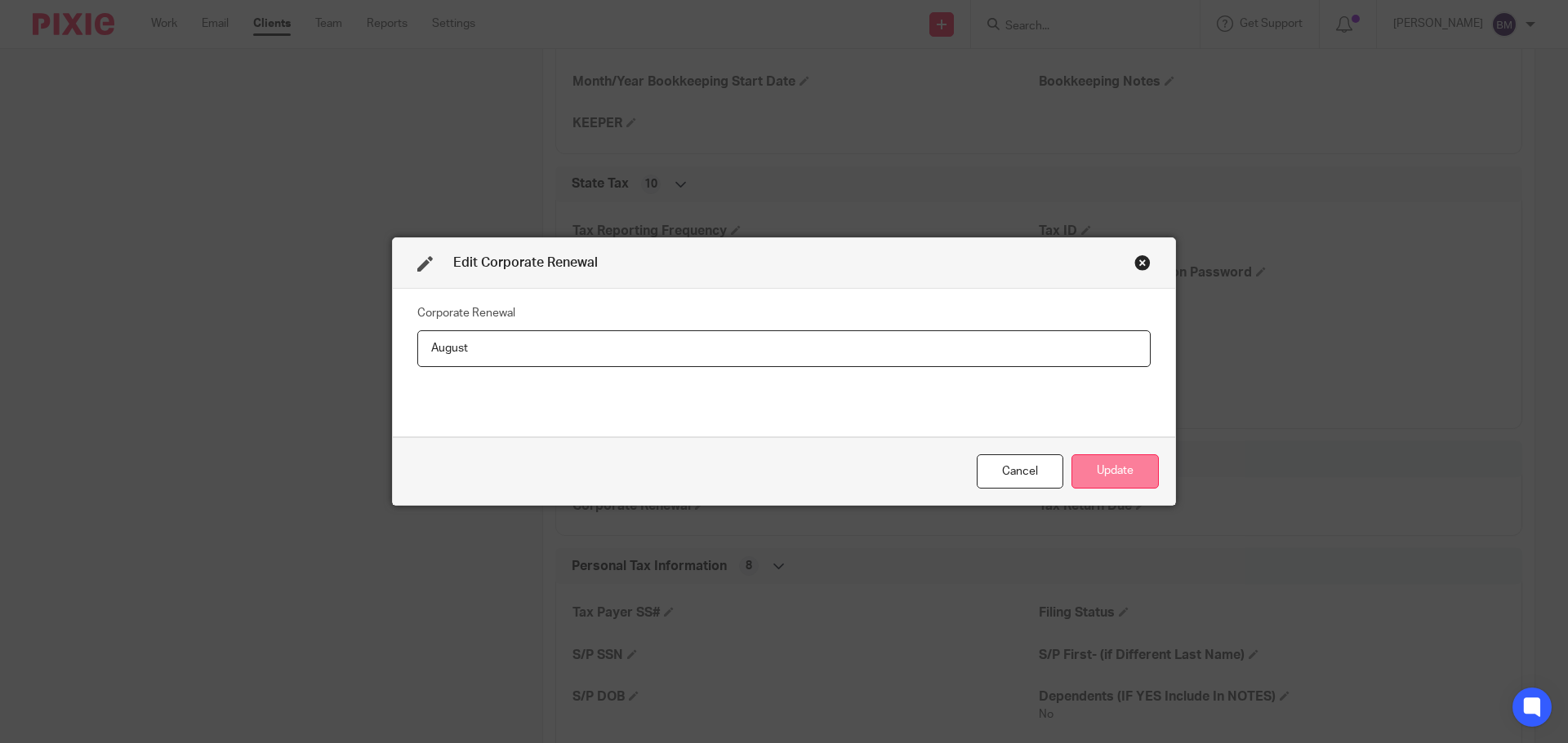
type input "August"
click at [1114, 466] on button "Update" at bounding box center [1115, 472] width 87 height 35
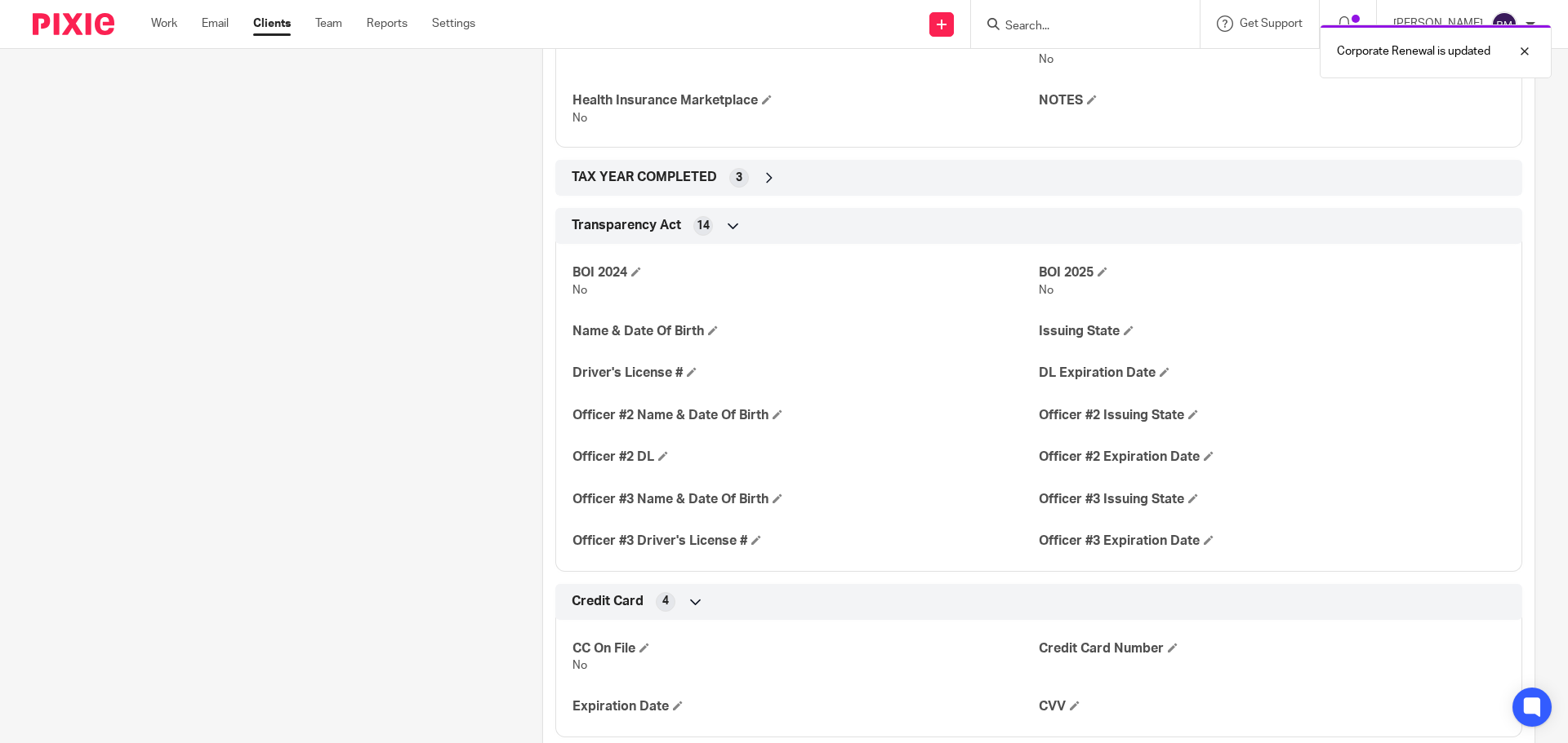
scroll to position [2670, 0]
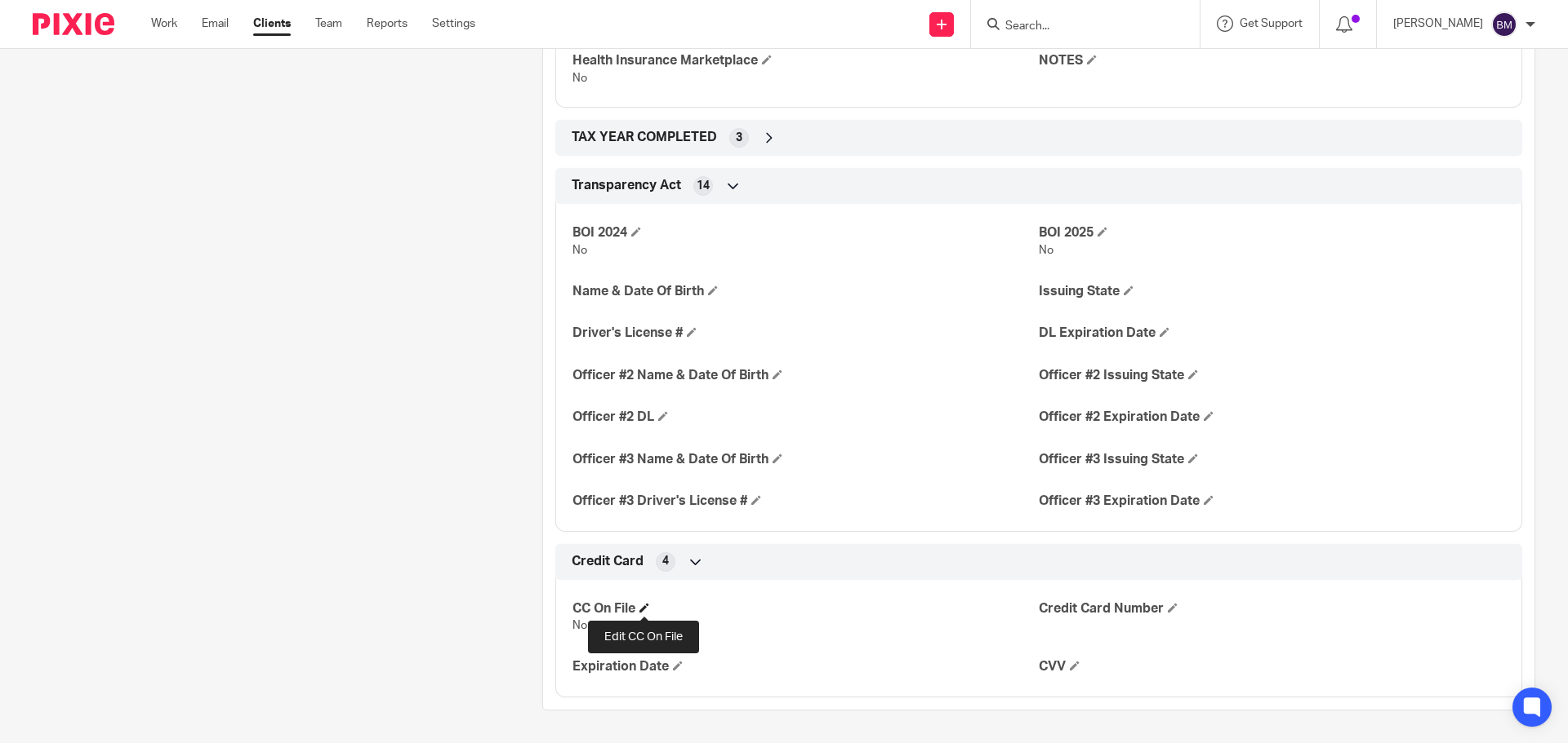
click at [642, 609] on span at bounding box center [644, 608] width 10 height 10
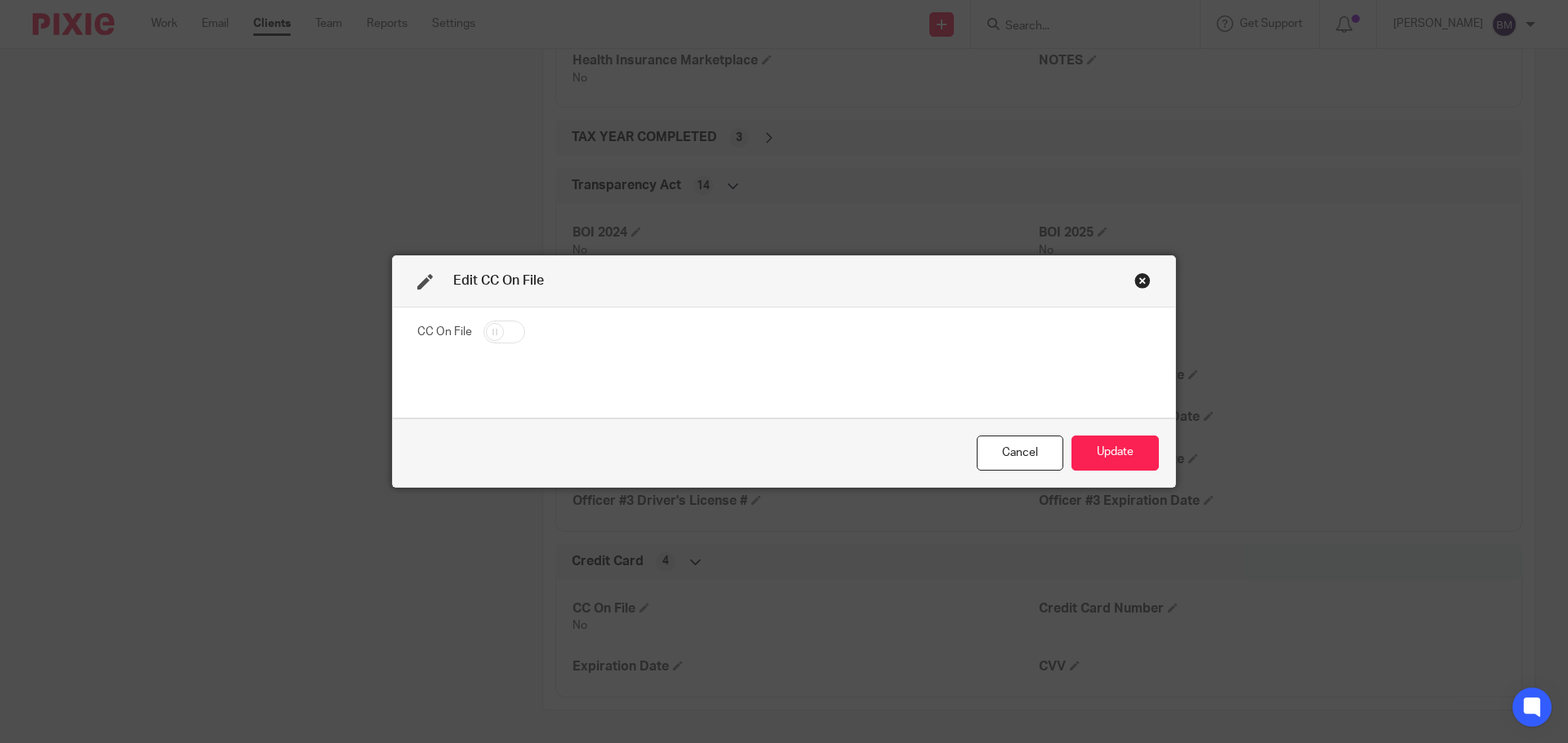
click at [506, 333] on input "checkbox" at bounding box center [503, 333] width 42 height 23
checkbox input "true"
click at [1127, 455] on button "Update" at bounding box center [1115, 453] width 87 height 35
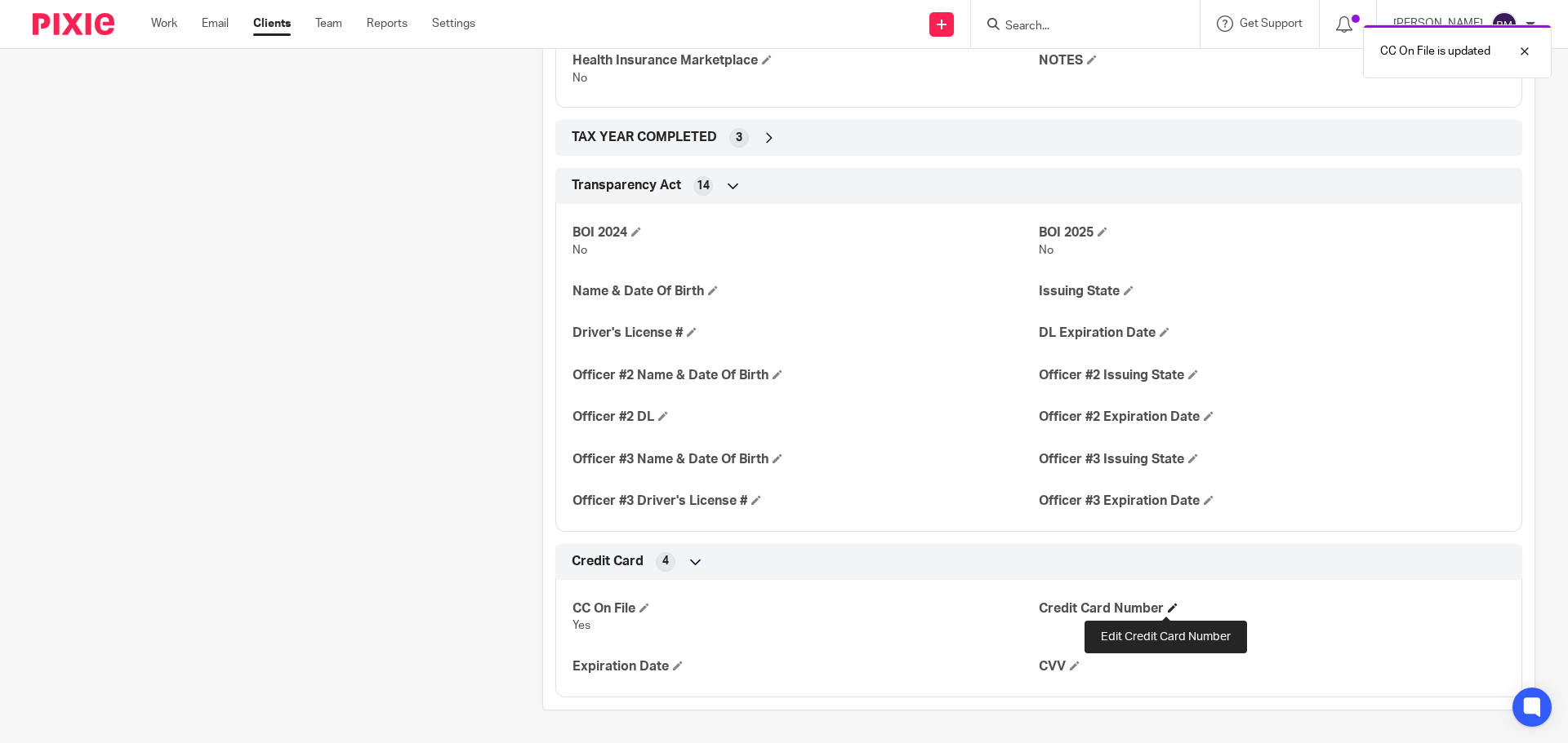
click at [1167, 605] on span at bounding box center [1172, 608] width 10 height 10
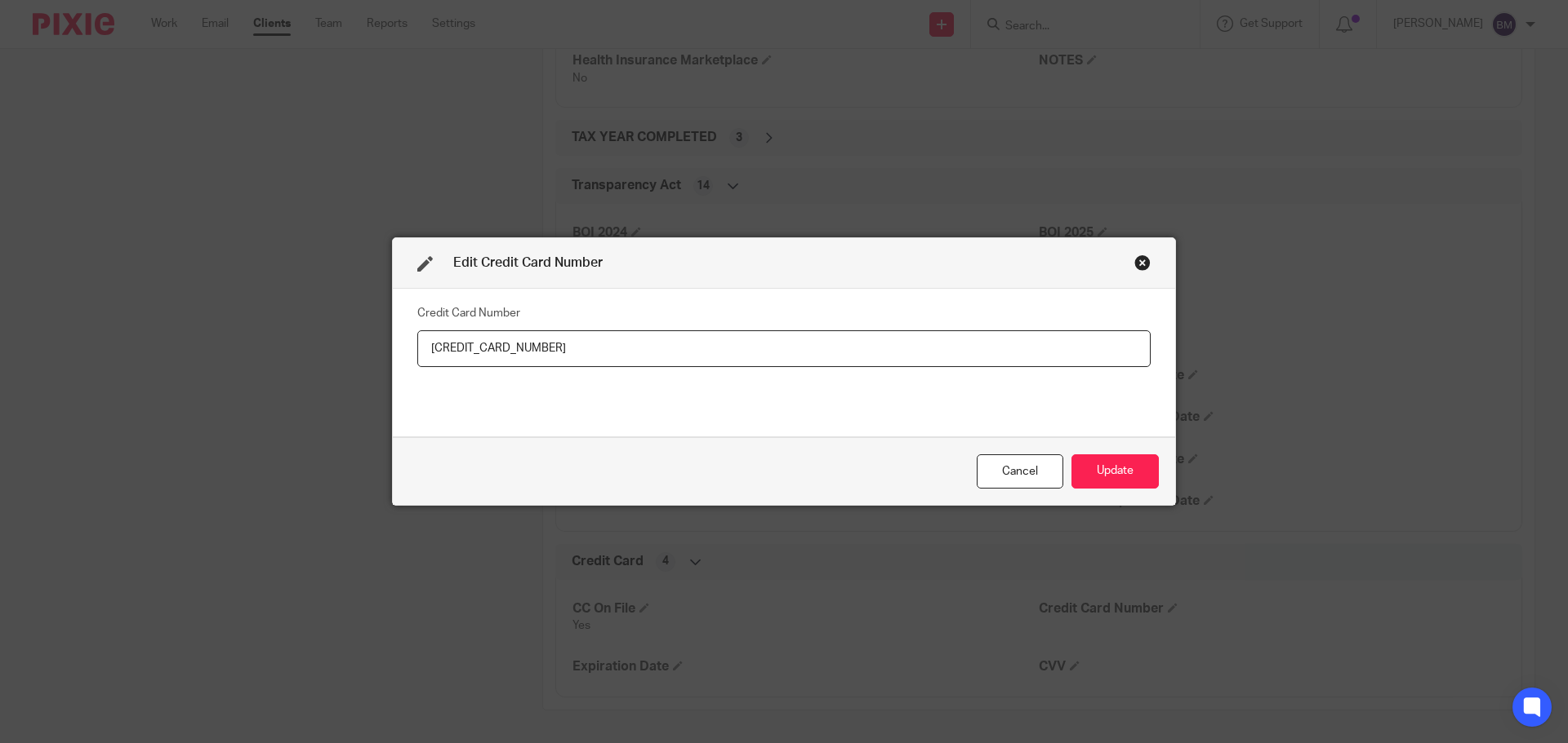
type input "4000 2301 1219 9414"
click at [859, 384] on div "Credit Card Number 4000 2301 1219 9414" at bounding box center [783, 362] width 733 height 123
click at [1121, 459] on button "Update" at bounding box center [1115, 472] width 87 height 35
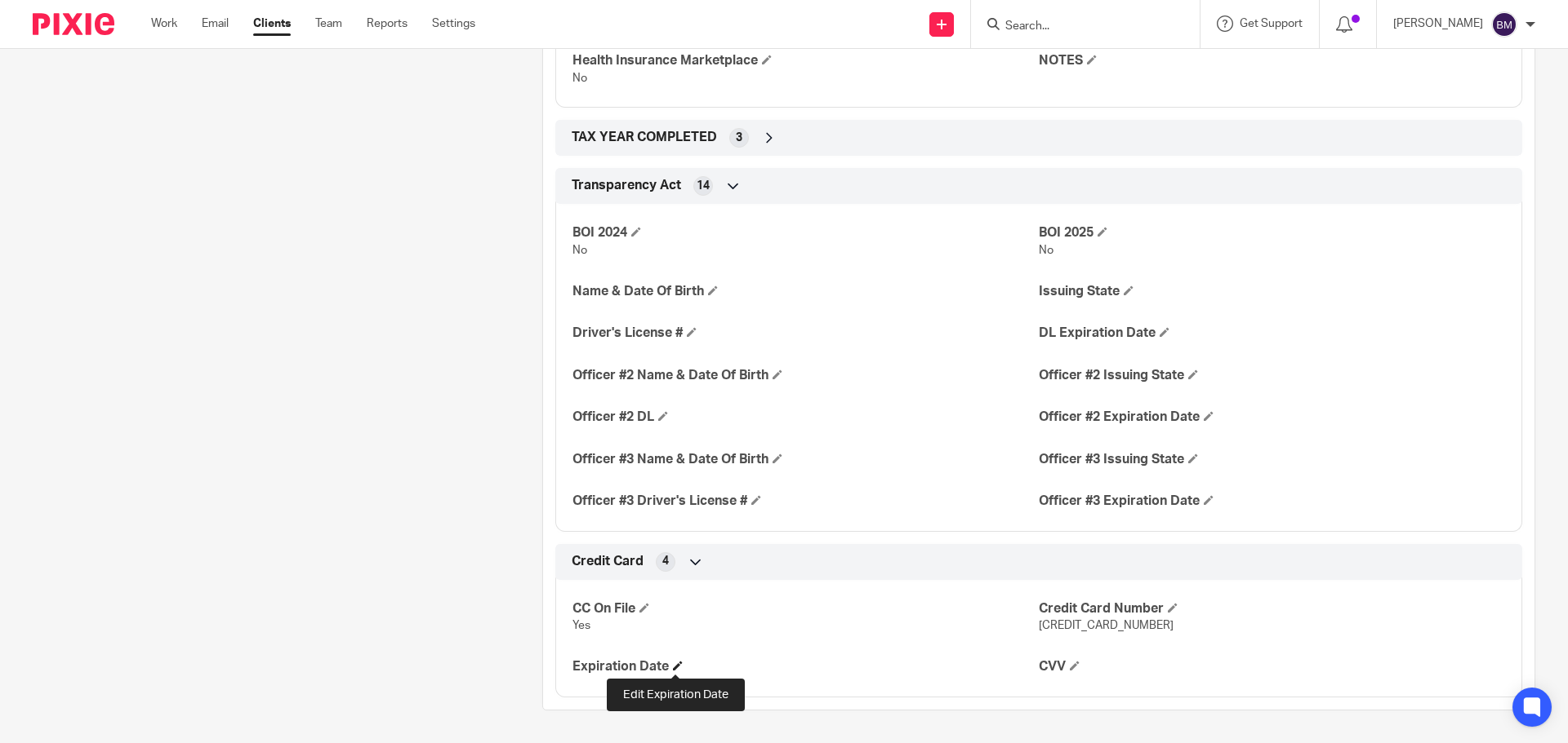
click at [676, 663] on span at bounding box center [678, 666] width 10 height 10
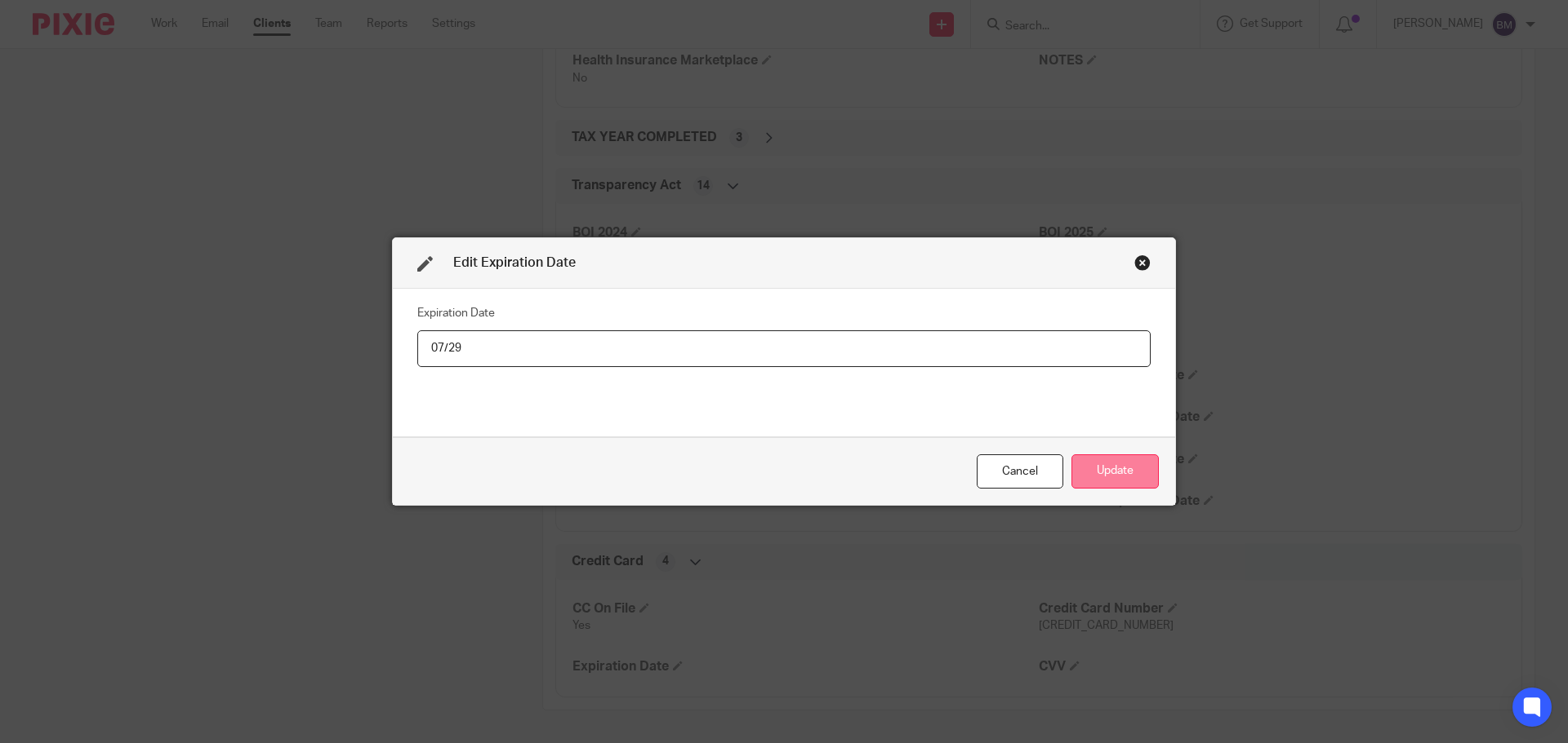
type input "07/29"
click at [1111, 472] on button "Update" at bounding box center [1115, 472] width 87 height 35
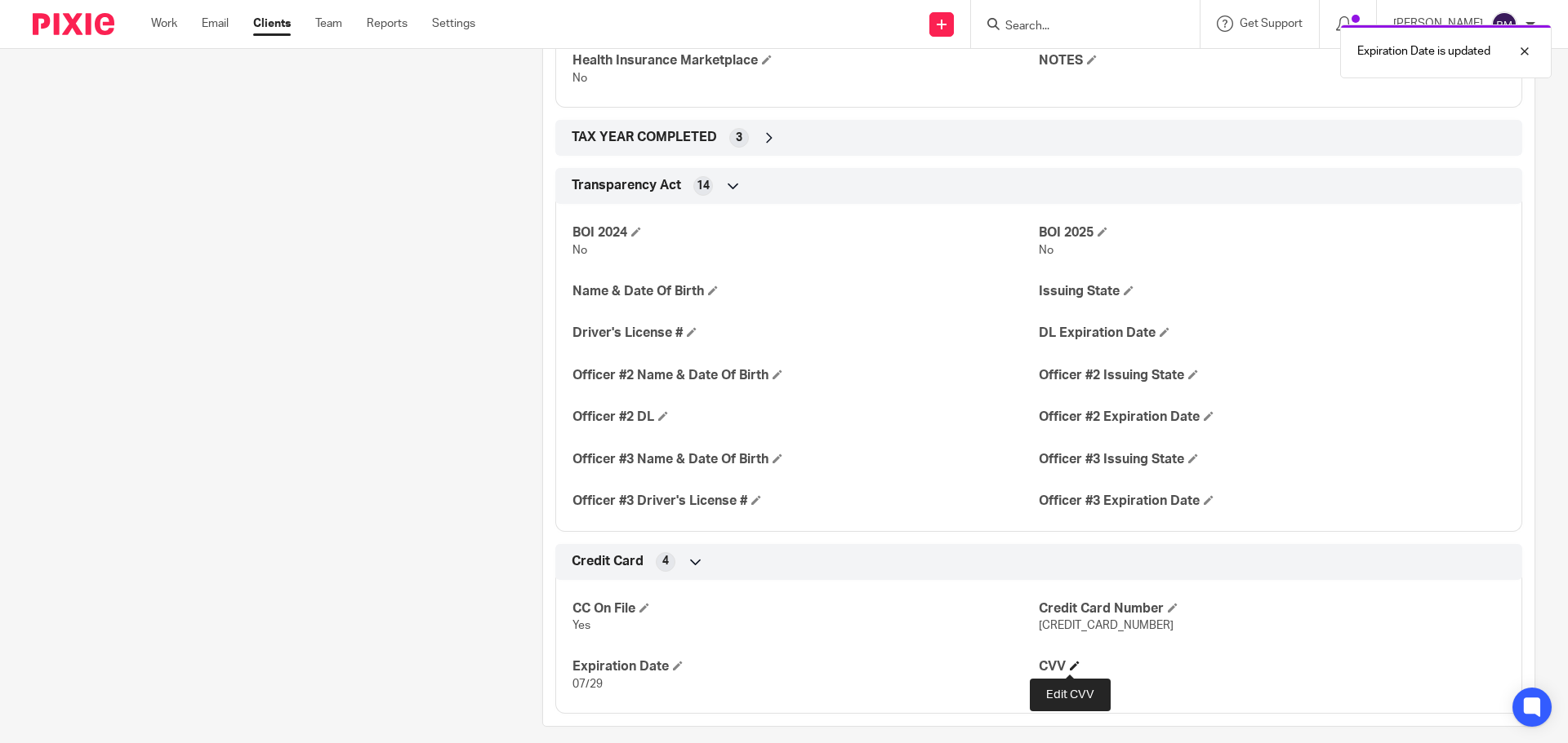
click at [1070, 666] on span at bounding box center [1074, 666] width 10 height 10
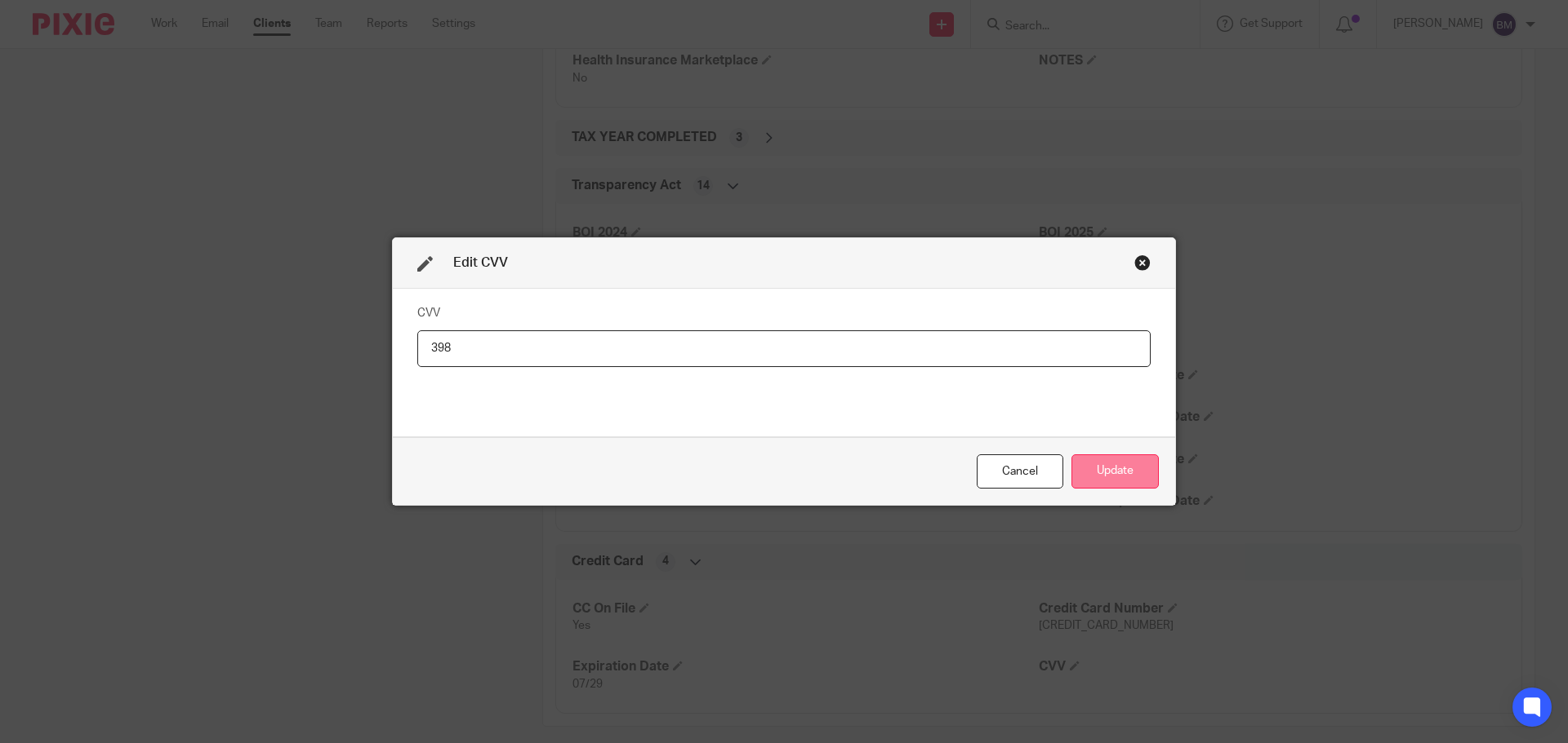
type input "398"
click at [1121, 472] on button "Update" at bounding box center [1115, 472] width 87 height 35
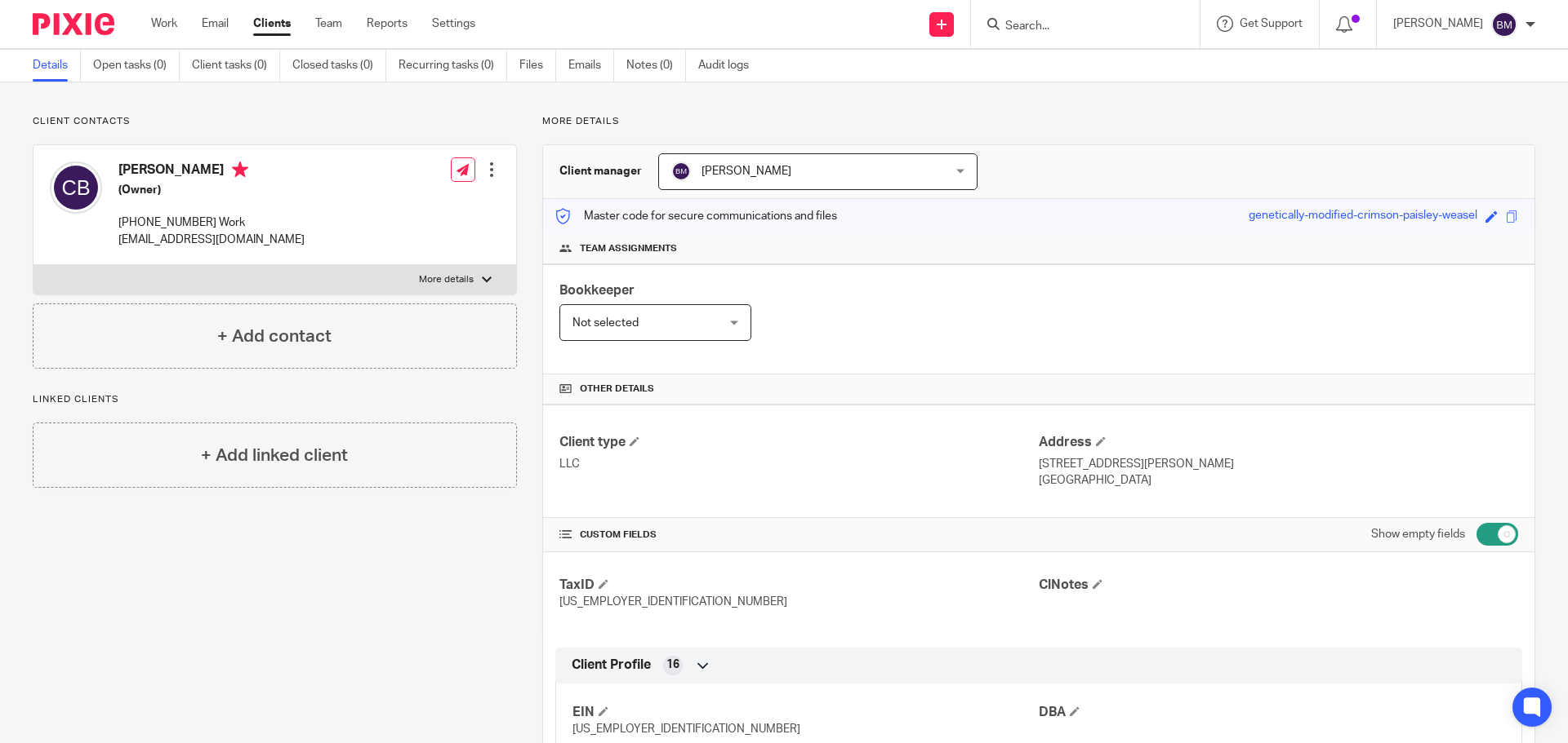
scroll to position [0, 0]
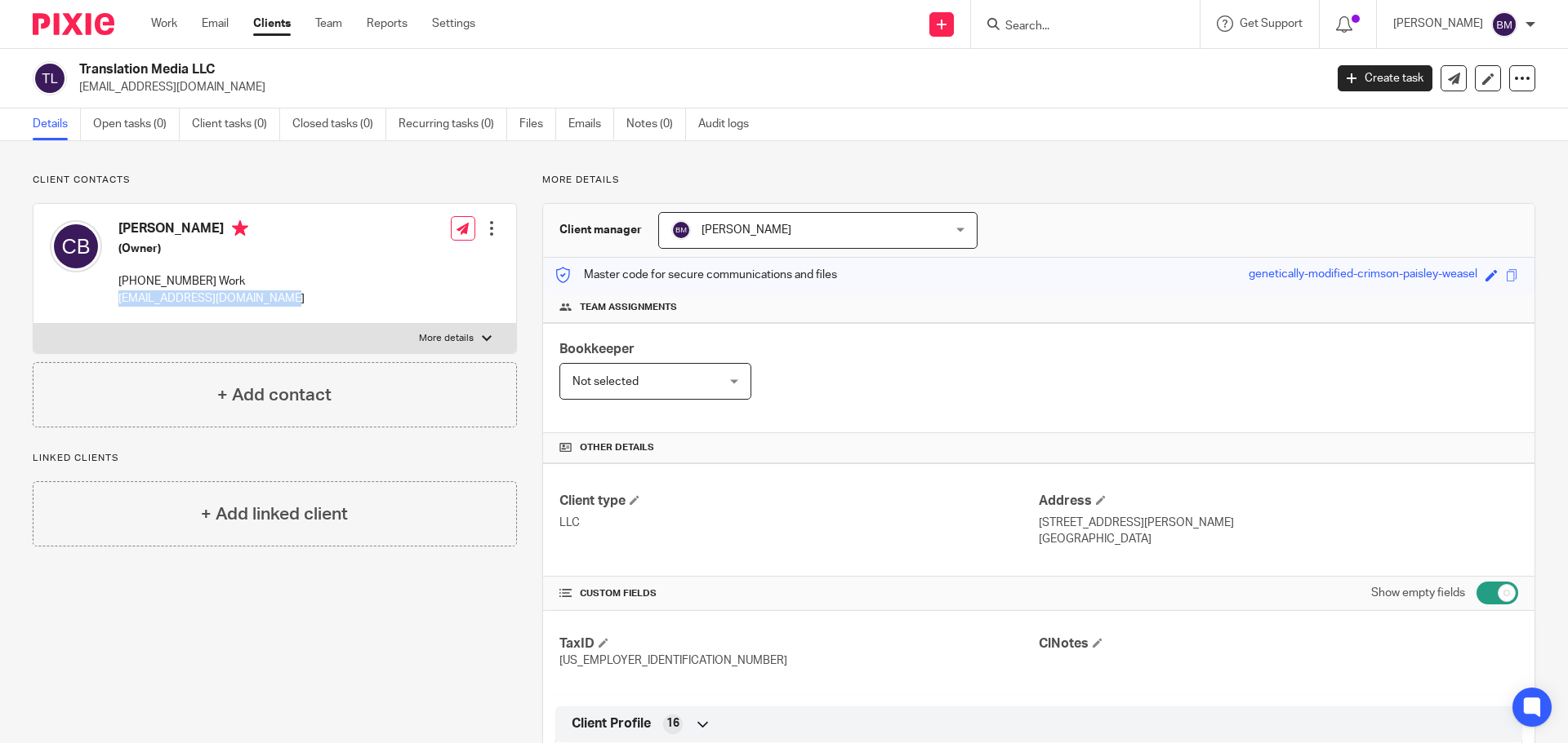
drag, startPoint x: 117, startPoint y: 297, endPoint x: 278, endPoint y: 303, distance: 161.1
click at [278, 303] on div "Curtis Blair (Owner) (702) 592-7003 Work cblair@cblairassociates.com Edit conta…" at bounding box center [275, 264] width 483 height 120
copy p "cblair@cblairassociates.com"
click at [256, 523] on h4 "+ Add linked client" at bounding box center [275, 515] width 147 height 25
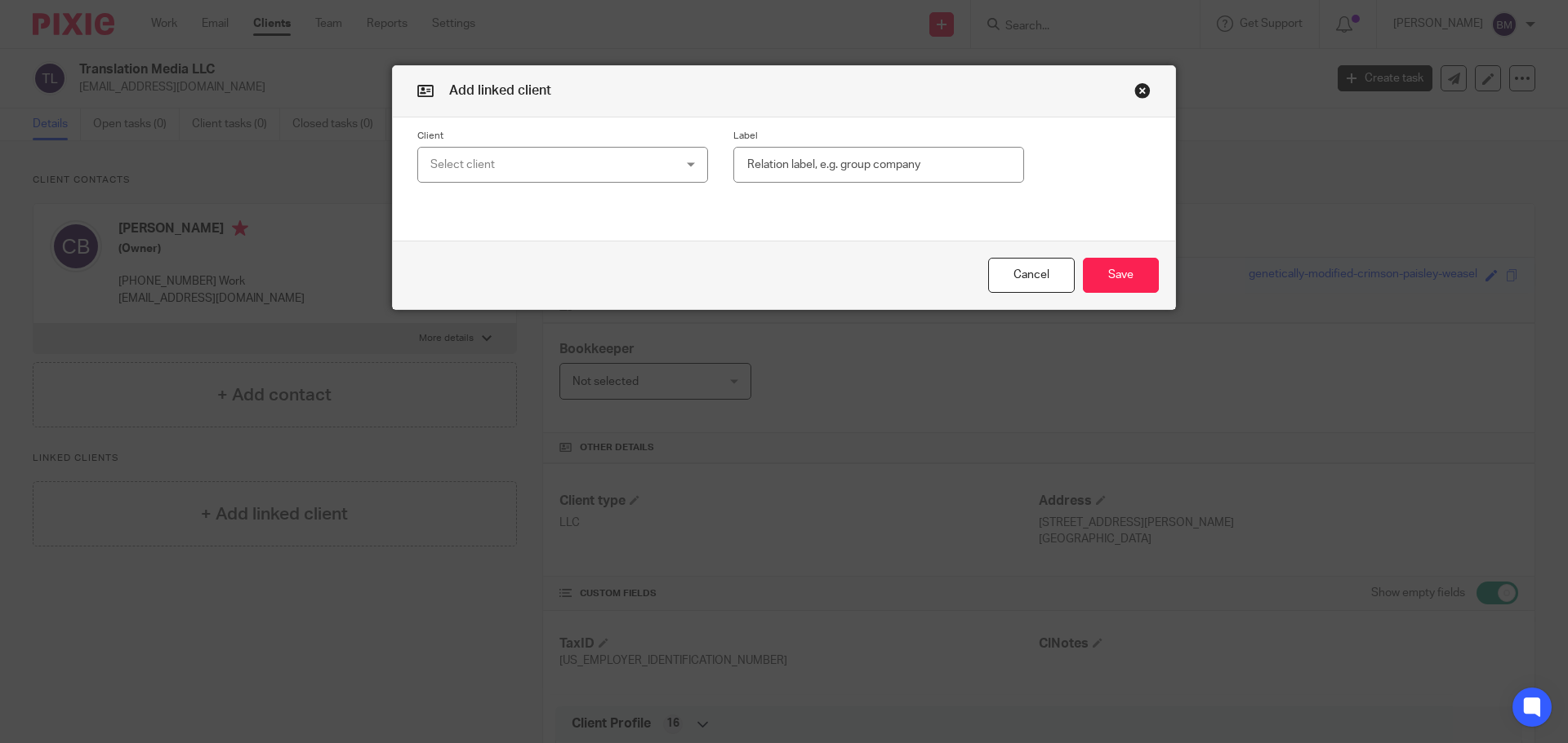
click at [472, 163] on div "Select client" at bounding box center [541, 164] width 222 height 34
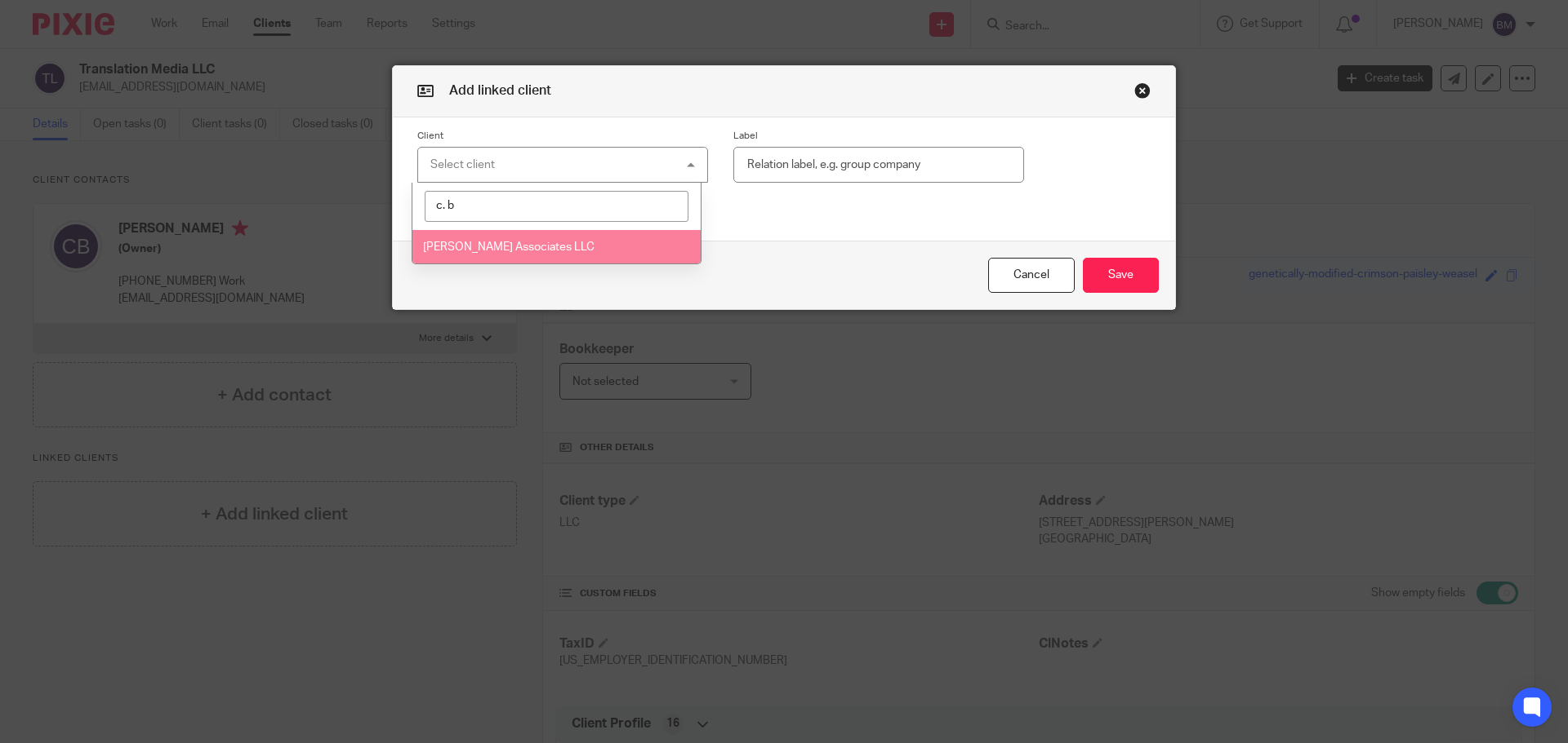
type input "c. b"
click at [484, 249] on span "C. Blair Associates LLC" at bounding box center [508, 248] width 171 height 12
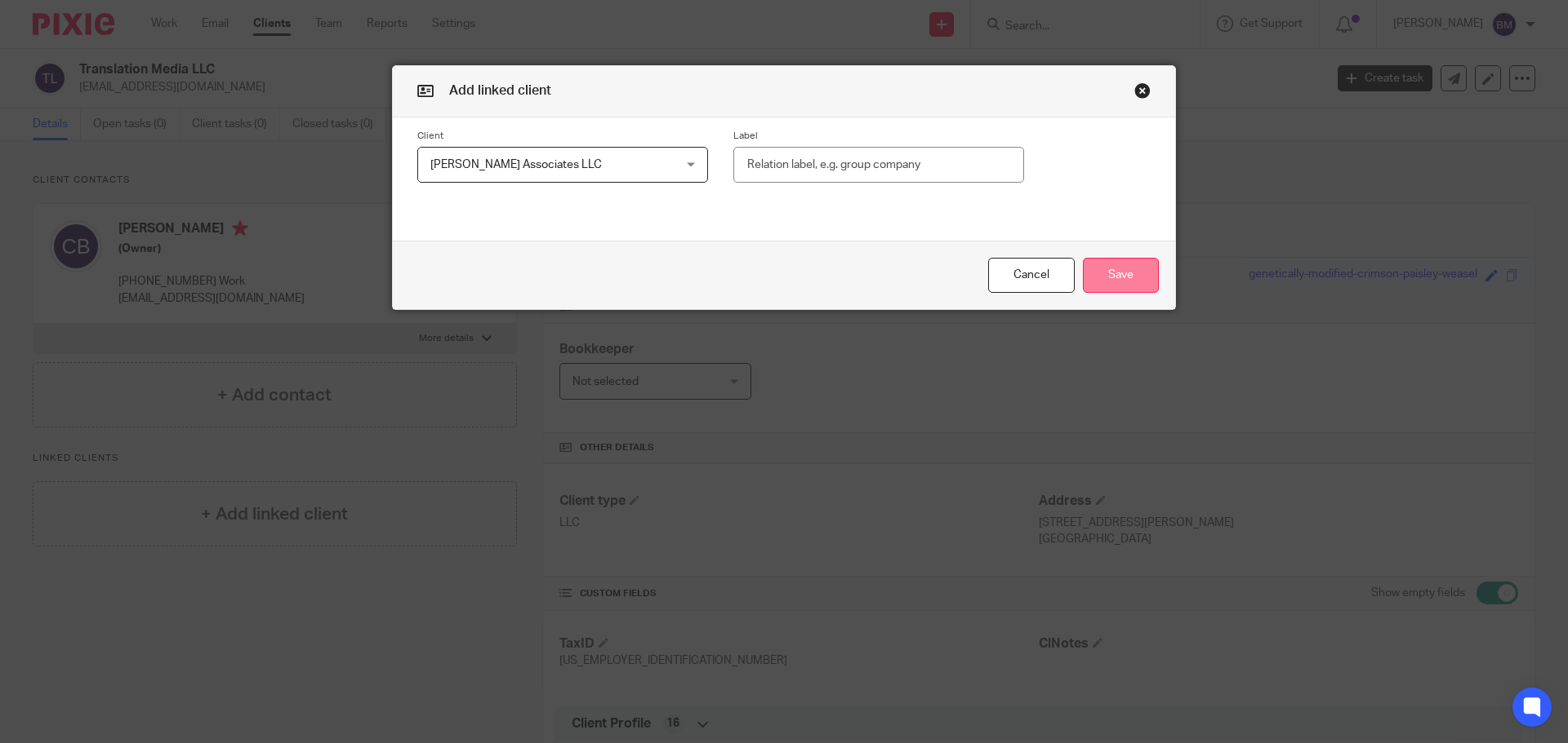
click at [1118, 285] on button "Save" at bounding box center [1121, 276] width 75 height 35
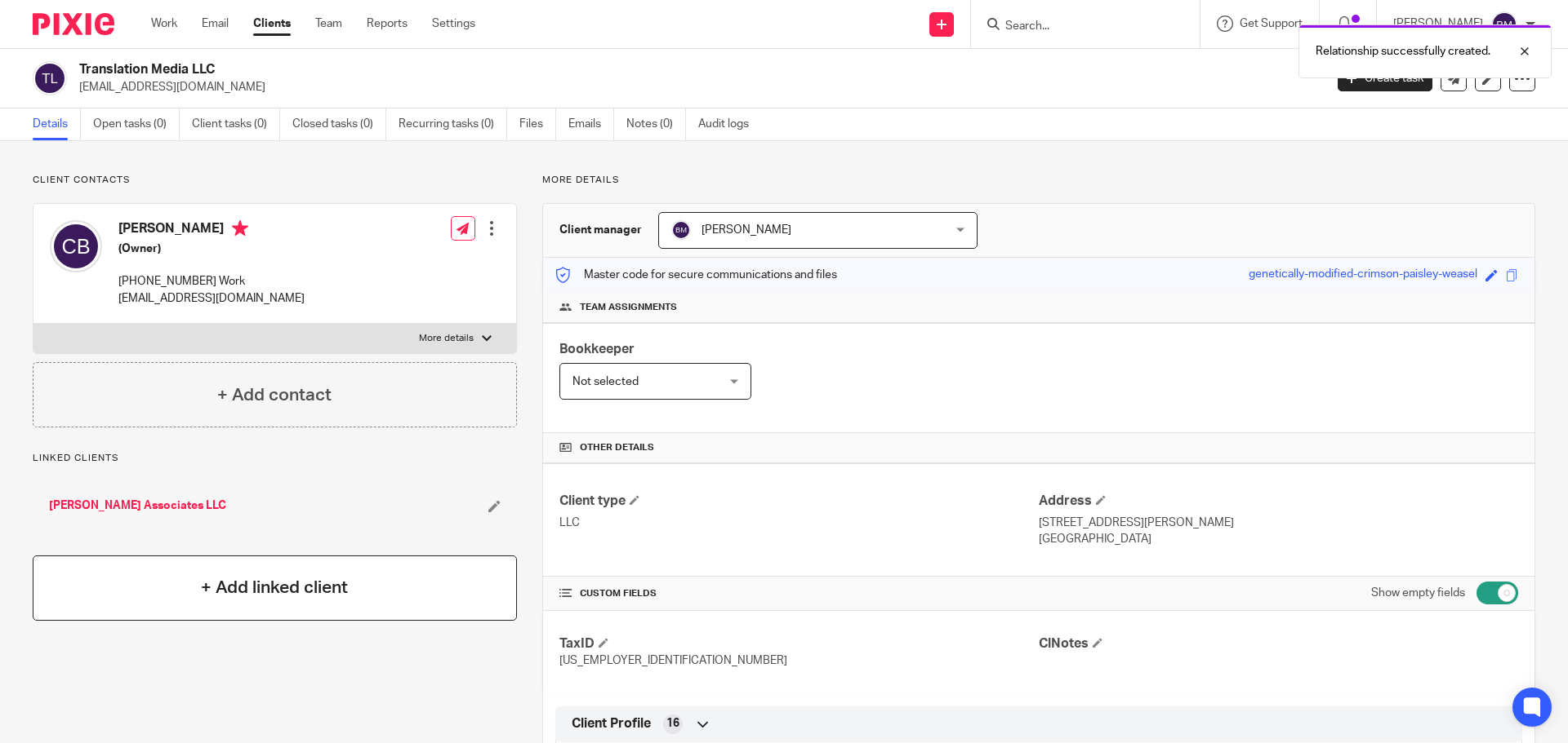
click at [245, 585] on h4 "+ Add linked client" at bounding box center [275, 588] width 147 height 25
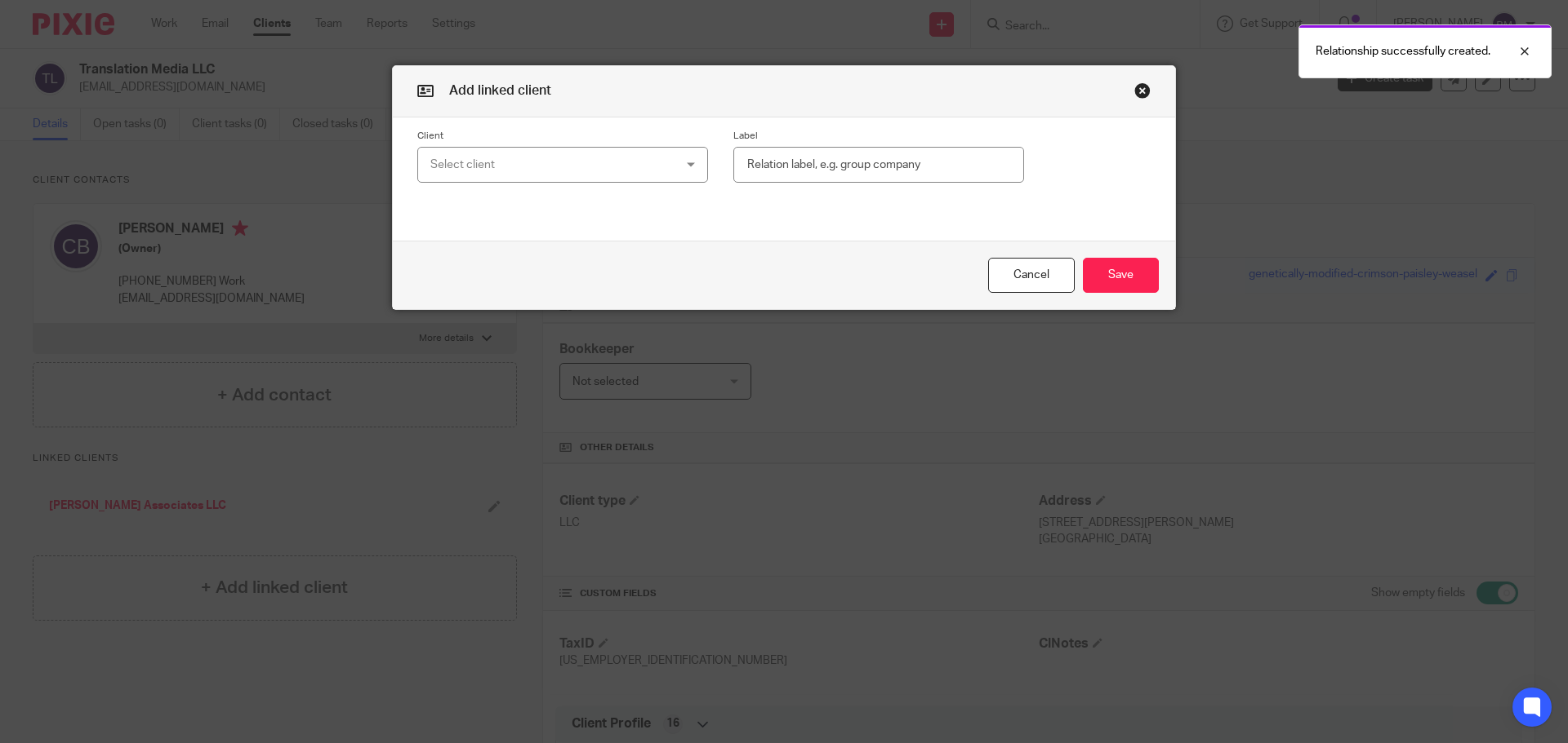
click at [528, 159] on div "Select client" at bounding box center [541, 164] width 222 height 34
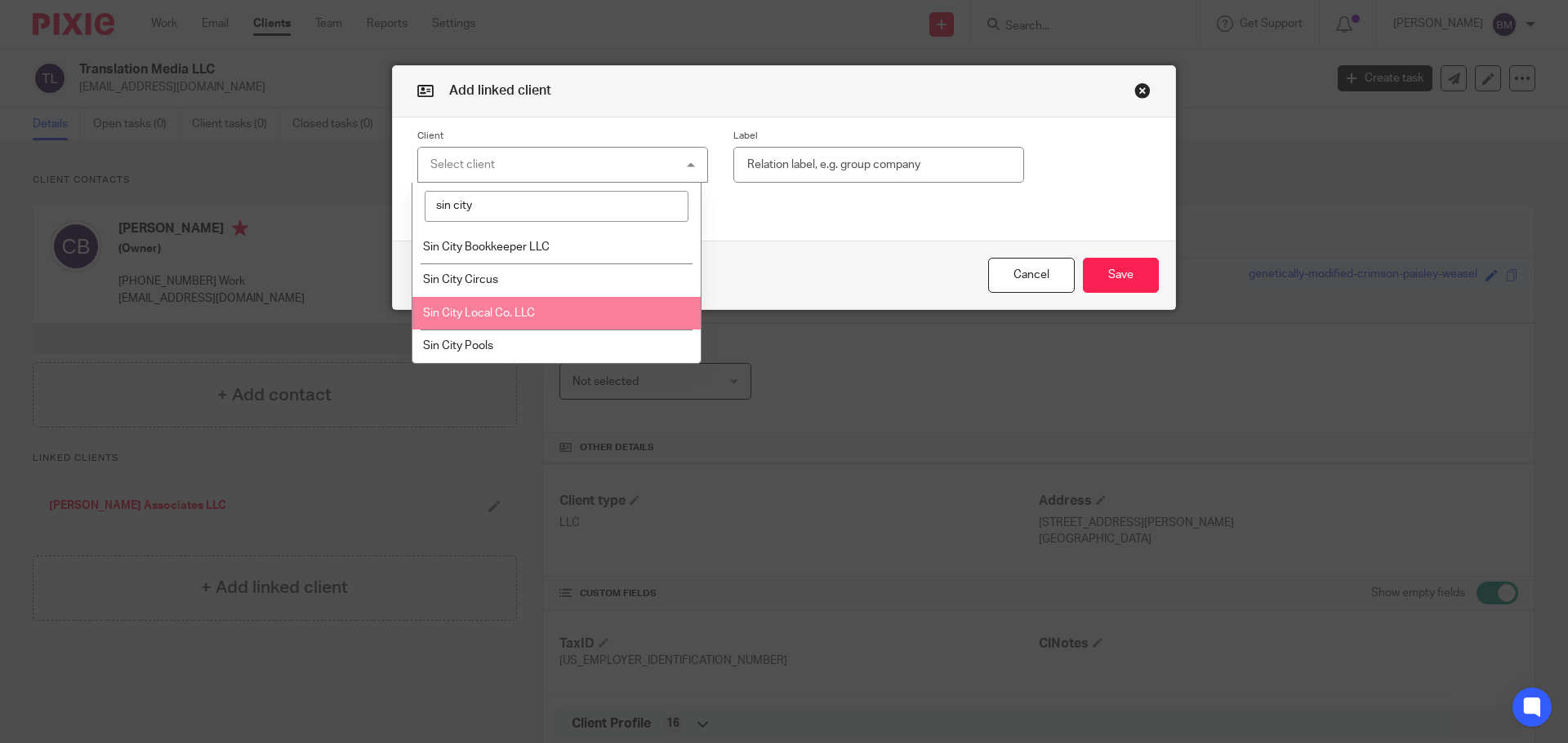
type input "sin city"
click at [526, 314] on span "Sin City Local Co. LLC" at bounding box center [479, 313] width 112 height 12
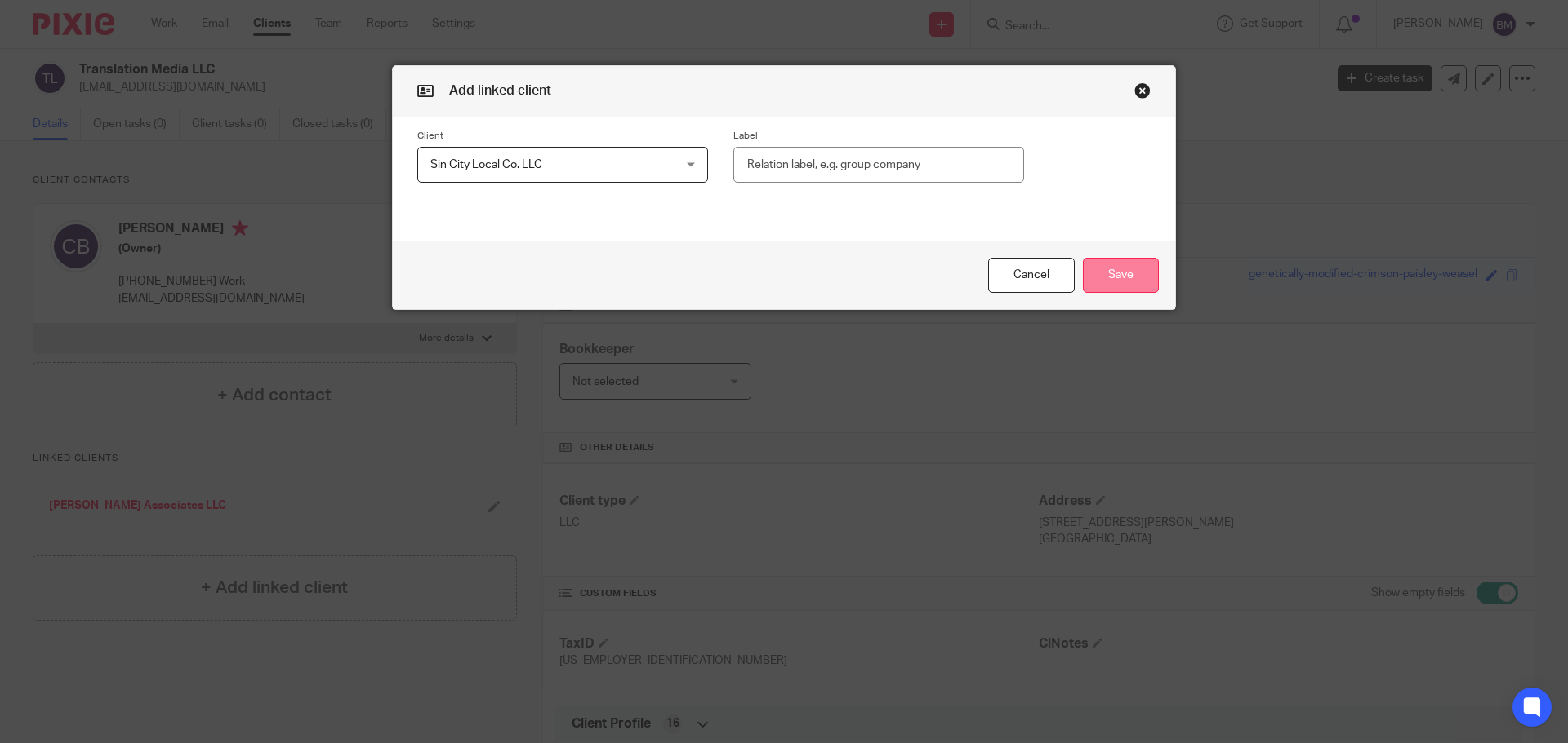
click at [1108, 278] on button "Save" at bounding box center [1121, 276] width 75 height 35
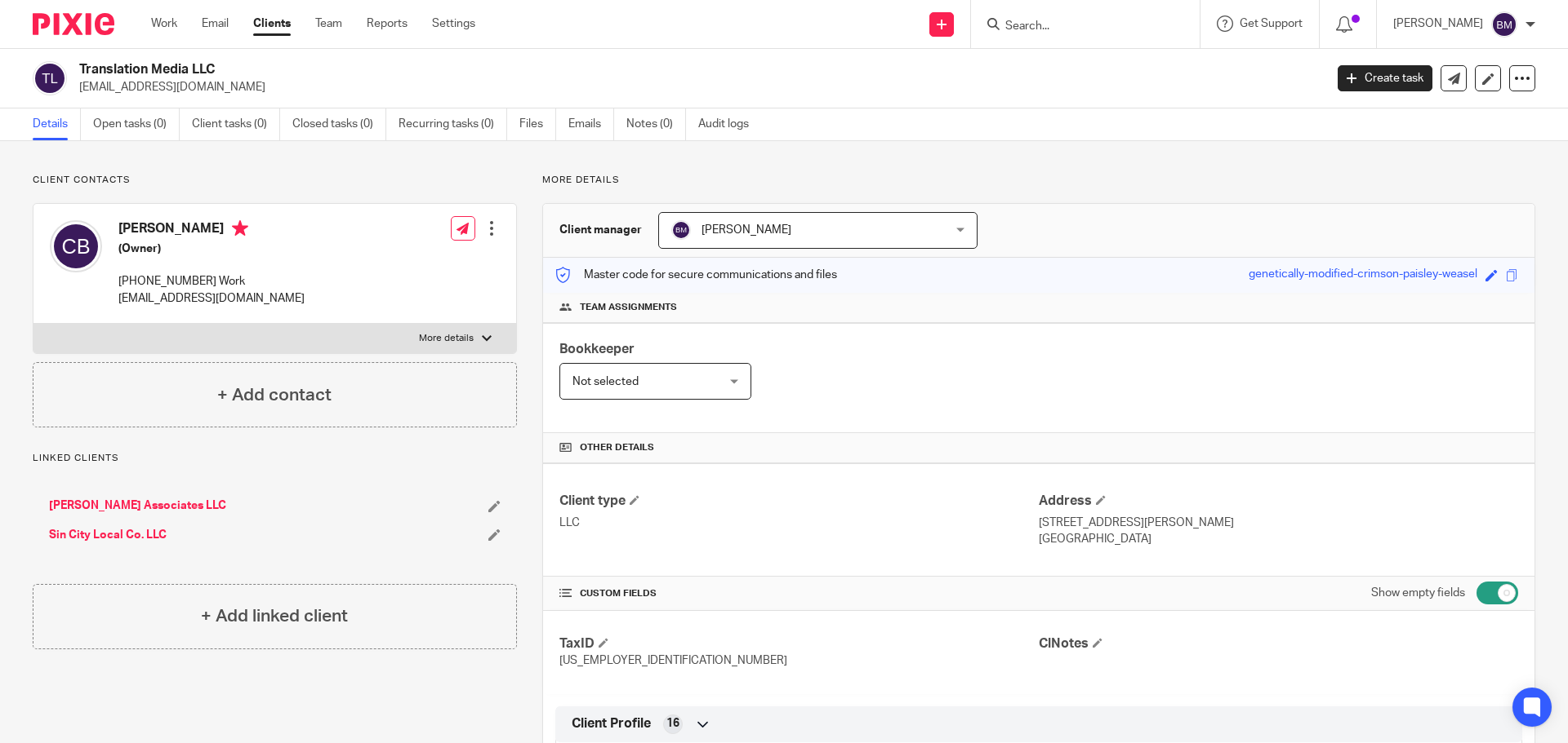
click at [272, 27] on link "Clients" at bounding box center [271, 23] width 38 height 16
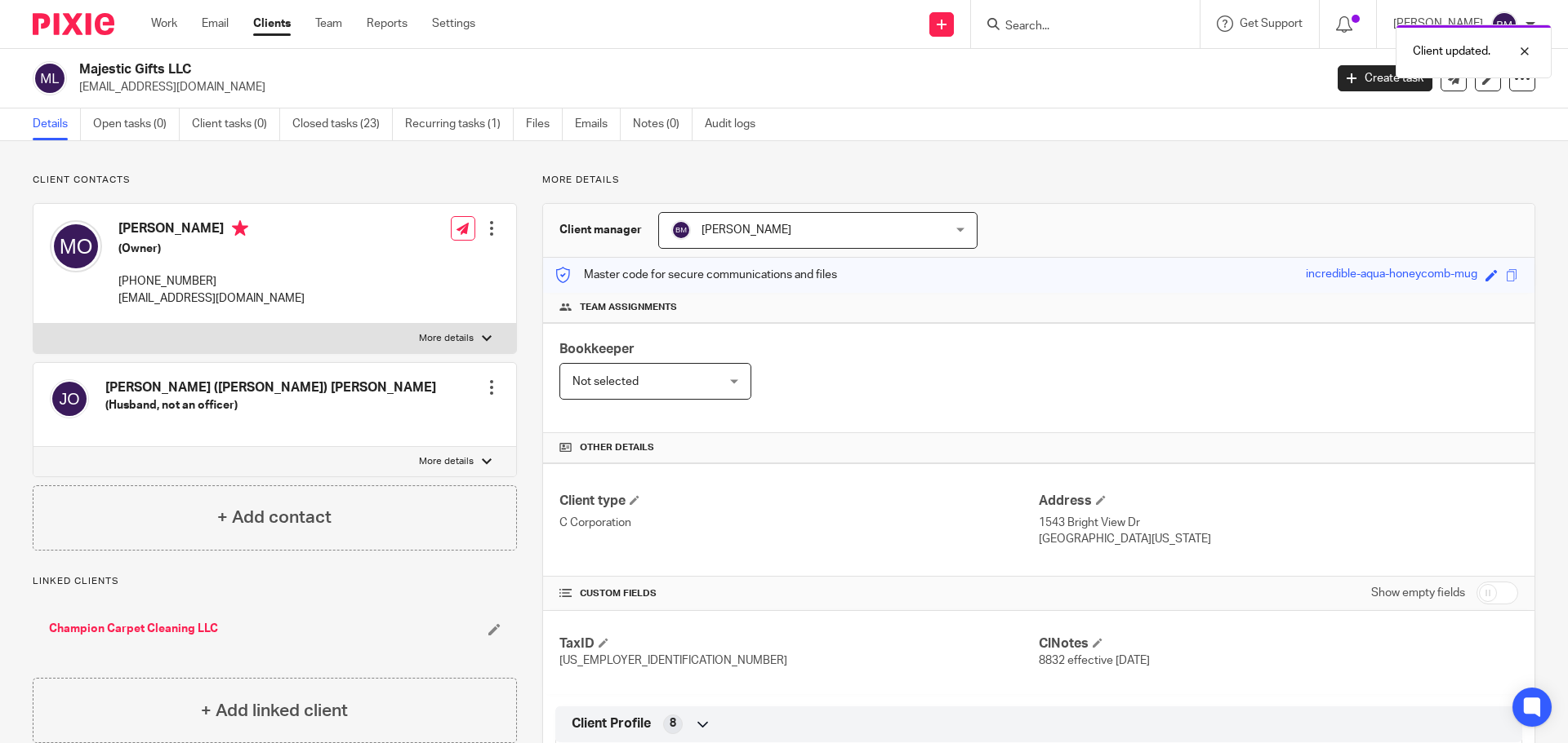
click at [268, 23] on link "Clients" at bounding box center [271, 23] width 38 height 16
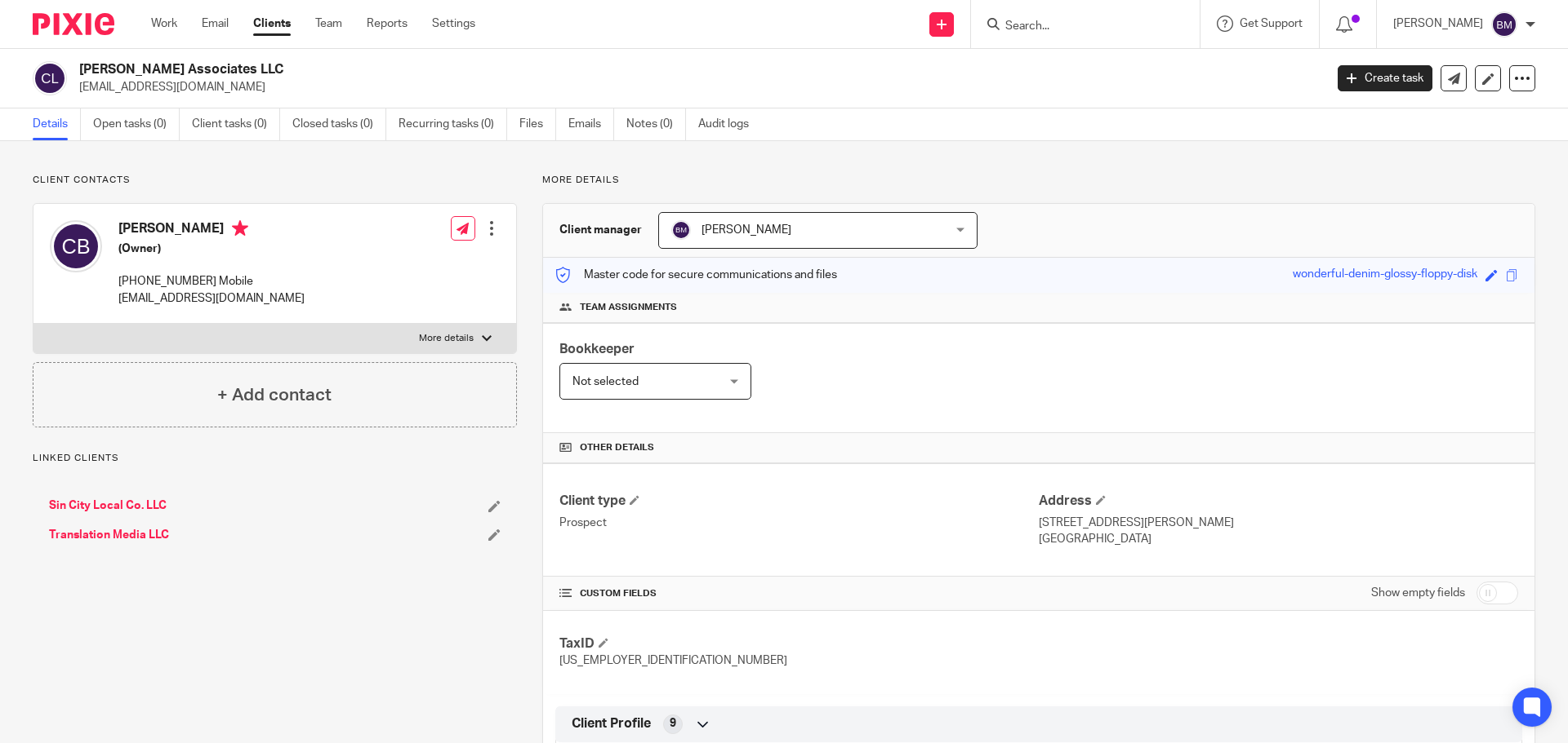
click at [96, 504] on link "Sin City Local Co. LLC" at bounding box center [107, 506] width 117 height 16
click at [272, 20] on link "Clients" at bounding box center [271, 23] width 38 height 16
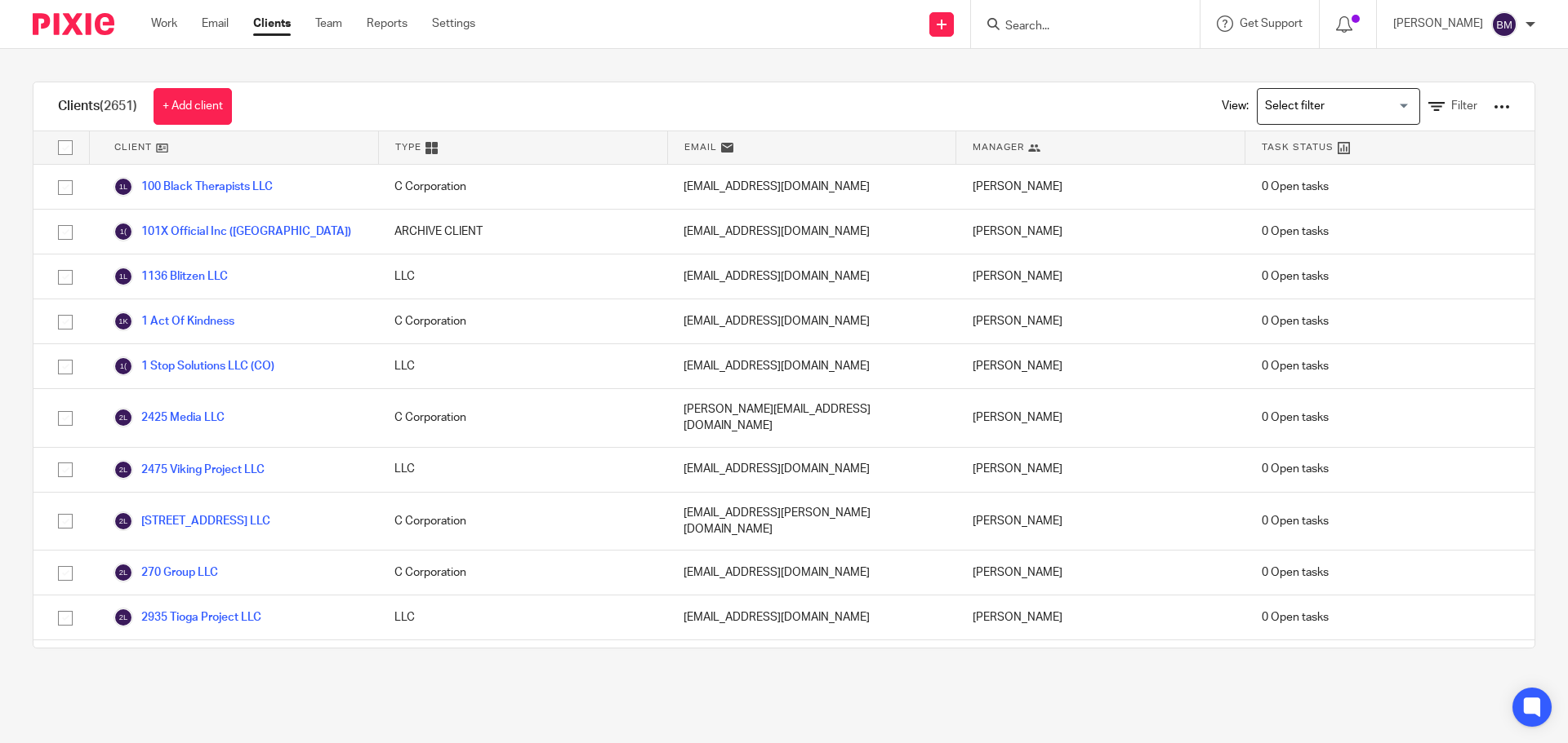
click at [1050, 29] on input "Search" at bounding box center [1077, 26] width 147 height 15
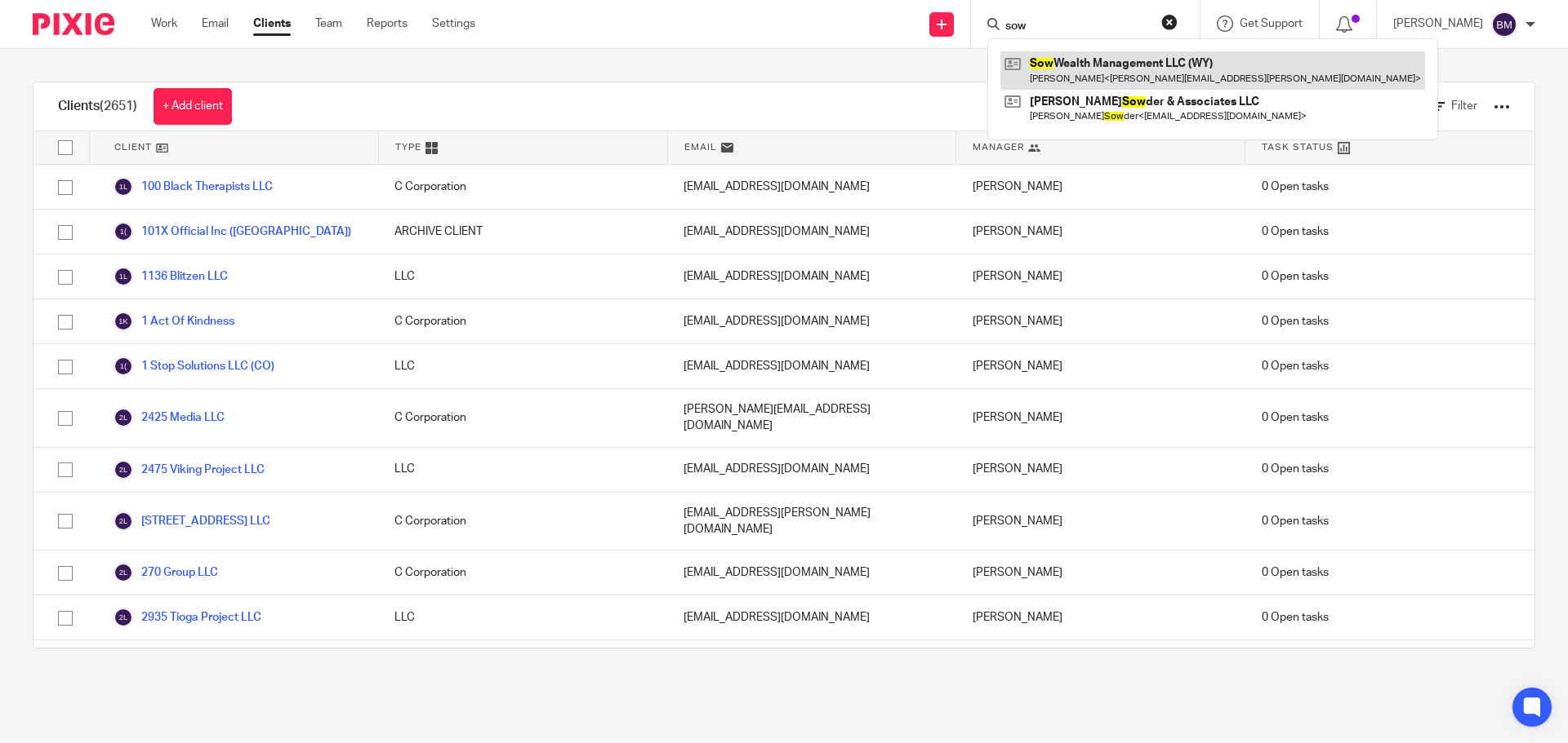
type input "sow"
click at [1102, 68] on link at bounding box center [1212, 70] width 425 height 38
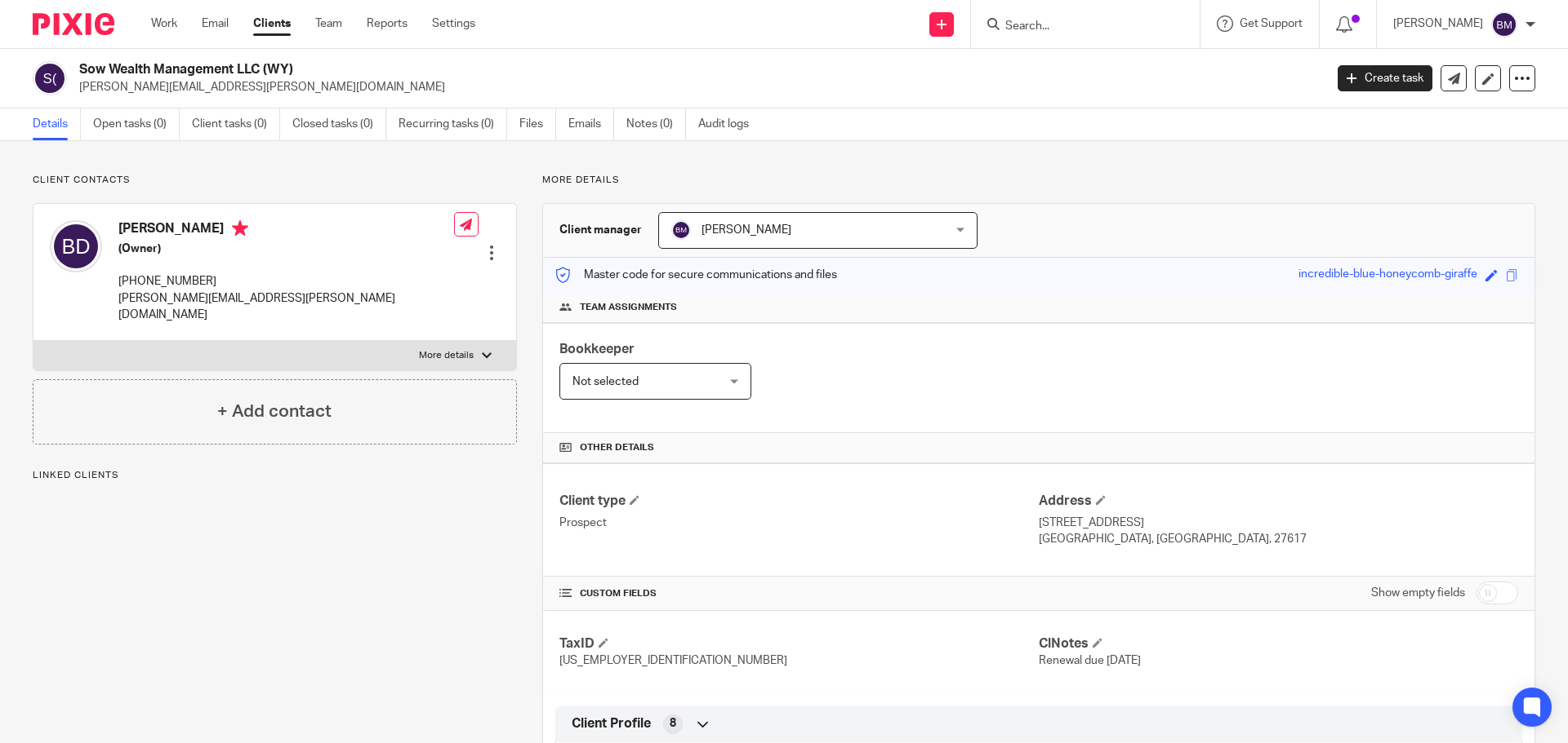
click at [1494, 591] on input "checkbox" at bounding box center [1496, 593] width 42 height 23
checkbox input "true"
